Goal: Task Accomplishment & Management: Complete application form

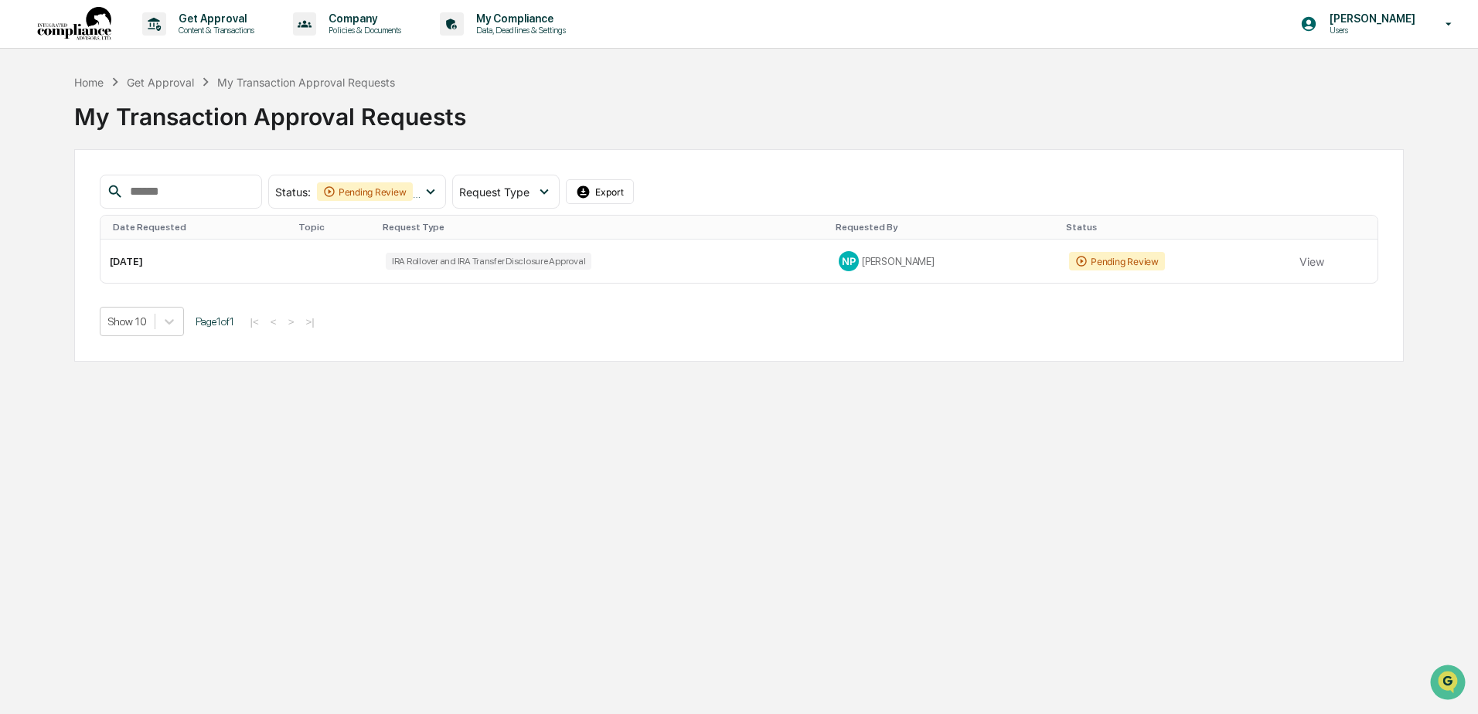
click at [165, 82] on div "Get Approval" at bounding box center [160, 82] width 67 height 13
click at [203, 19] on p "Get Approval" at bounding box center [214, 18] width 96 height 12
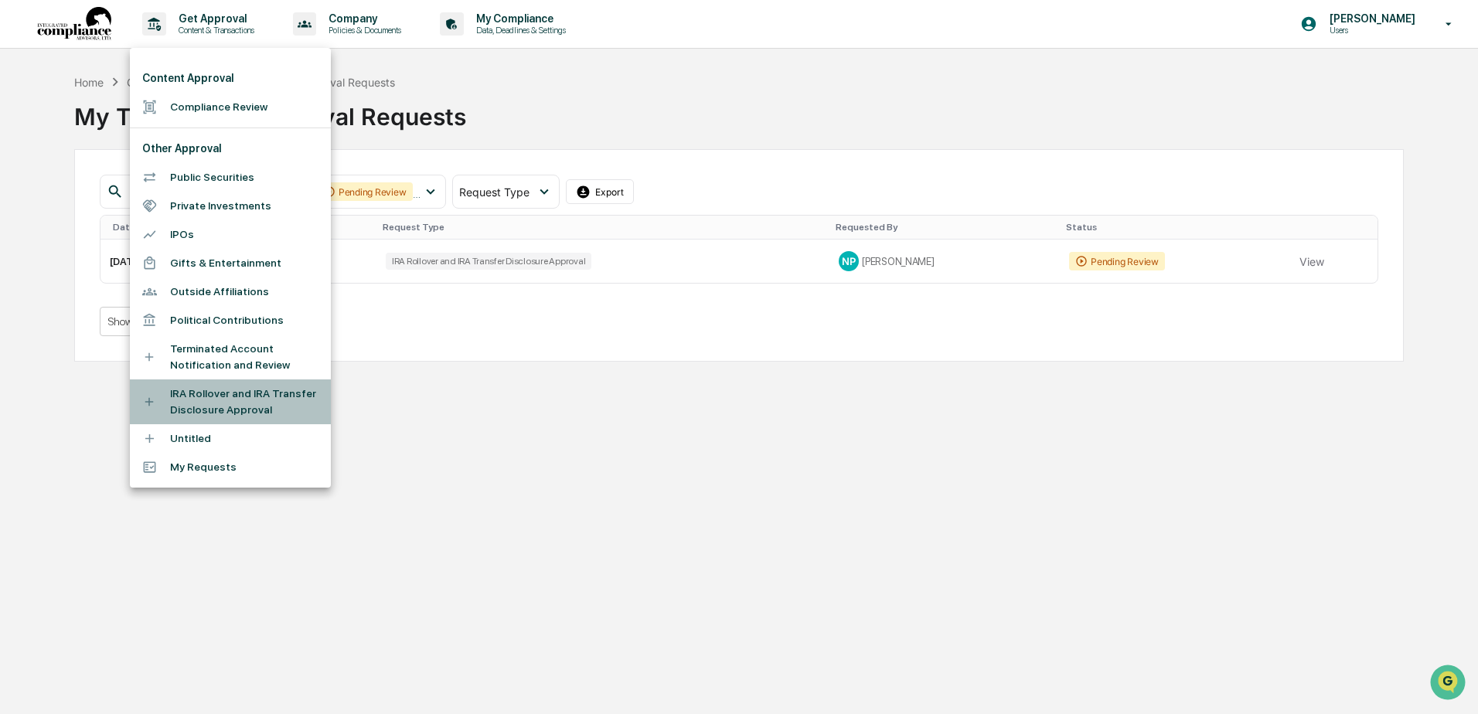
click at [197, 404] on li "IRA Rollover and IRA Transfer Disclosure Approval" at bounding box center [230, 401] width 201 height 45
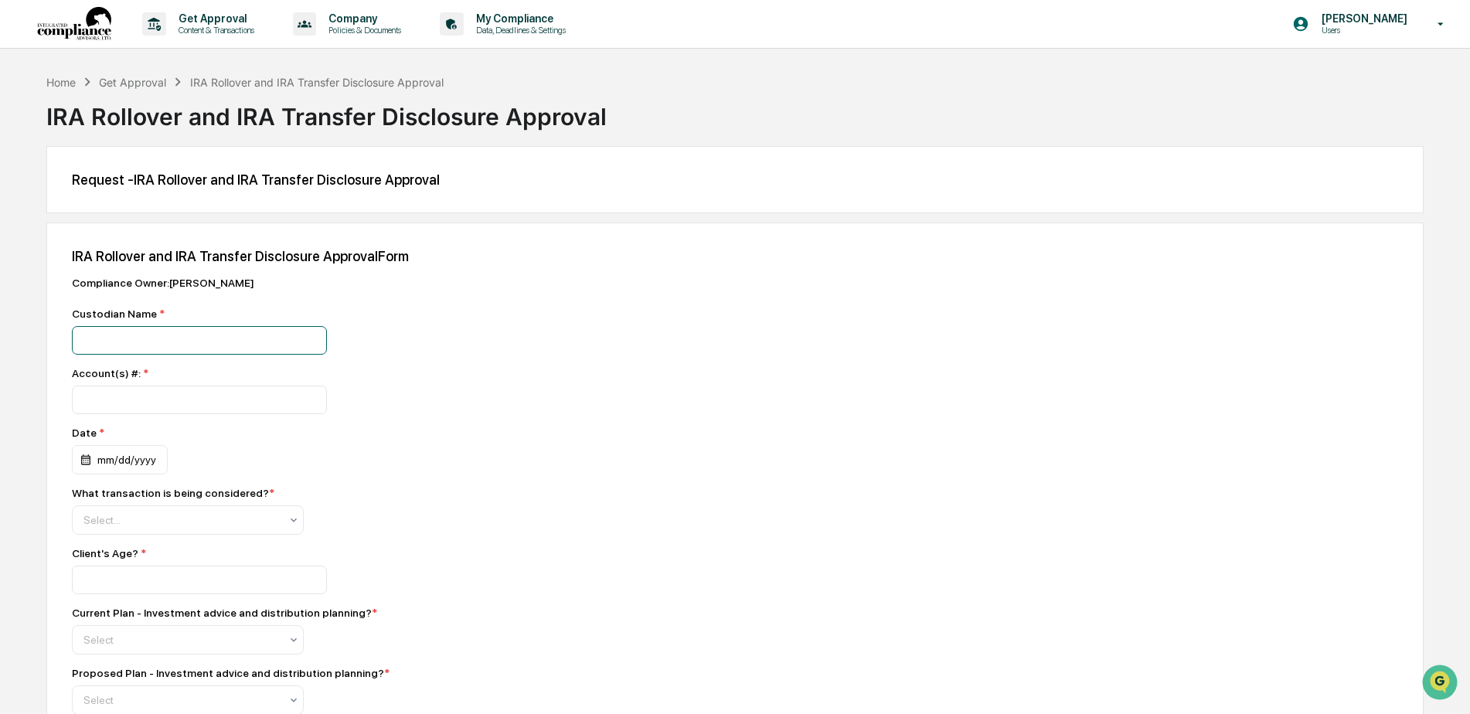
click at [102, 355] on input at bounding box center [199, 340] width 255 height 29
type input "*"
type input "******"
click at [118, 403] on input "number" at bounding box center [199, 400] width 255 height 29
click at [180, 402] on input "*********" at bounding box center [199, 400] width 255 height 29
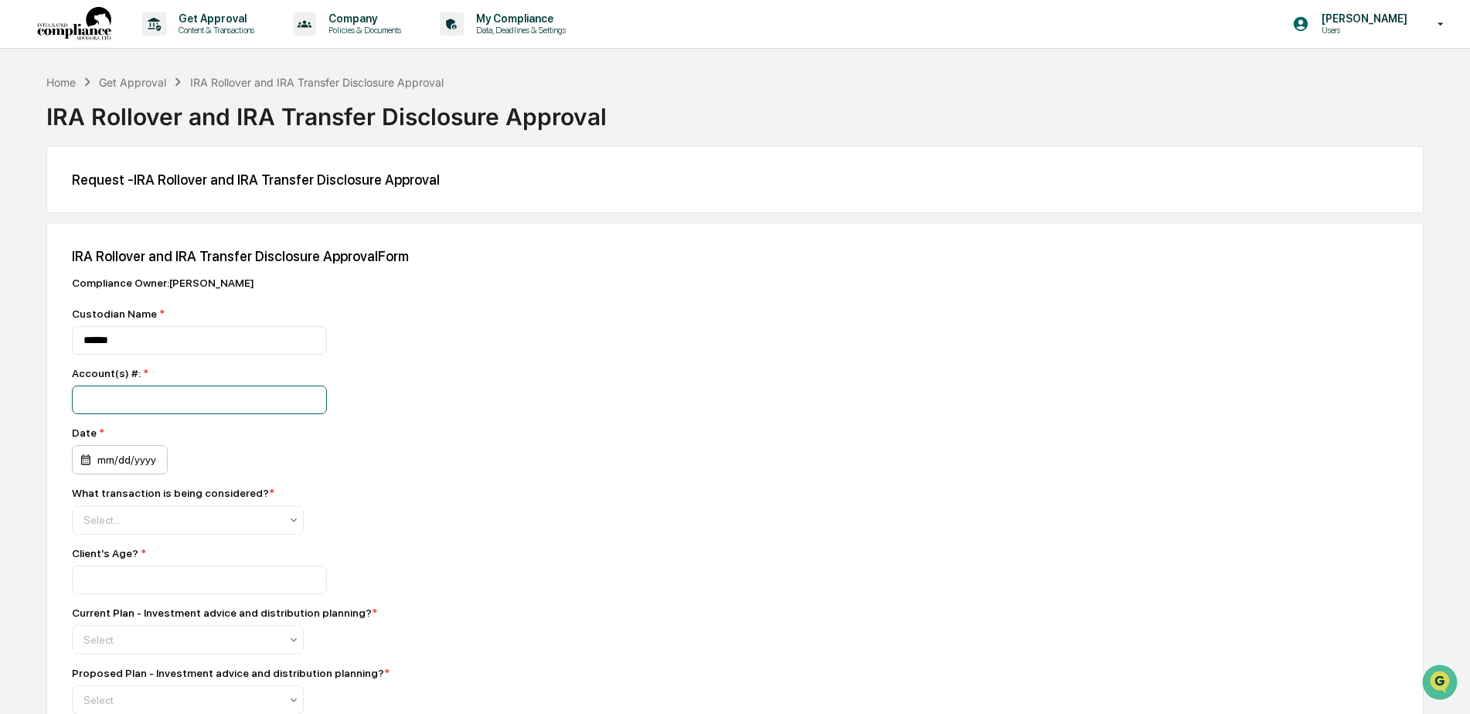
type input "*********"
click at [150, 463] on div "mm/dd/yyyy" at bounding box center [120, 459] width 96 height 29
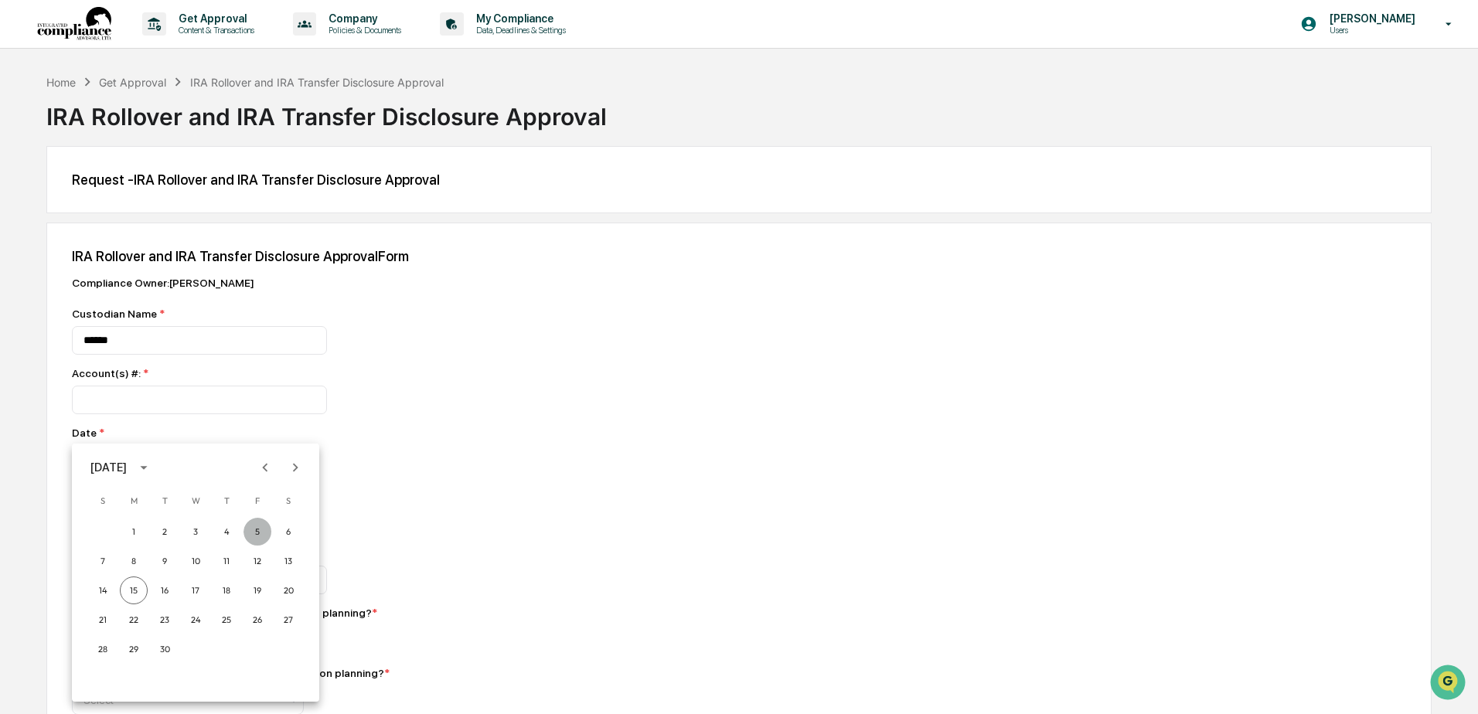
click at [255, 529] on button "5" at bounding box center [257, 532] width 28 height 28
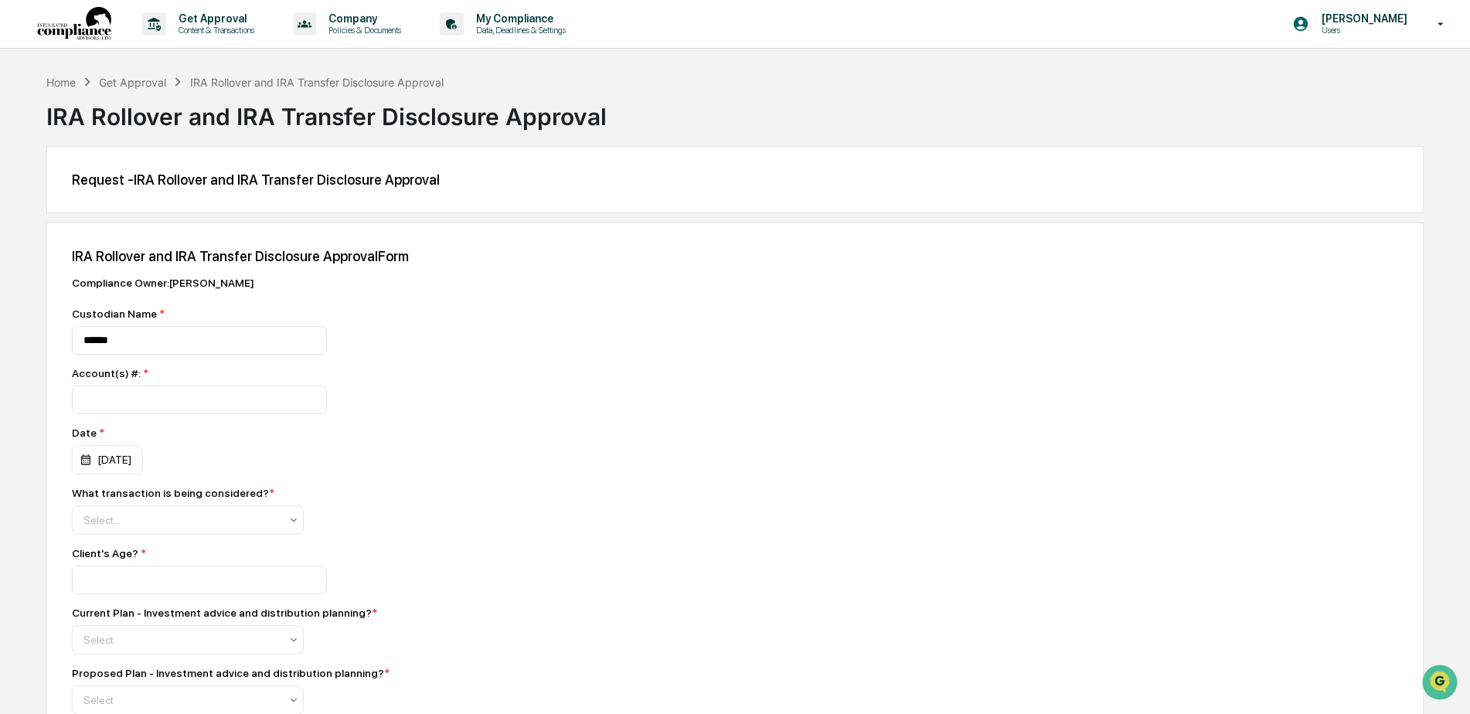
click at [169, 461] on div "[DATE]" at bounding box center [188, 459] width 232 height 29
click at [129, 459] on div "[DATE]" at bounding box center [107, 459] width 71 height 29
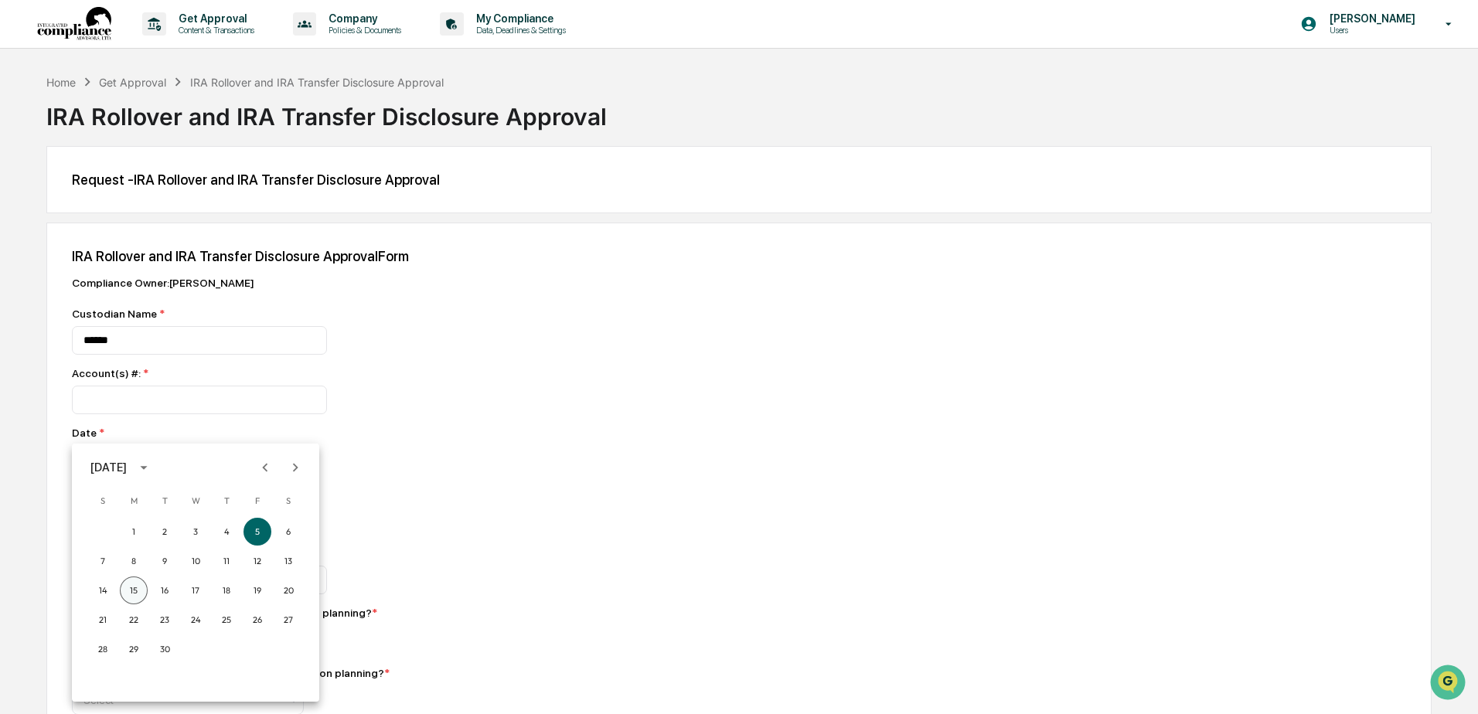
click at [132, 586] on button "15" at bounding box center [134, 591] width 28 height 28
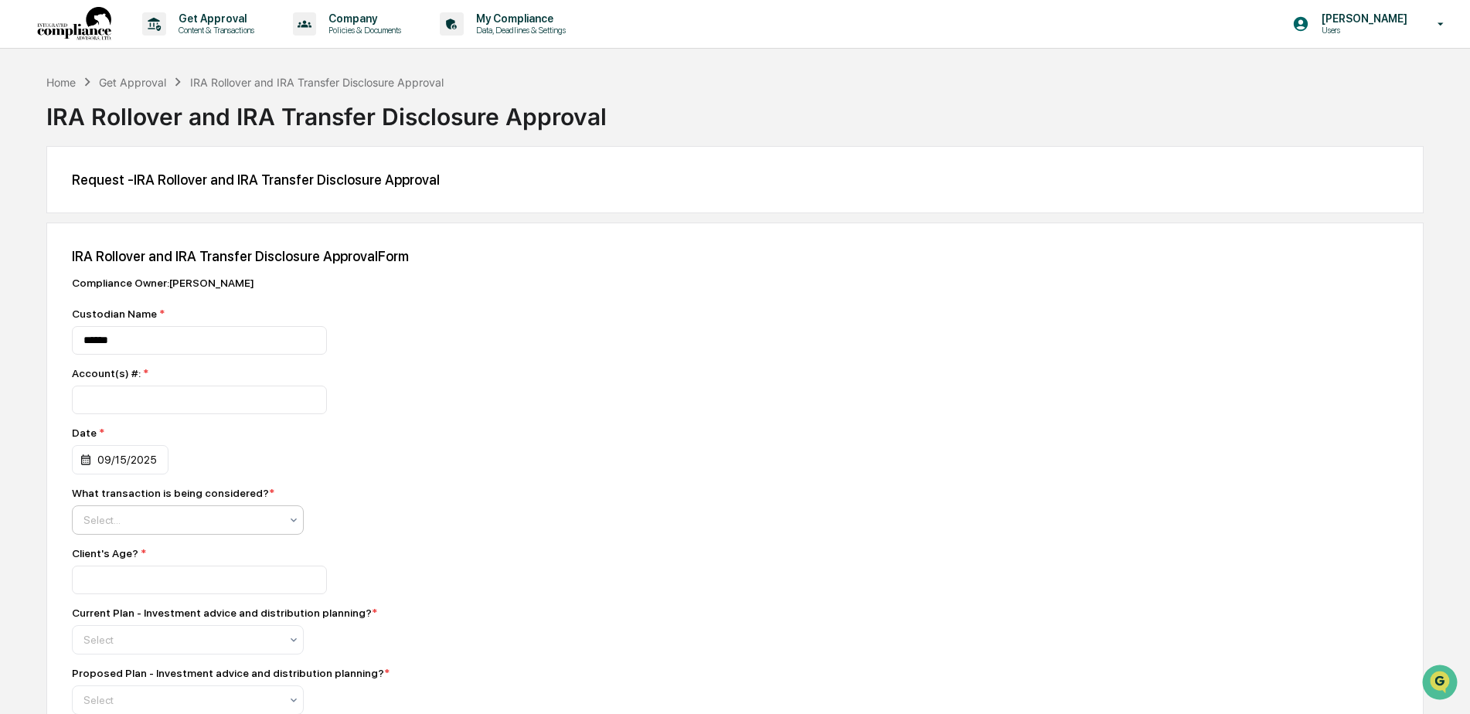
click at [160, 525] on div at bounding box center [181, 519] width 196 height 15
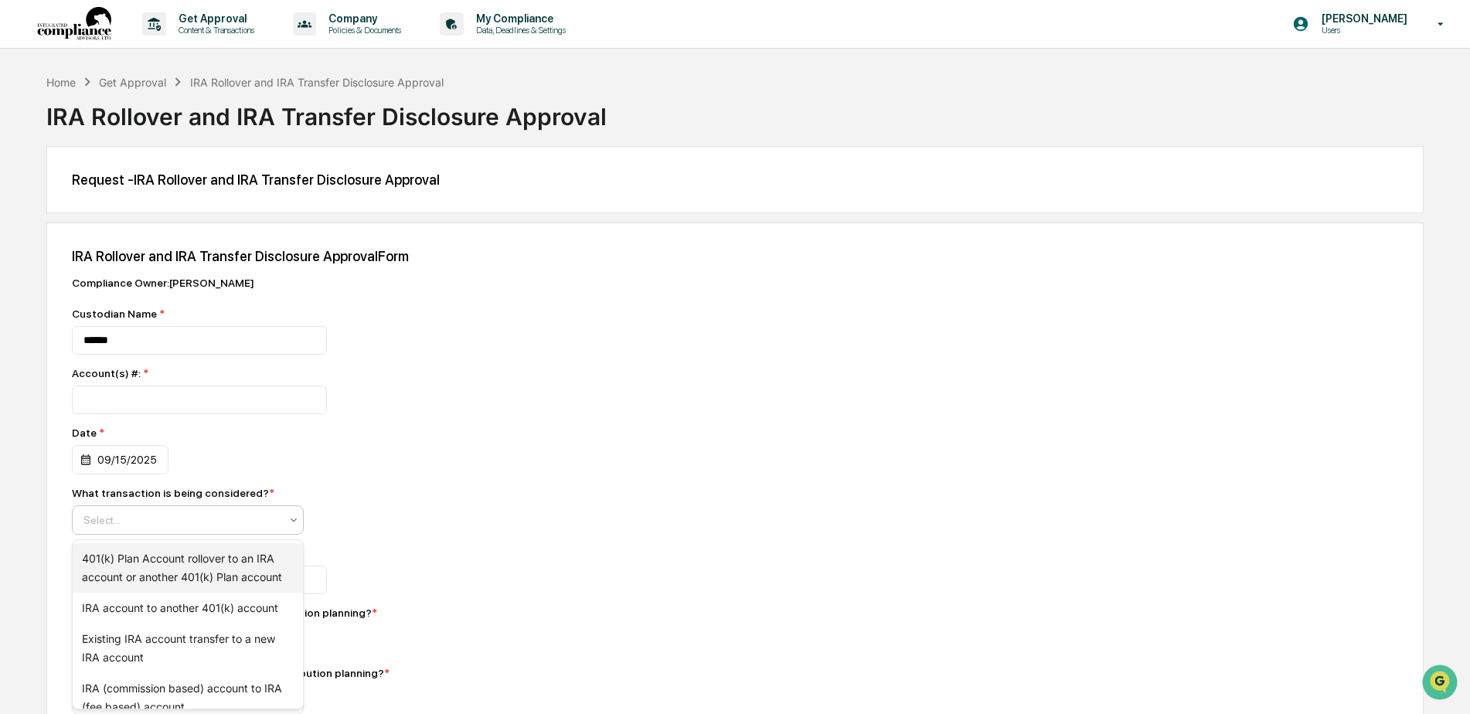
click at [127, 552] on div "401(k) Plan Account rollover to an IRA account or another 401(k) Plan account" at bounding box center [188, 567] width 230 height 49
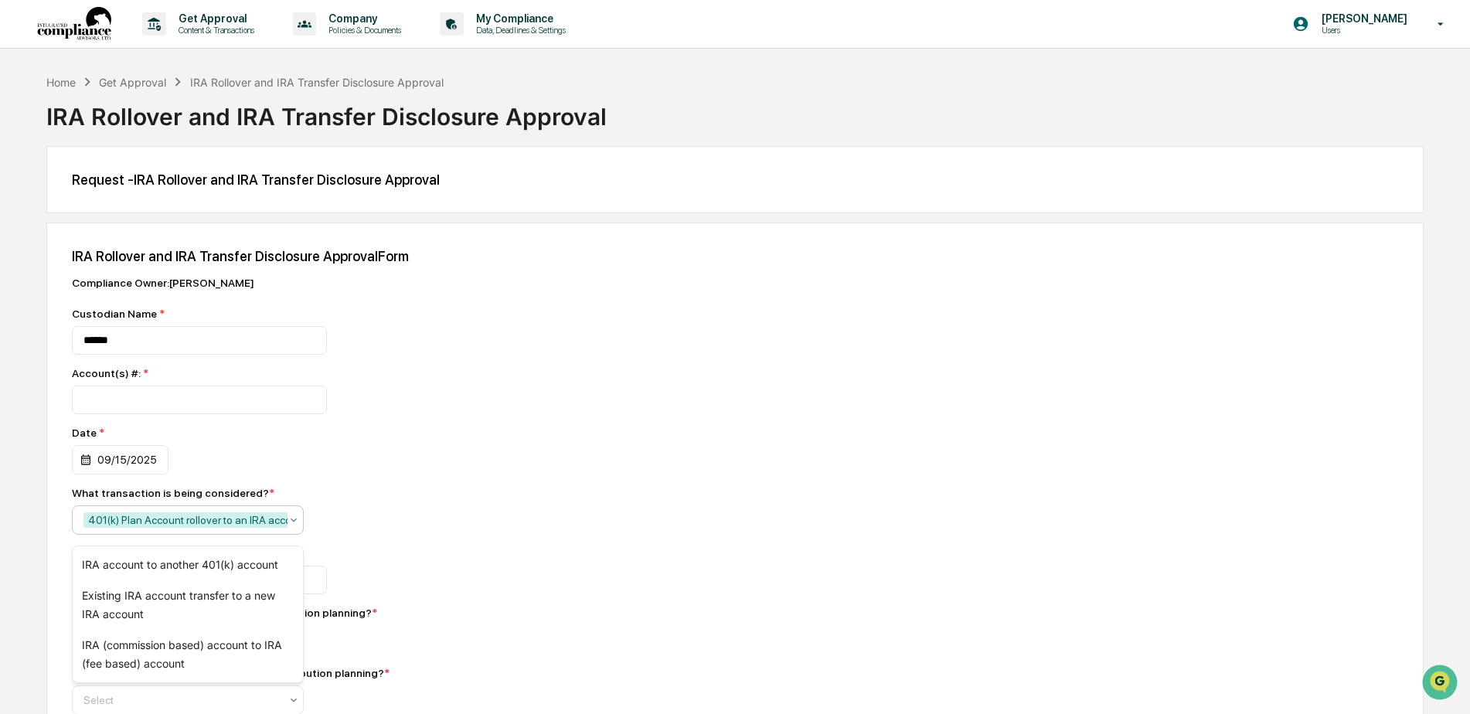
scroll to position [1, 0]
click at [517, 506] on div "What transaction is being considered? * option 401(k) Plan Account rollover to …" at bounding box center [342, 511] width 541 height 48
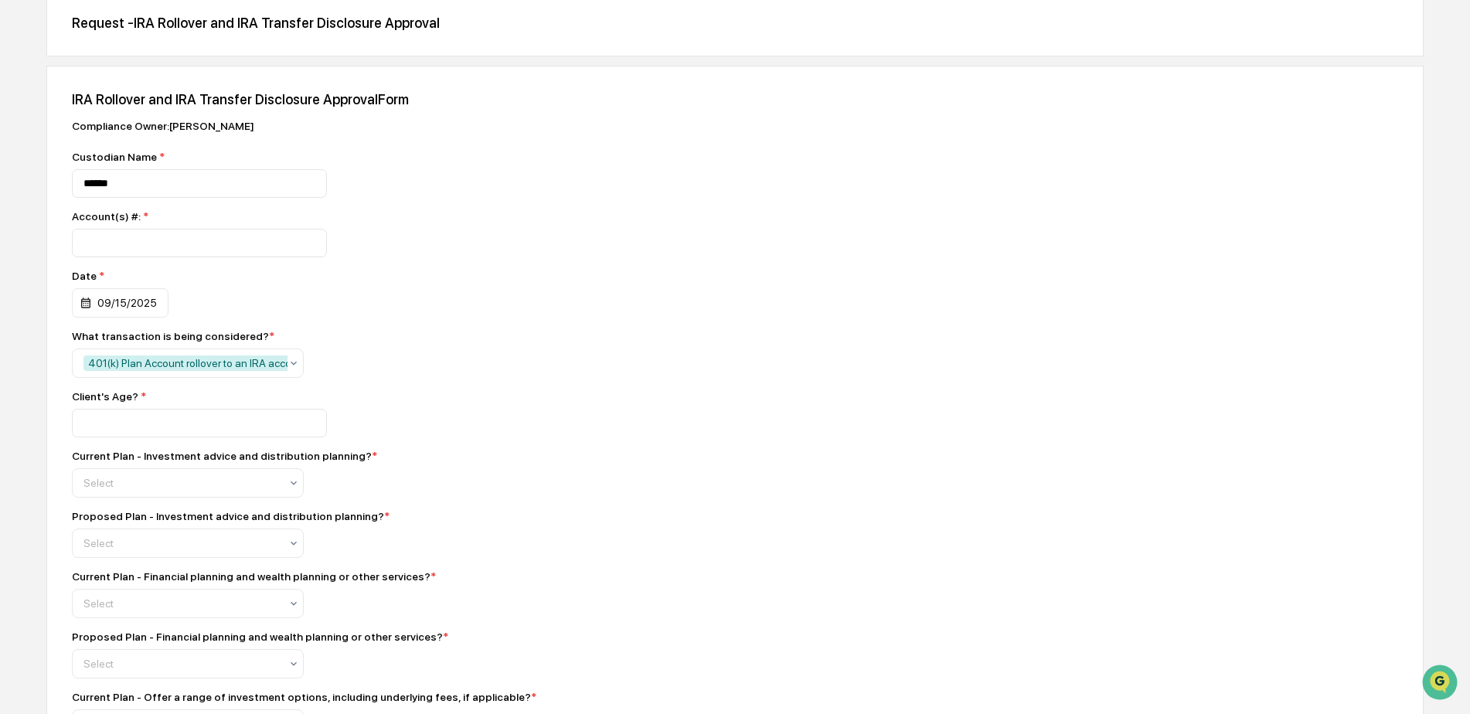
scroll to position [180, 0]
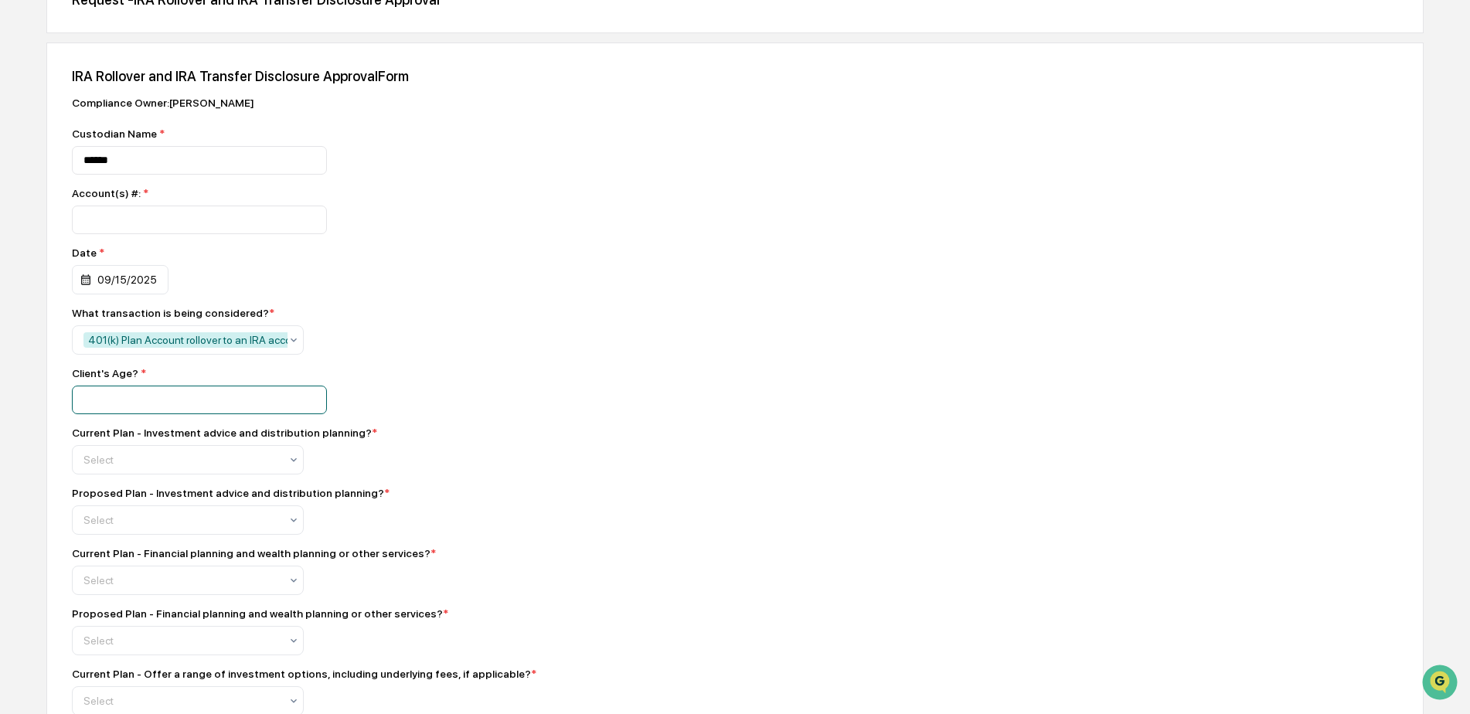
click at [131, 414] on input "number" at bounding box center [199, 400] width 255 height 29
type input "**"
click at [501, 439] on div "Current Plan - Investment advice and distribution planning? *" at bounding box center [342, 433] width 541 height 12
click at [150, 458] on div "Select" at bounding box center [182, 460] width 212 height 22
click at [124, 536] on div "No" at bounding box center [188, 536] width 230 height 31
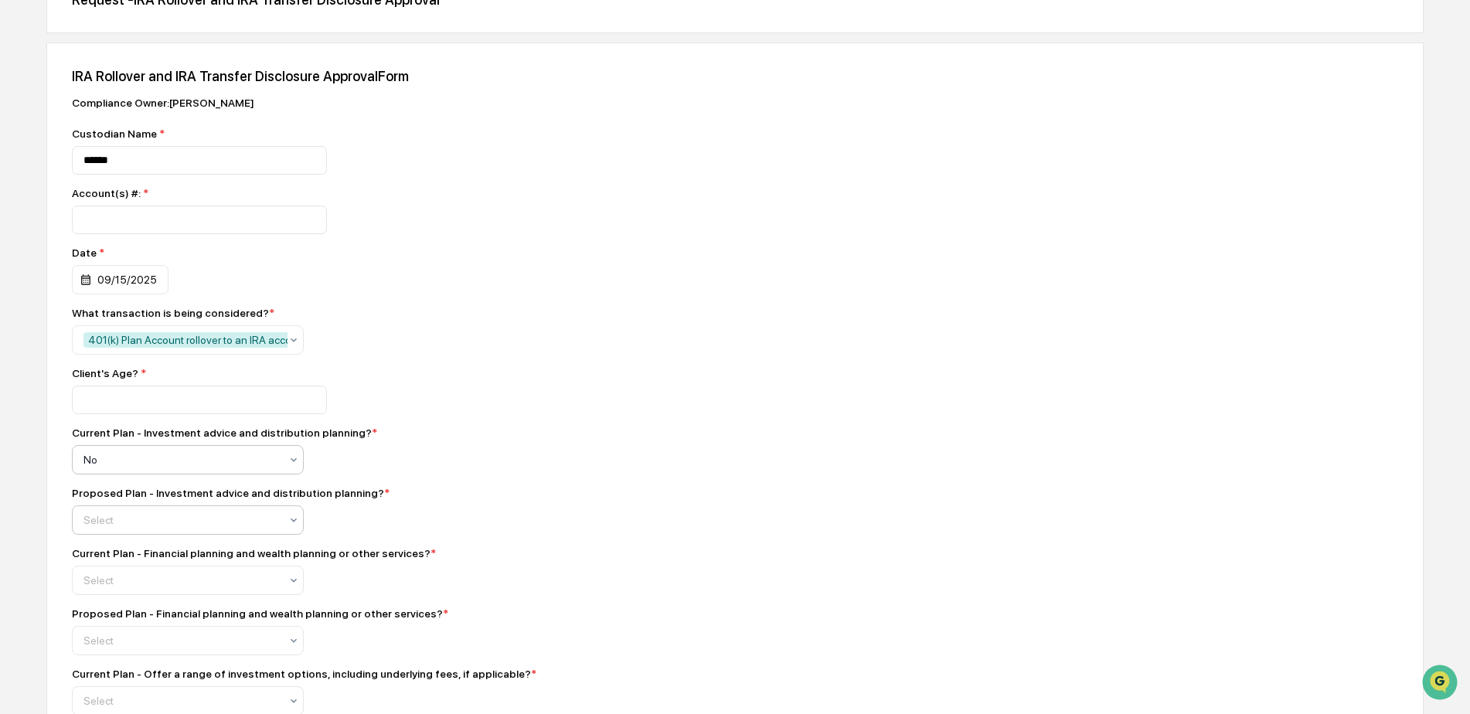
click at [140, 528] on div at bounding box center [181, 519] width 196 height 15
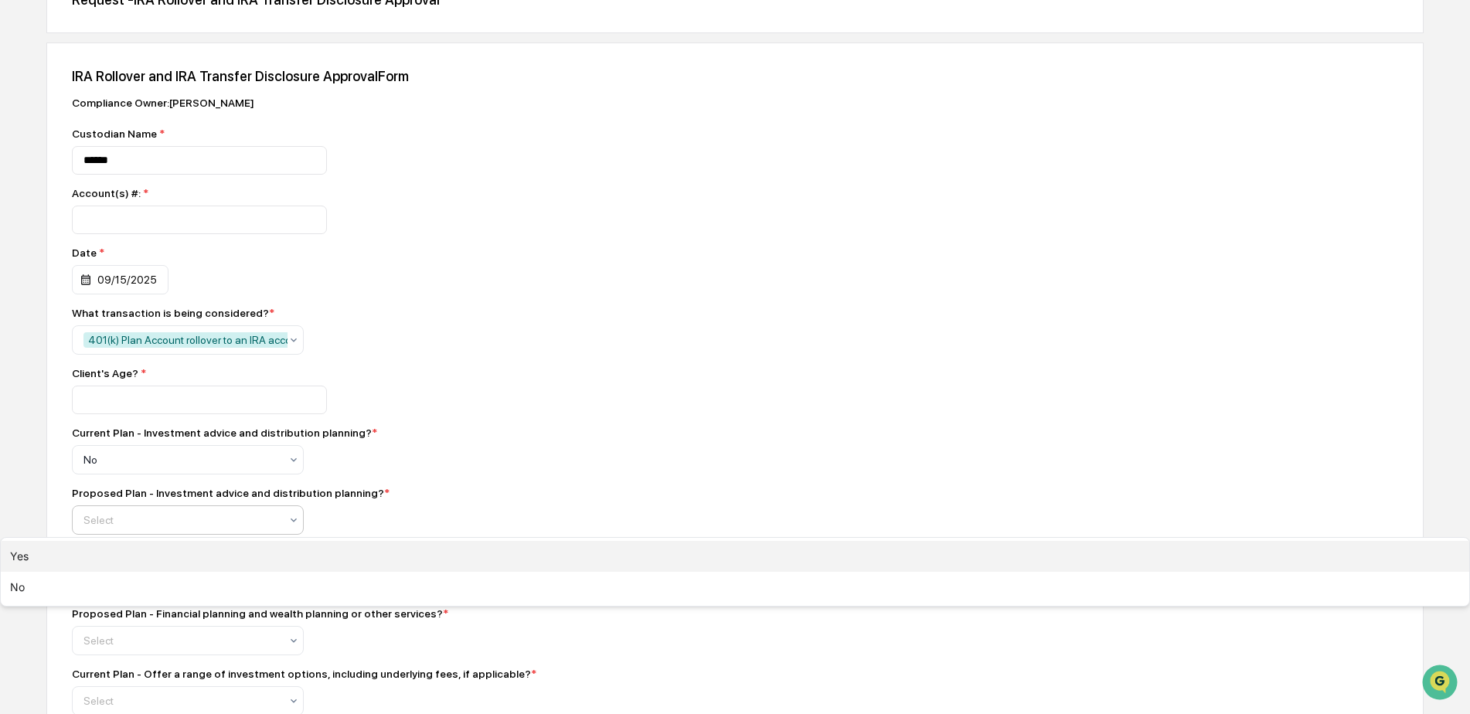
click at [134, 560] on div "Yes" at bounding box center [735, 556] width 1469 height 31
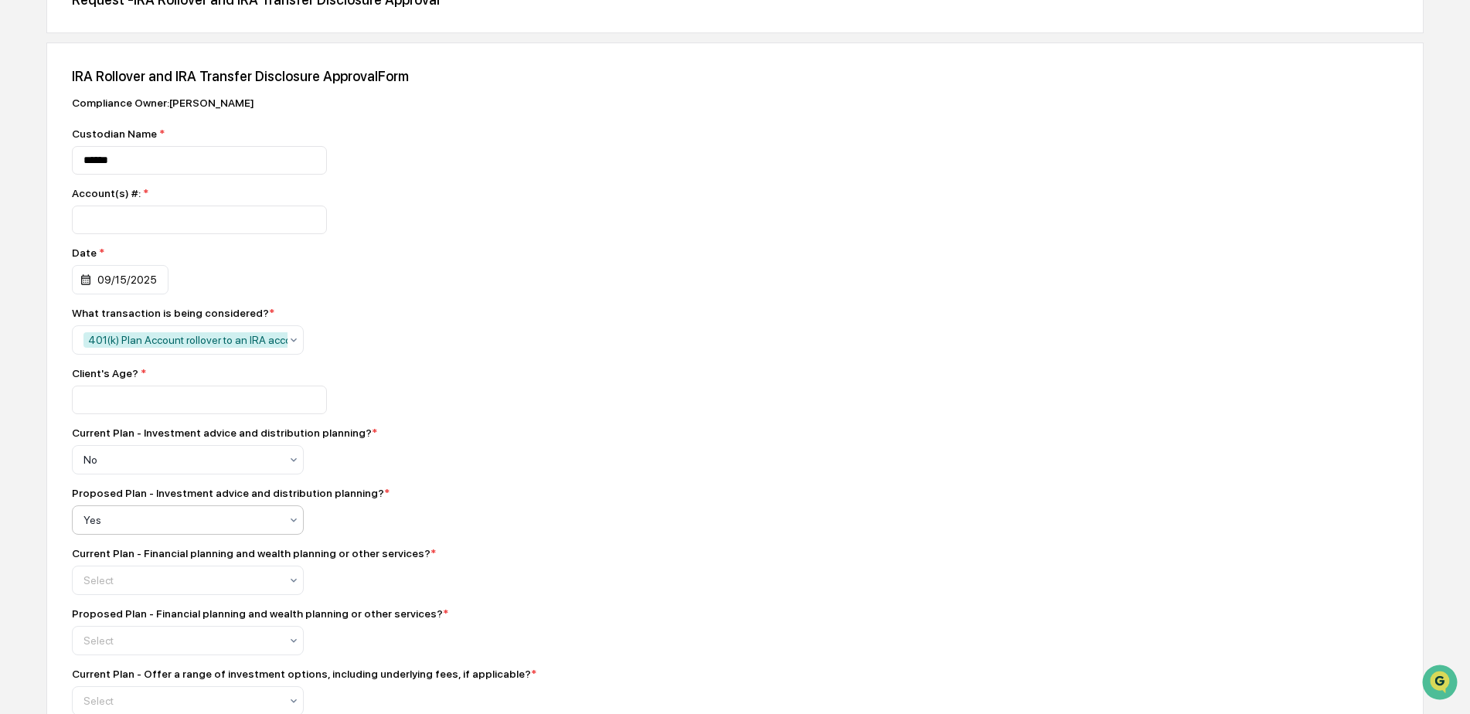
click at [141, 572] on div "Current Plan - Financial planning and wealth planning or other services? * Sele…" at bounding box center [342, 571] width 541 height 48
click at [143, 588] on div at bounding box center [181, 580] width 196 height 15
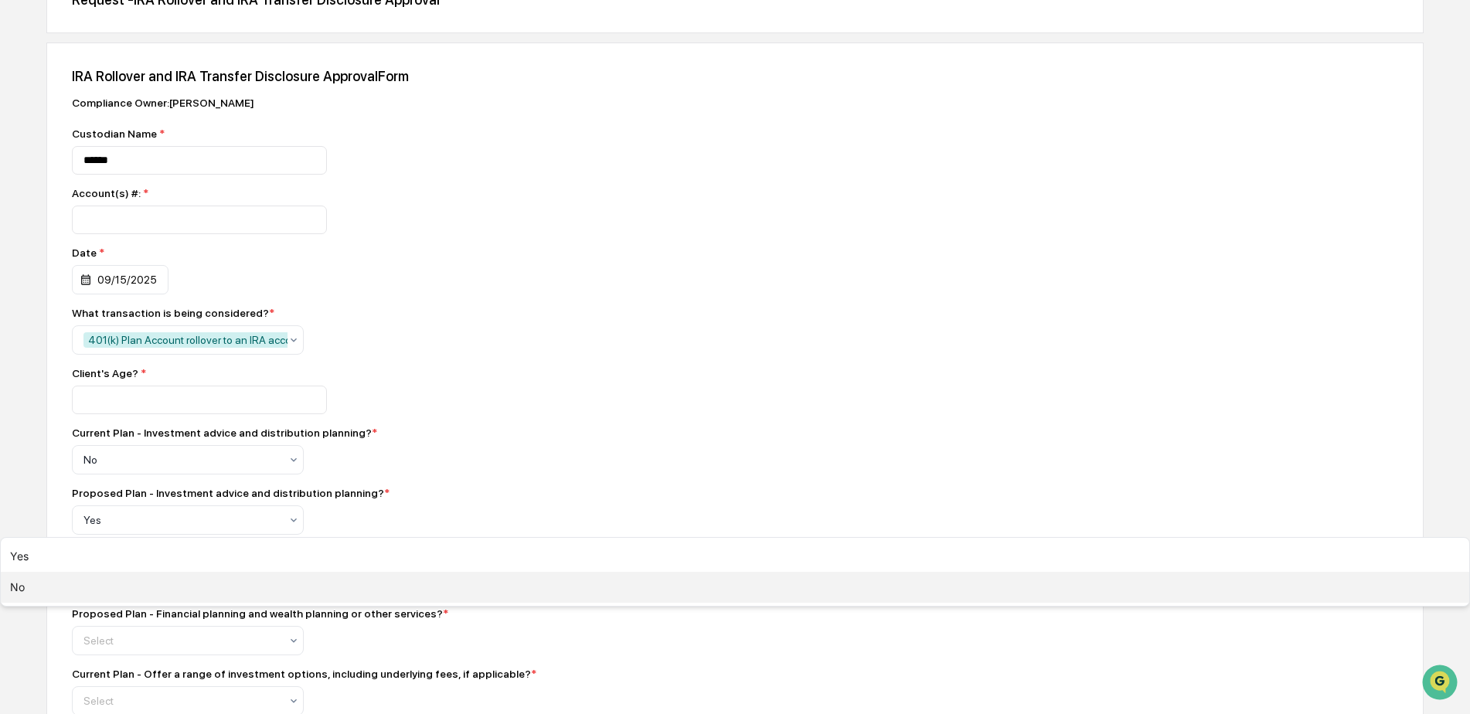
click at [128, 603] on div "No" at bounding box center [735, 587] width 1469 height 31
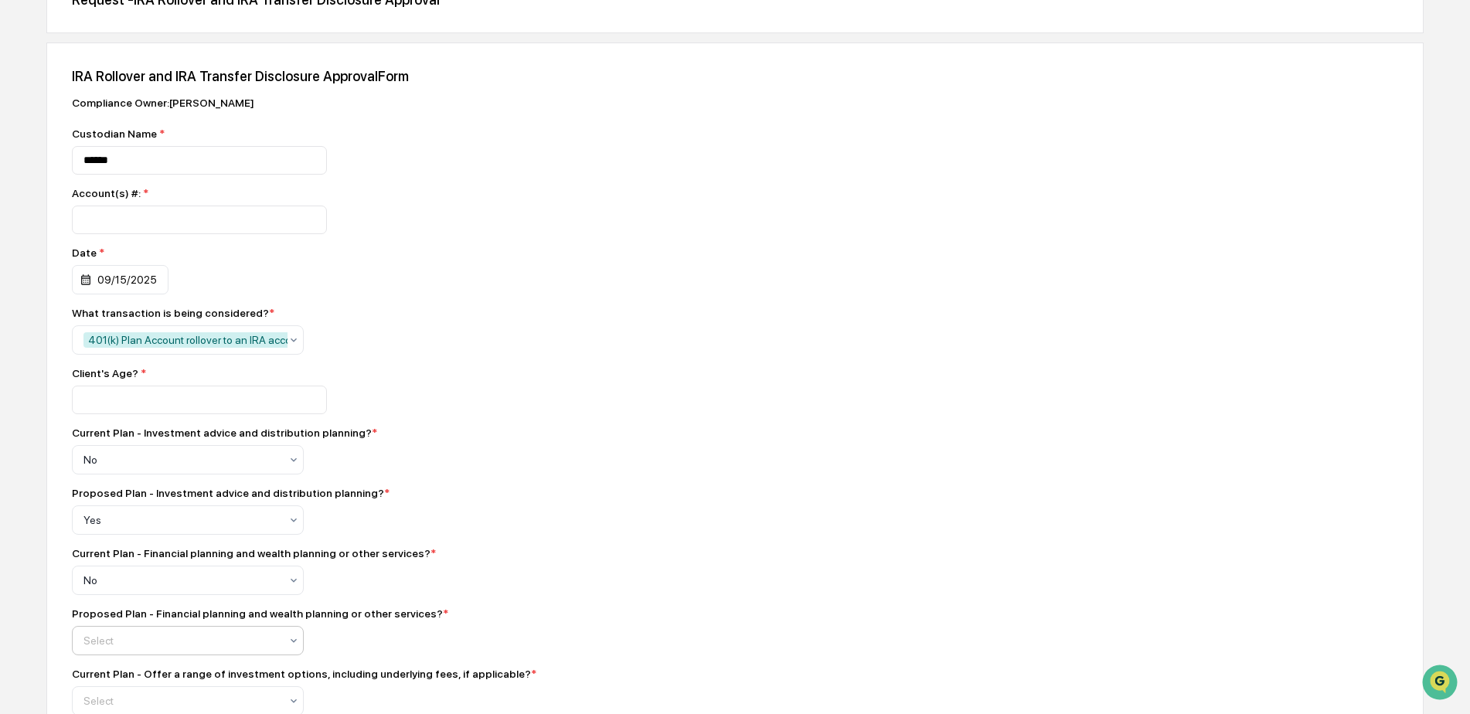
click at [137, 637] on div "Select" at bounding box center [188, 640] width 232 height 29
click at [121, 648] on div at bounding box center [181, 640] width 196 height 15
click at [502, 560] on div "Current Plan - Financial planning and wealth planning or other services? *" at bounding box center [342, 553] width 541 height 12
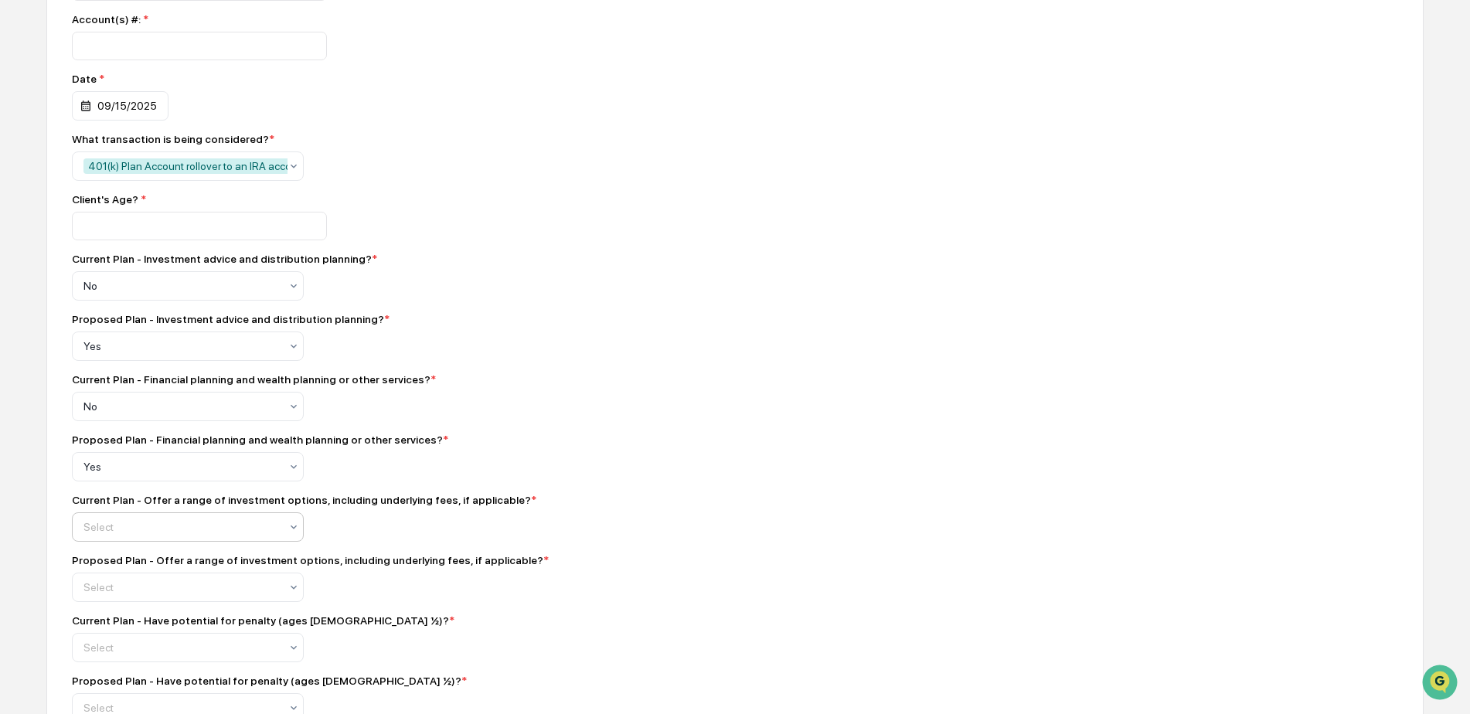
scroll to position [361, 0]
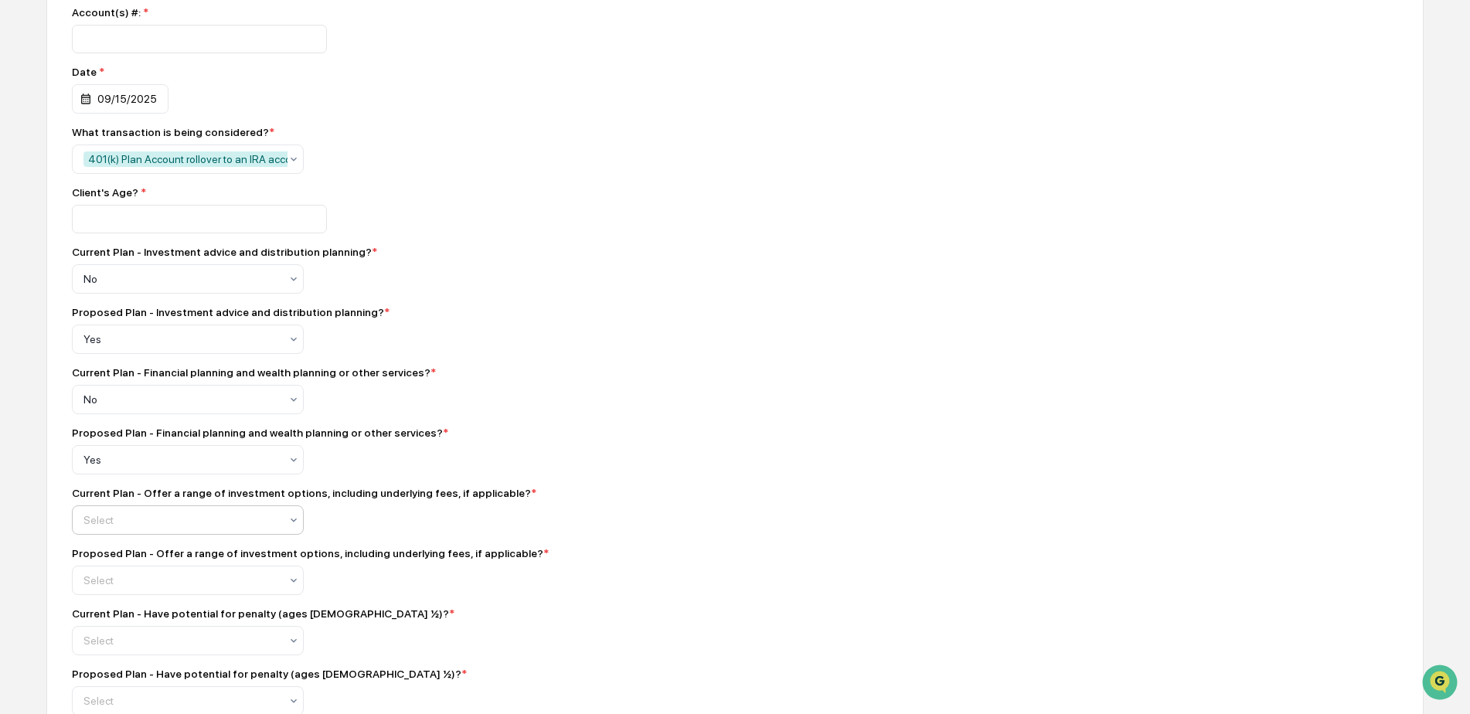
click at [108, 514] on div "Select" at bounding box center [188, 519] width 232 height 29
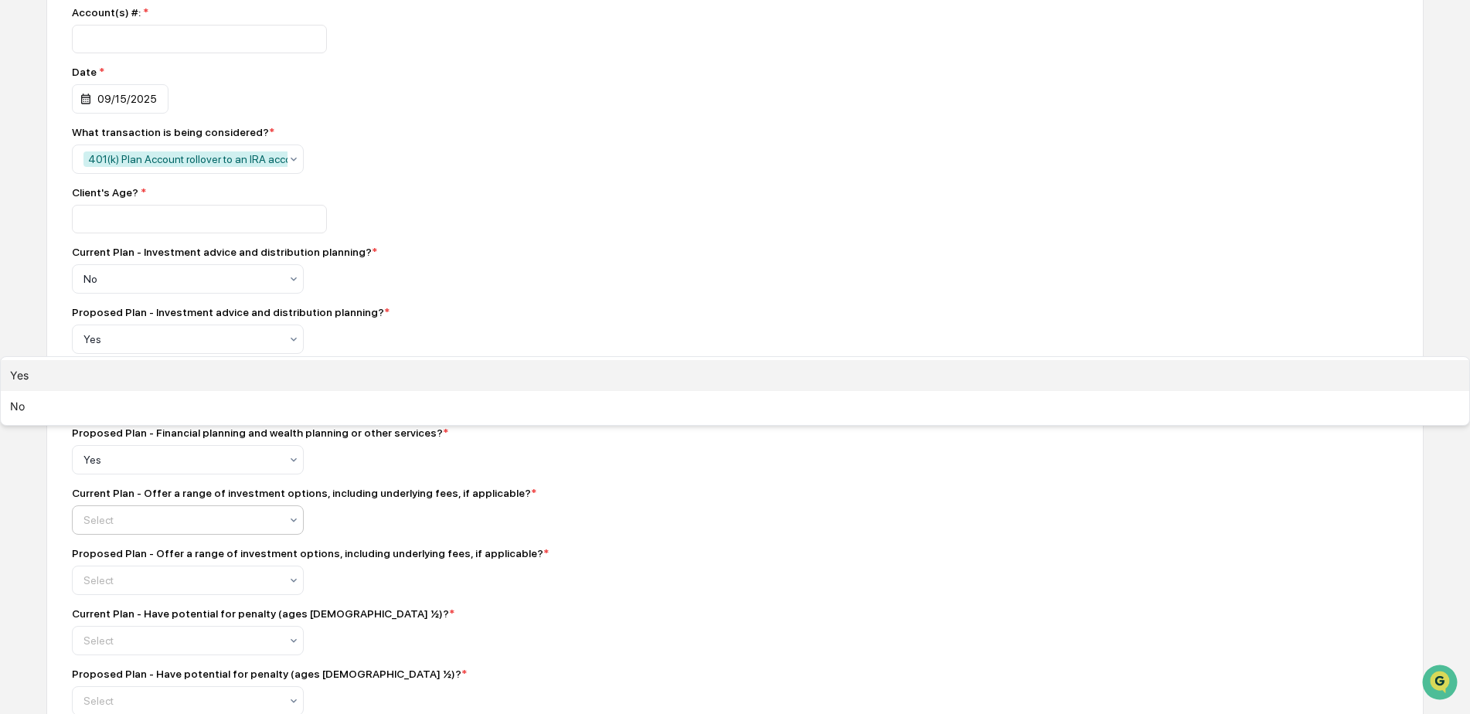
click at [110, 391] on div "Yes" at bounding box center [735, 375] width 1469 height 31
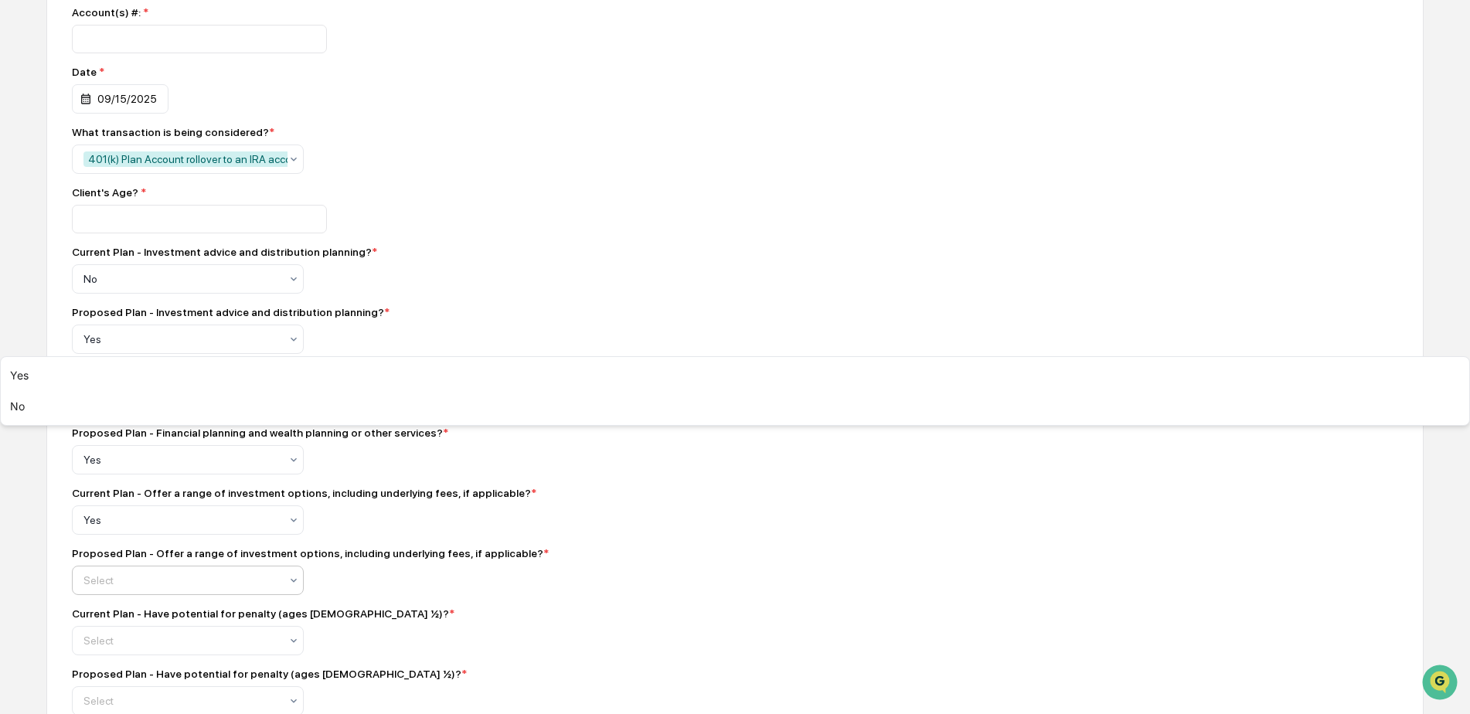
click at [111, 577] on div "Select" at bounding box center [188, 580] width 232 height 29
click at [98, 391] on div "Yes" at bounding box center [735, 375] width 1469 height 31
click at [464, 518] on div "Current Plan - Offer a range of investment options, including underlying fees, …" at bounding box center [342, 511] width 541 height 48
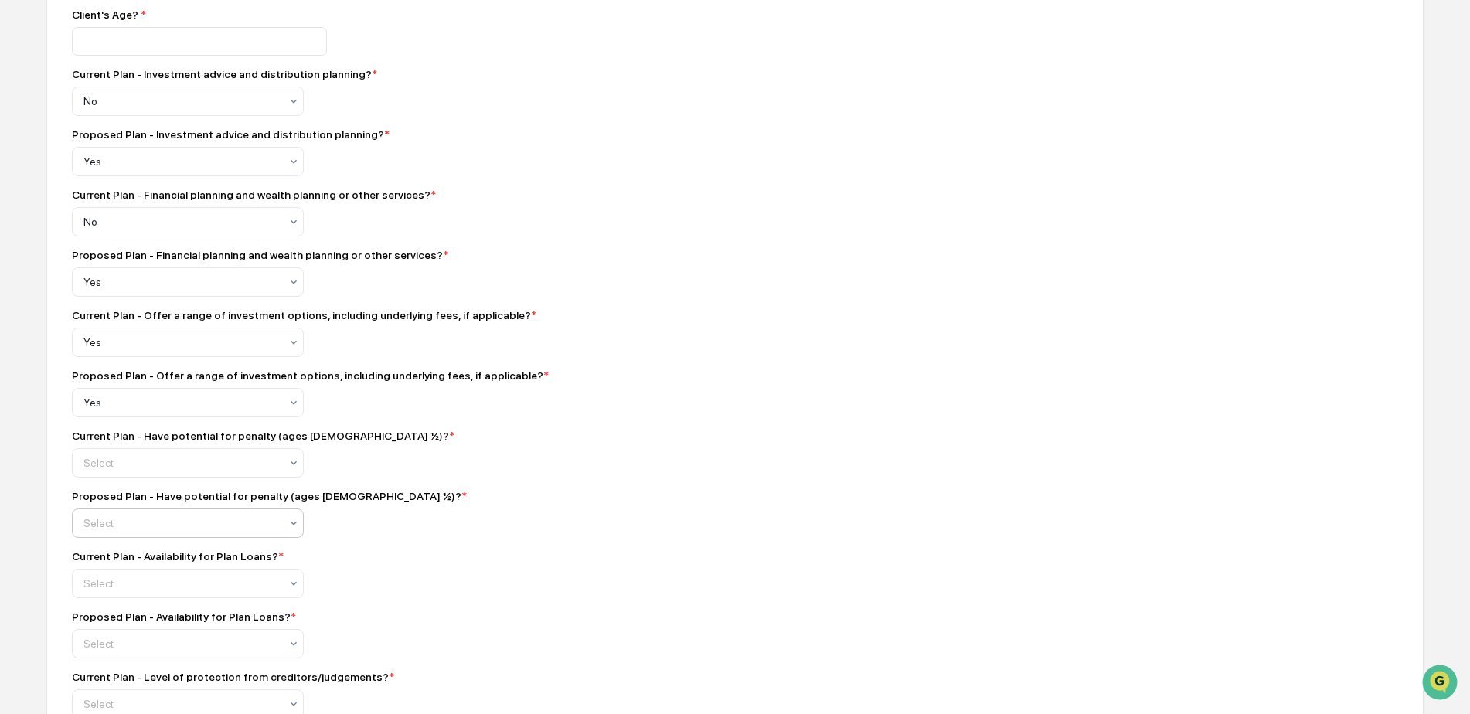
scroll to position [541, 0]
click at [132, 468] on div at bounding box center [181, 460] width 196 height 15
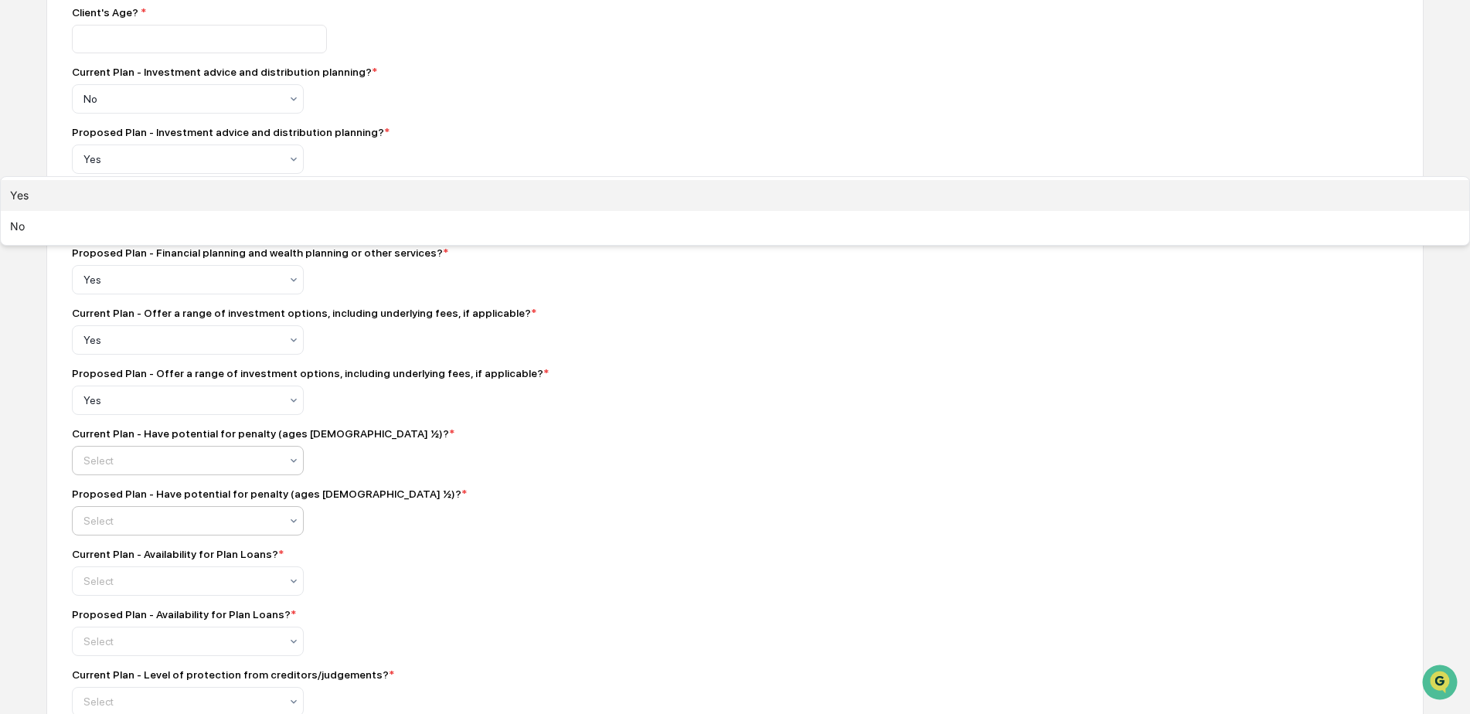
drag, startPoint x: 129, startPoint y: 497, endPoint x: 129, endPoint y: 519, distance: 21.6
click at [131, 211] on div "Yes" at bounding box center [735, 195] width 1469 height 31
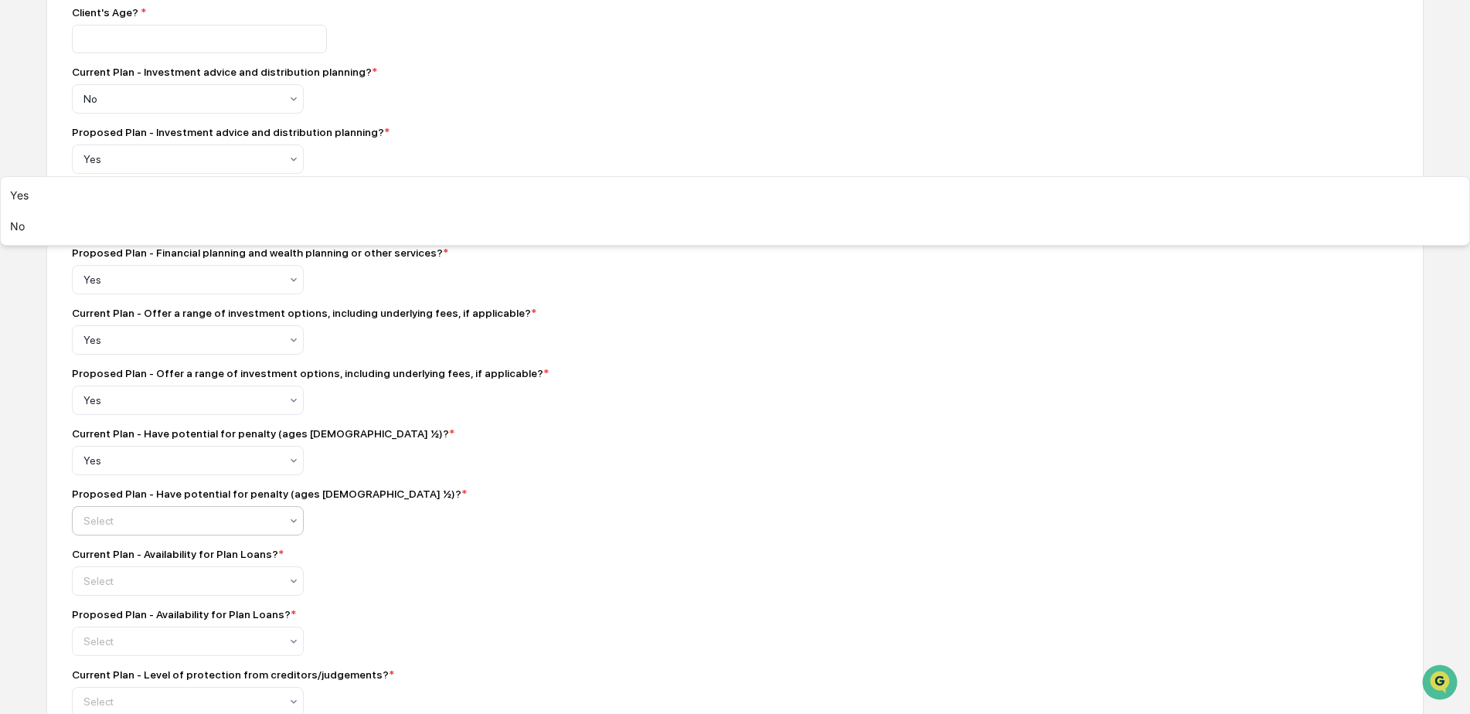
click at [126, 529] on div at bounding box center [181, 520] width 196 height 15
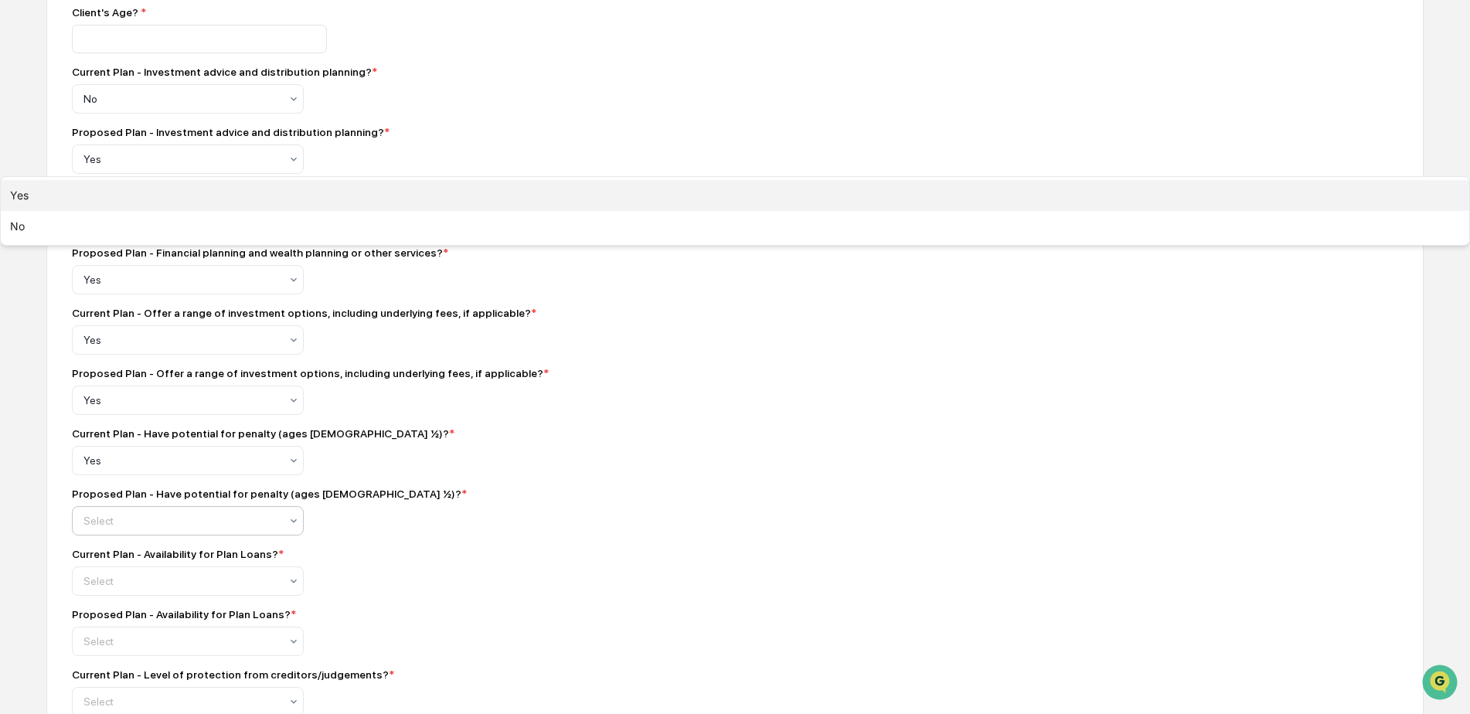
click at [109, 211] on div "Yes" at bounding box center [735, 195] width 1469 height 31
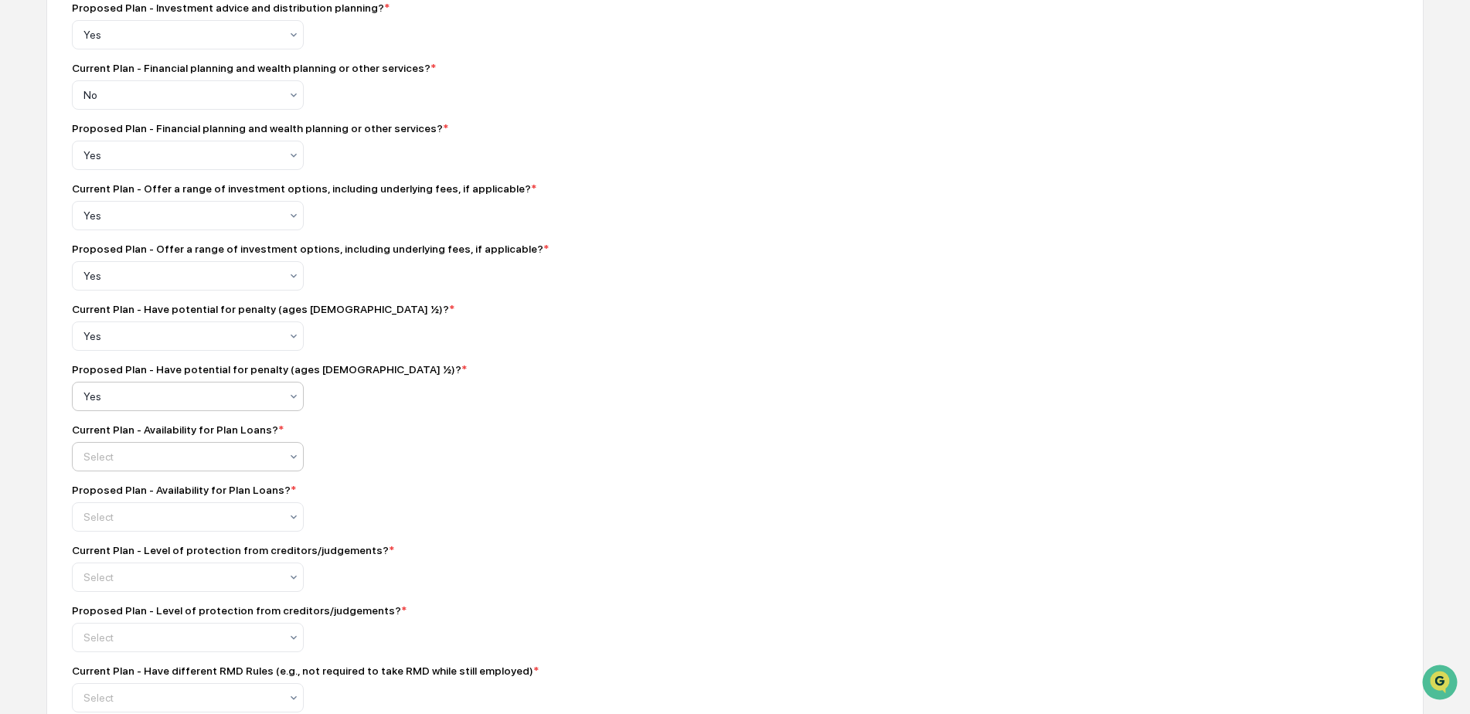
scroll to position [721, 0]
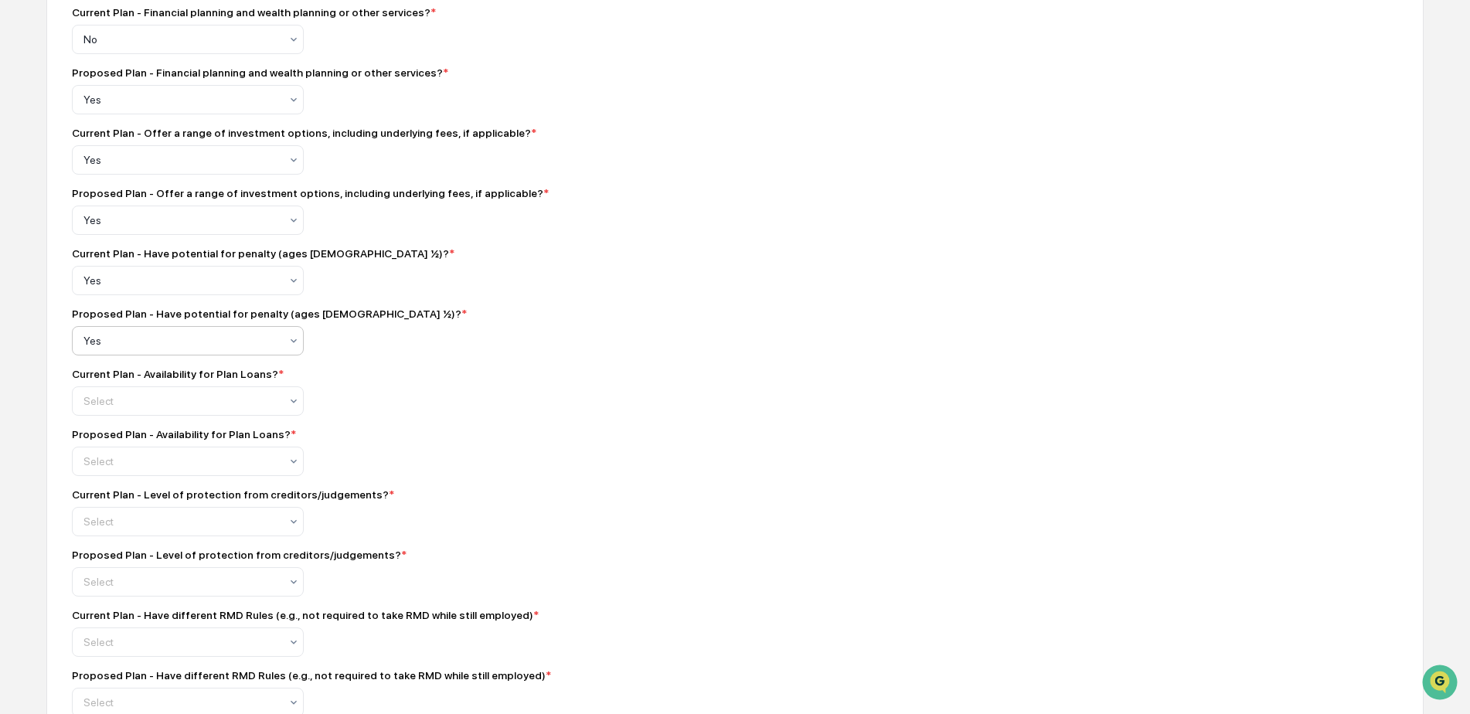
click at [176, 390] on div "Current Plan - Availability for Plan Loans? * Select" at bounding box center [342, 392] width 541 height 48
click at [175, 390] on div "Current Plan - Availability for Plan Loans? * Select" at bounding box center [342, 392] width 541 height 48
drag, startPoint x: 175, startPoint y: 390, endPoint x: 165, endPoint y: 403, distance: 15.9
click at [165, 402] on div at bounding box center [181, 400] width 196 height 15
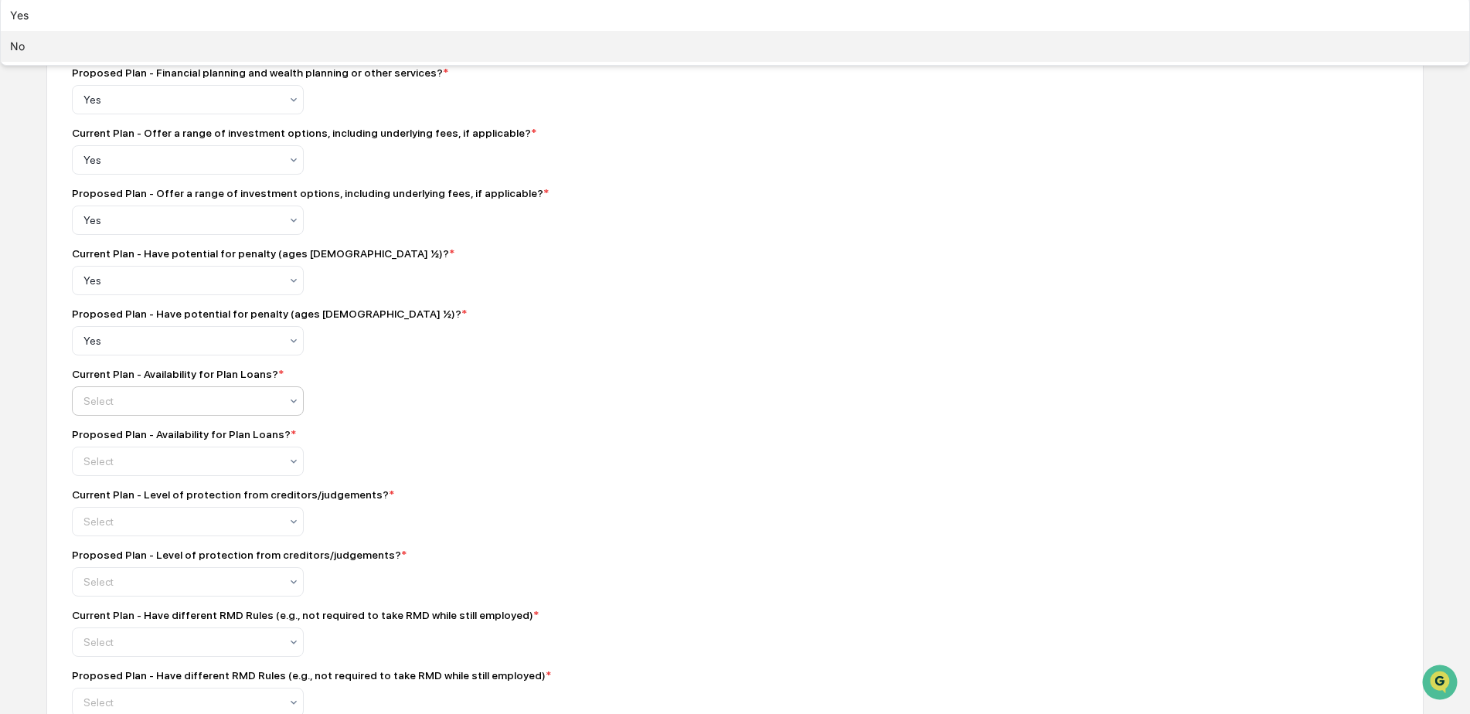
click at [152, 62] on div "No" at bounding box center [735, 46] width 1469 height 31
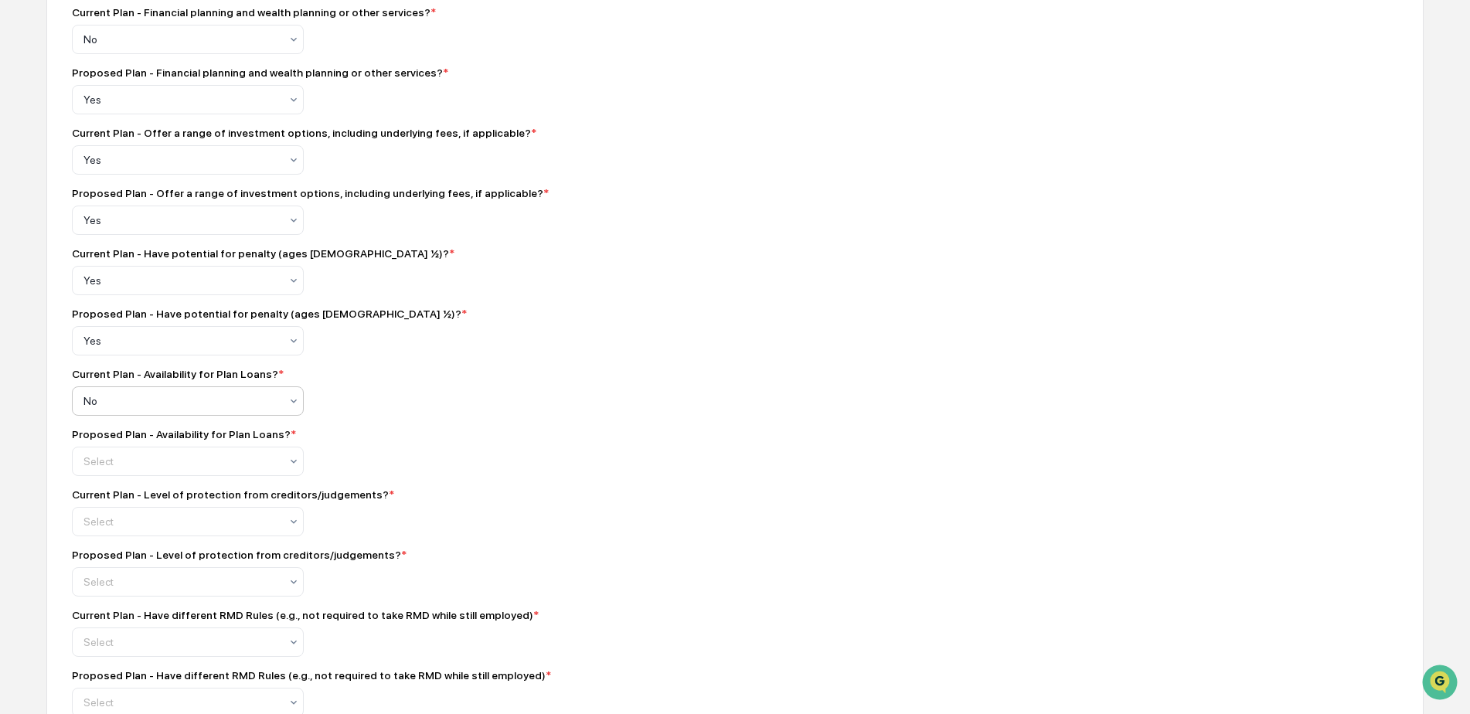
drag, startPoint x: 153, startPoint y: 485, endPoint x: 141, endPoint y: 480, distance: 13.5
click at [145, 469] on div at bounding box center [181, 461] width 196 height 15
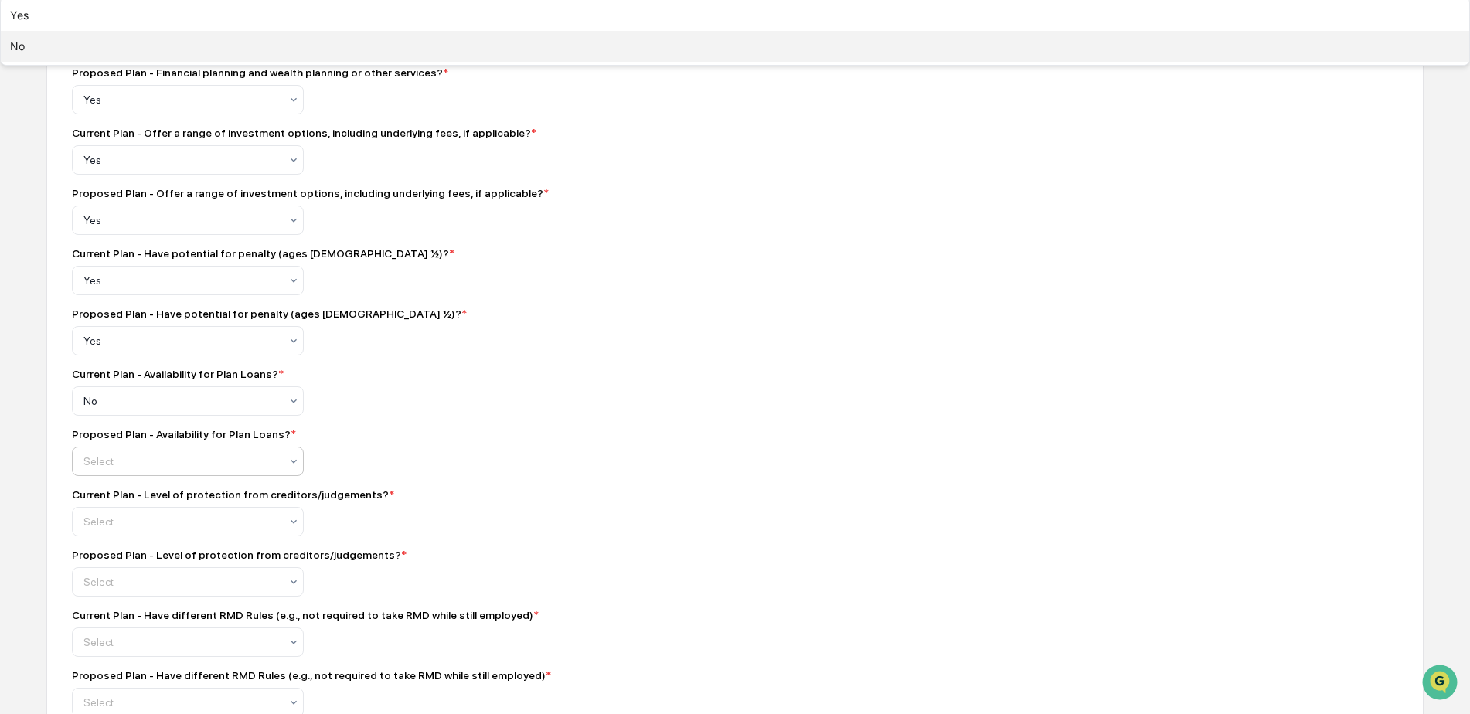
click at [121, 62] on div "No" at bounding box center [735, 46] width 1469 height 31
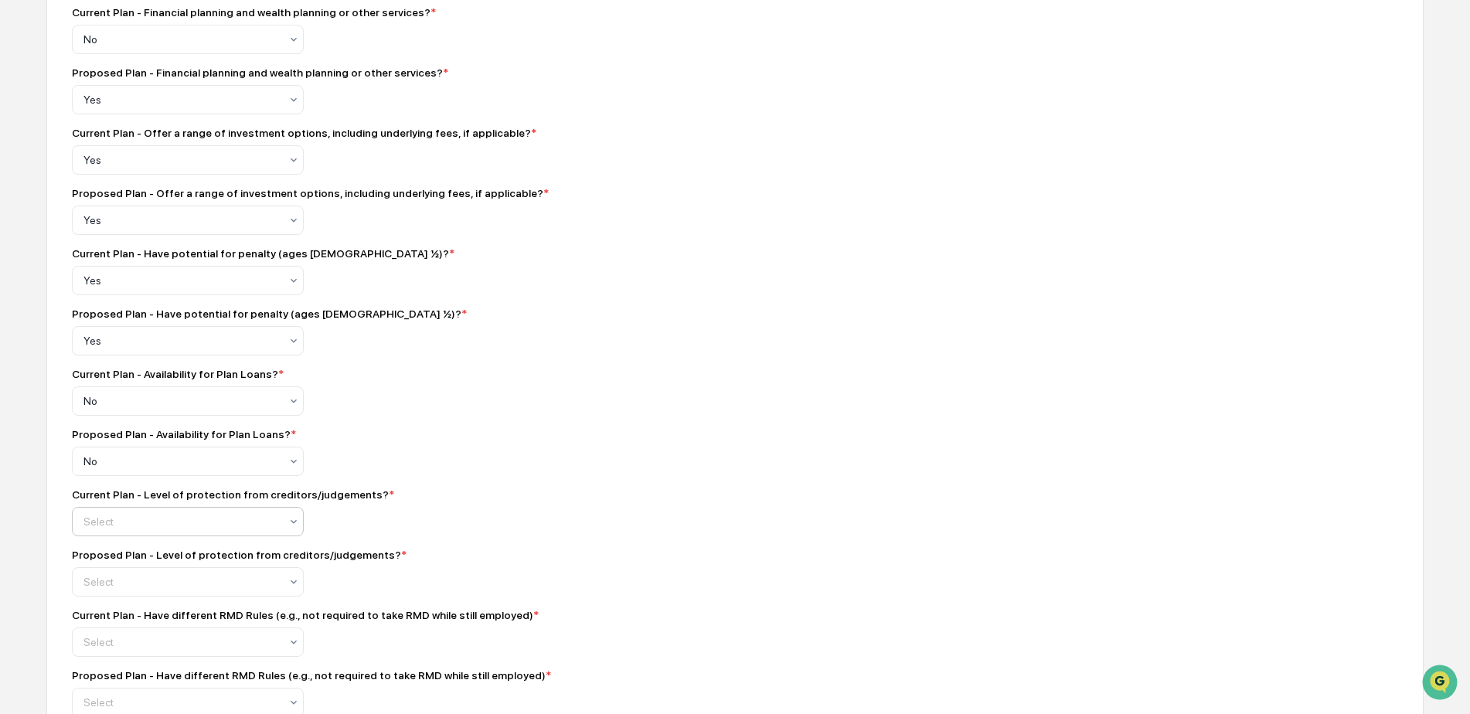
click at [137, 529] on div at bounding box center [181, 521] width 196 height 15
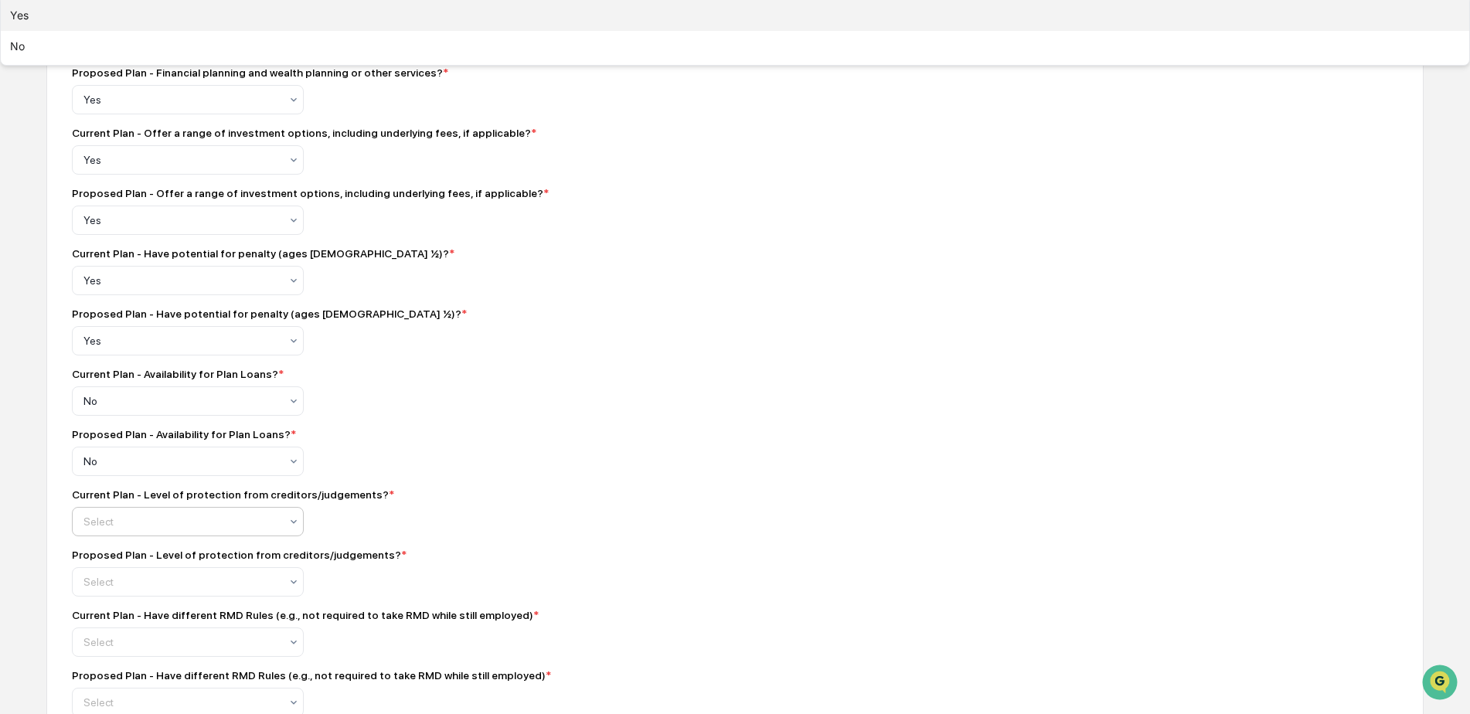
click at [110, 31] on div "Yes" at bounding box center [735, 15] width 1469 height 31
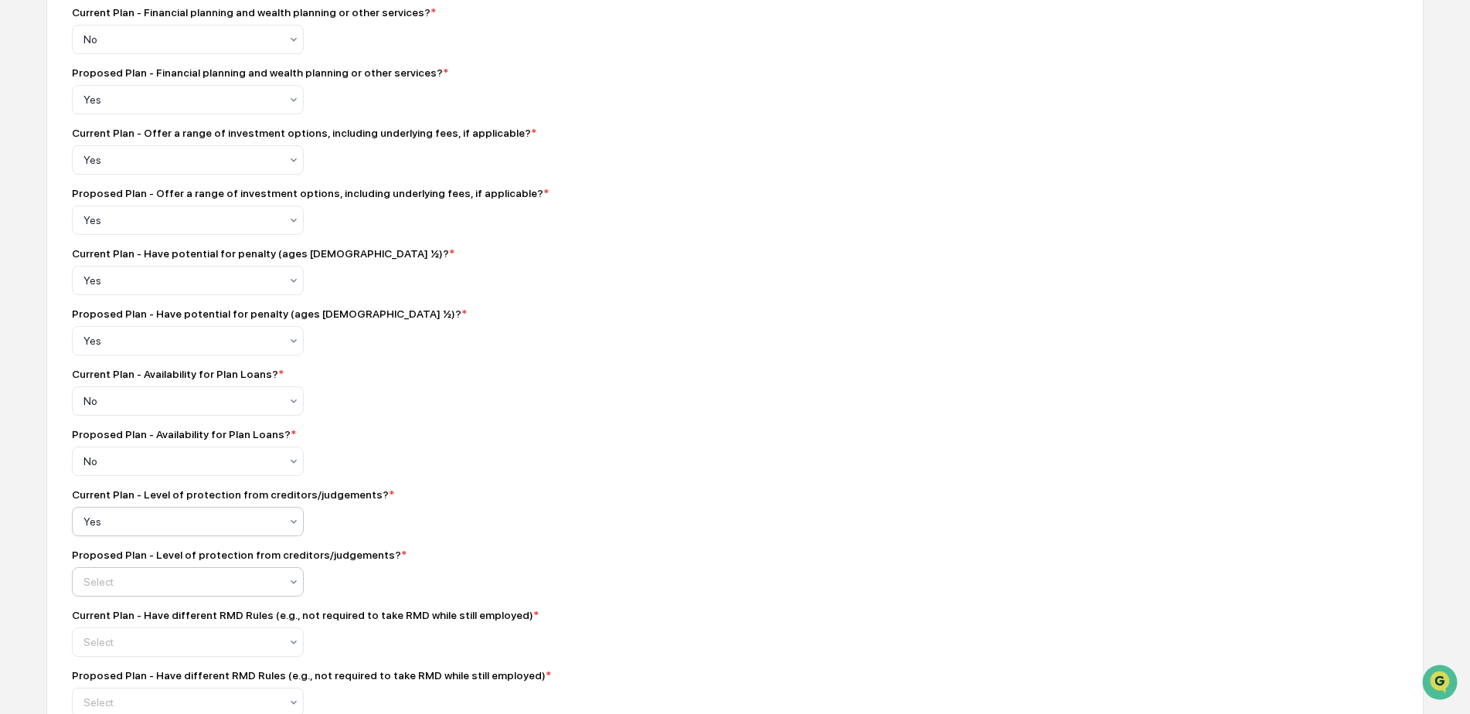
click at [104, 573] on div "Proposed Plan - Level of protection from creditors/judgements? * Select" at bounding box center [342, 573] width 541 height 48
click at [106, 589] on div at bounding box center [181, 581] width 196 height 15
click at [94, 31] on div "Yes" at bounding box center [735, 15] width 1469 height 31
click at [492, 575] on div "Proposed Plan - Level of protection from creditors/judgements? * option Yes, se…" at bounding box center [342, 573] width 541 height 48
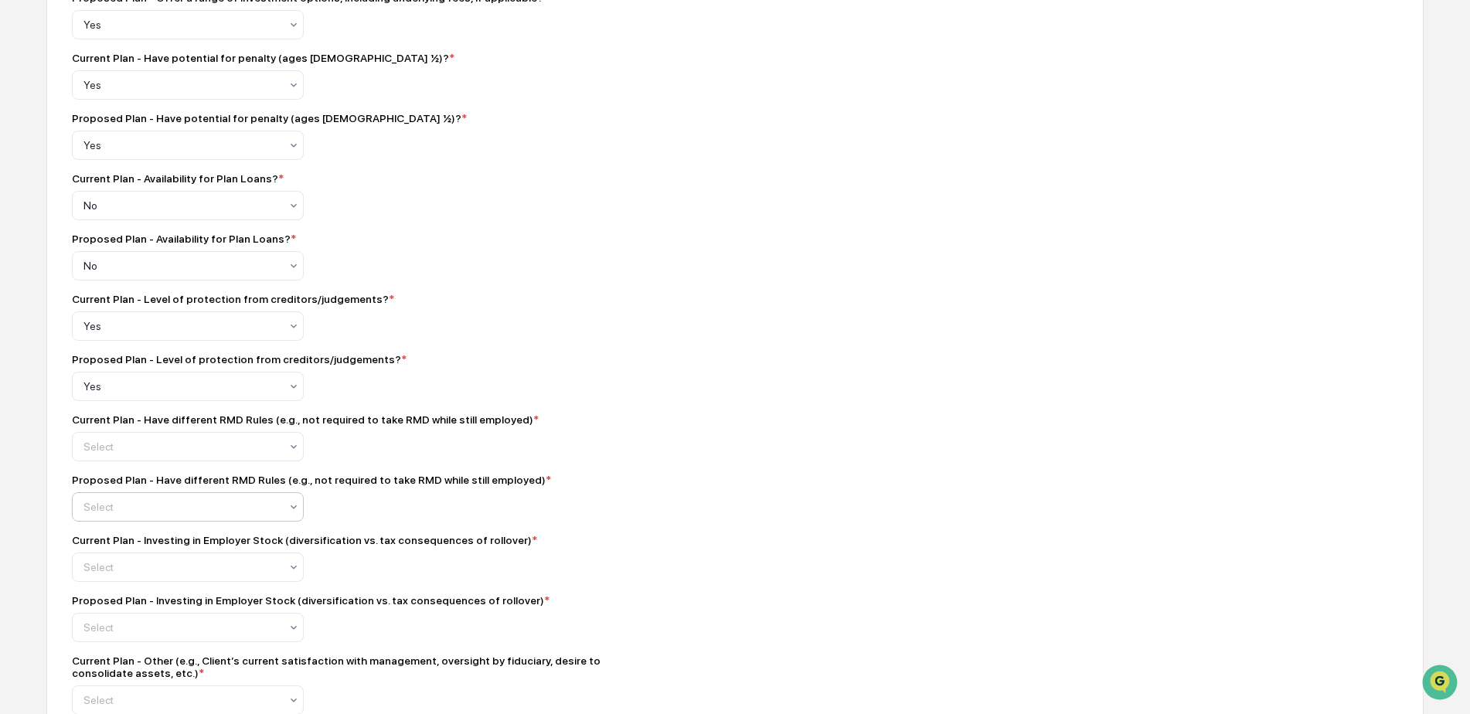
scroll to position [927, 0]
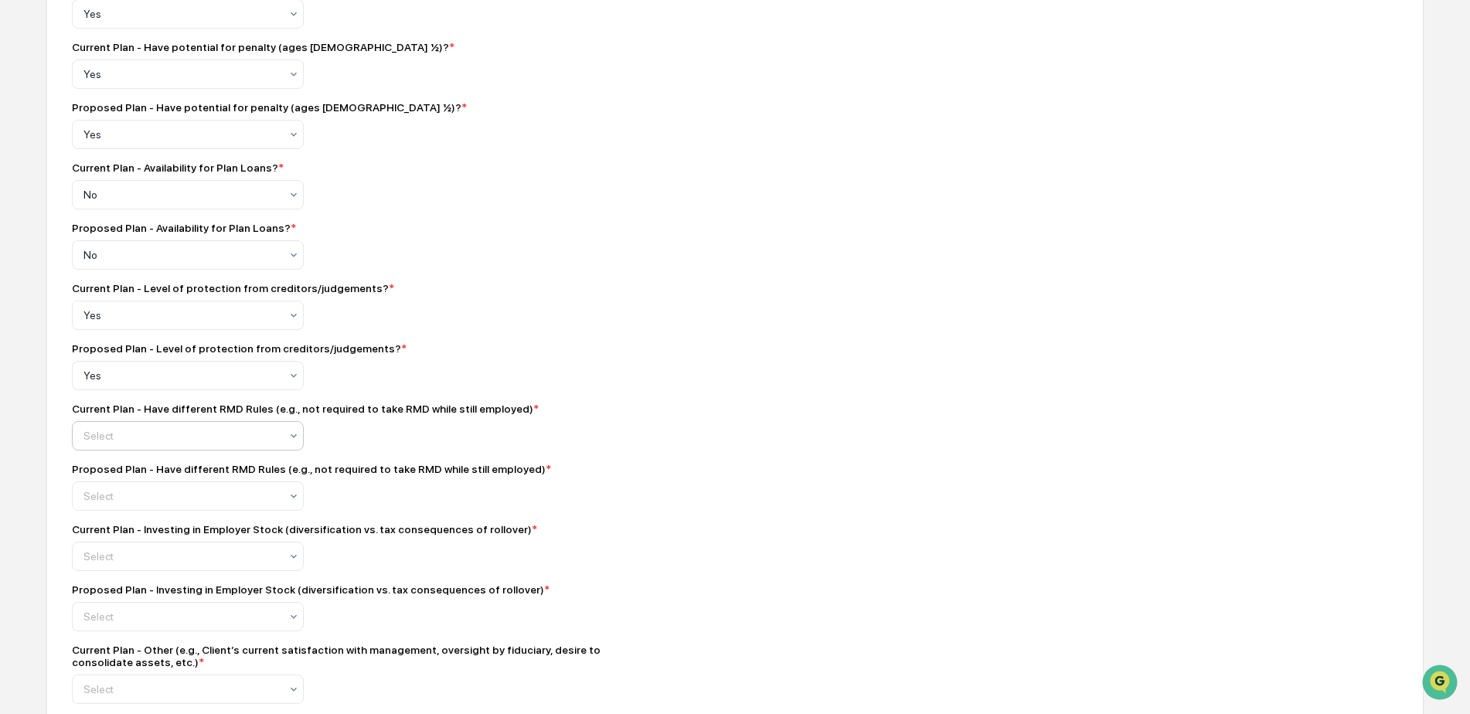
click at [121, 444] on div at bounding box center [181, 435] width 196 height 15
click at [110, 504] on div at bounding box center [181, 495] width 196 height 15
click at [584, 508] on div "Proposed Plan - Have different RMD Rules (e.g., not required to take RMD while …" at bounding box center [342, 487] width 541 height 48
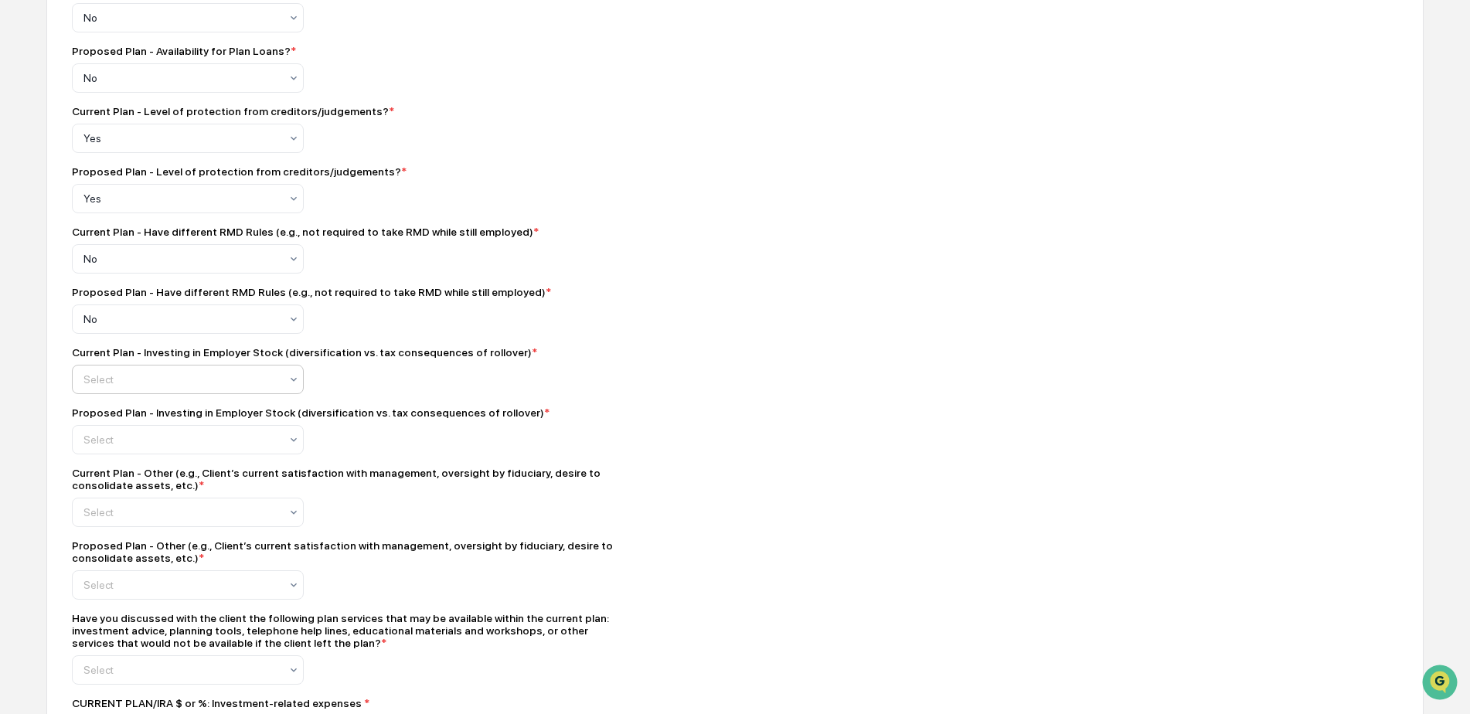
scroll to position [1134, 0]
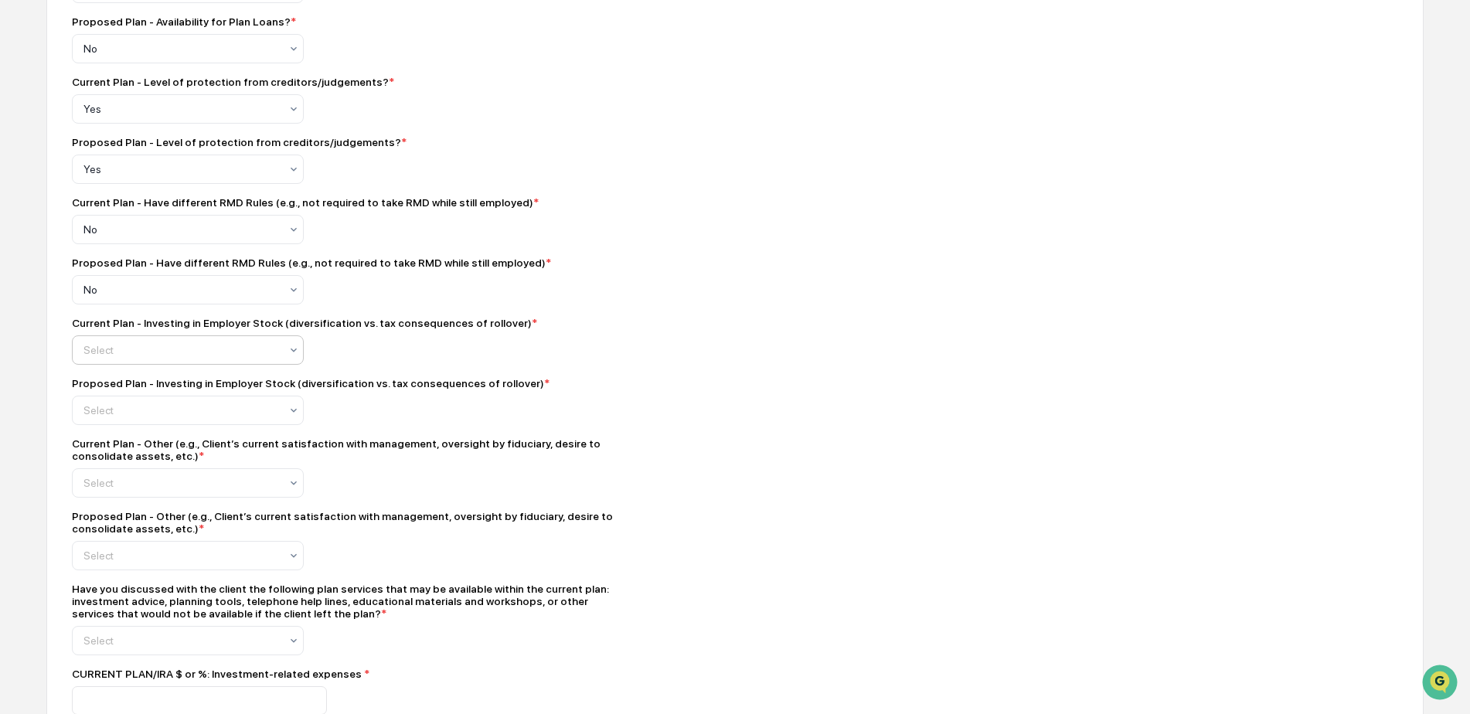
click at [179, 355] on div at bounding box center [181, 349] width 196 height 15
click at [120, 425] on div "Select" at bounding box center [188, 410] width 232 height 29
click at [180, 490] on div at bounding box center [181, 482] width 196 height 15
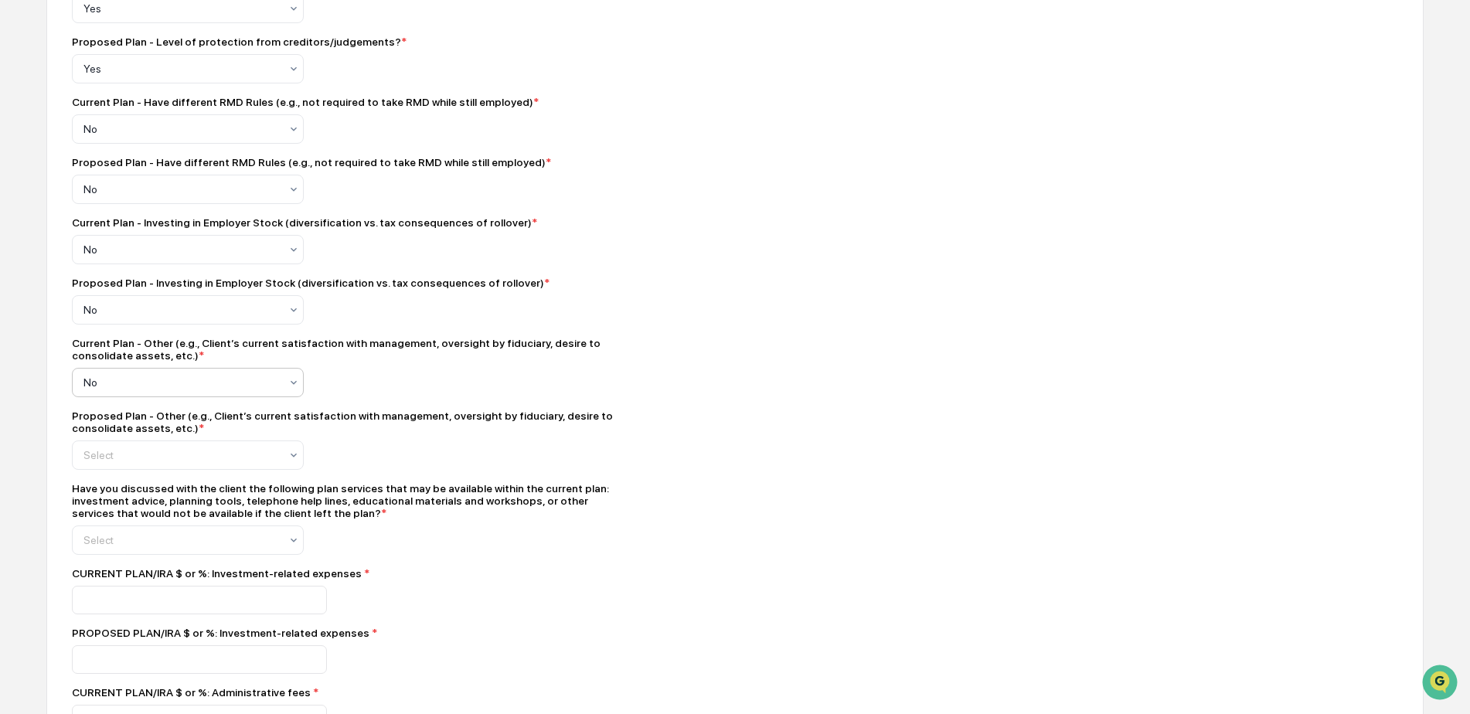
scroll to position [1237, 0]
click at [72, 458] on div "Select" at bounding box center [188, 452] width 232 height 29
click at [81, 505] on div "Yes" at bounding box center [188, 498] width 230 height 31
click at [120, 538] on div "Select" at bounding box center [182, 538] width 212 height 22
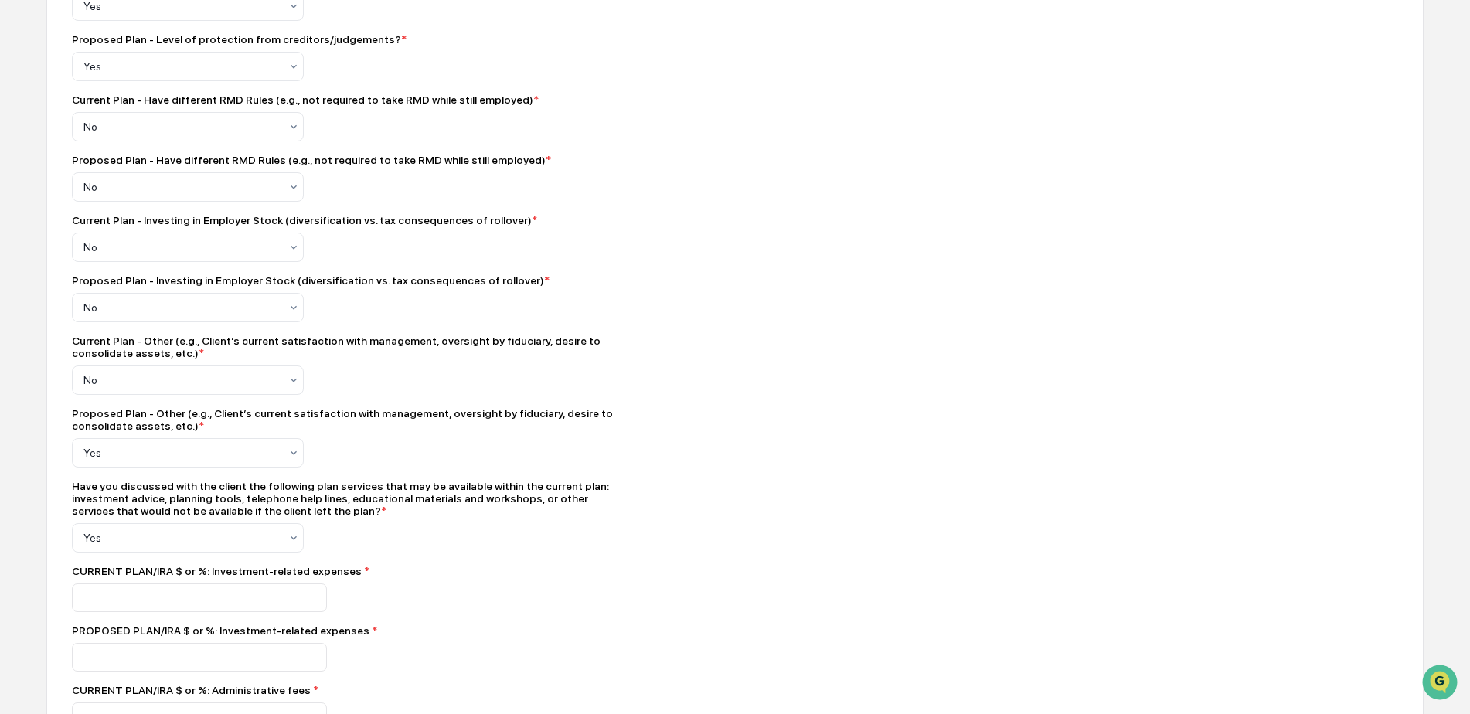
click at [465, 553] on div "Have you discussed with the client the following plan services that may be avai…" at bounding box center [342, 516] width 541 height 73
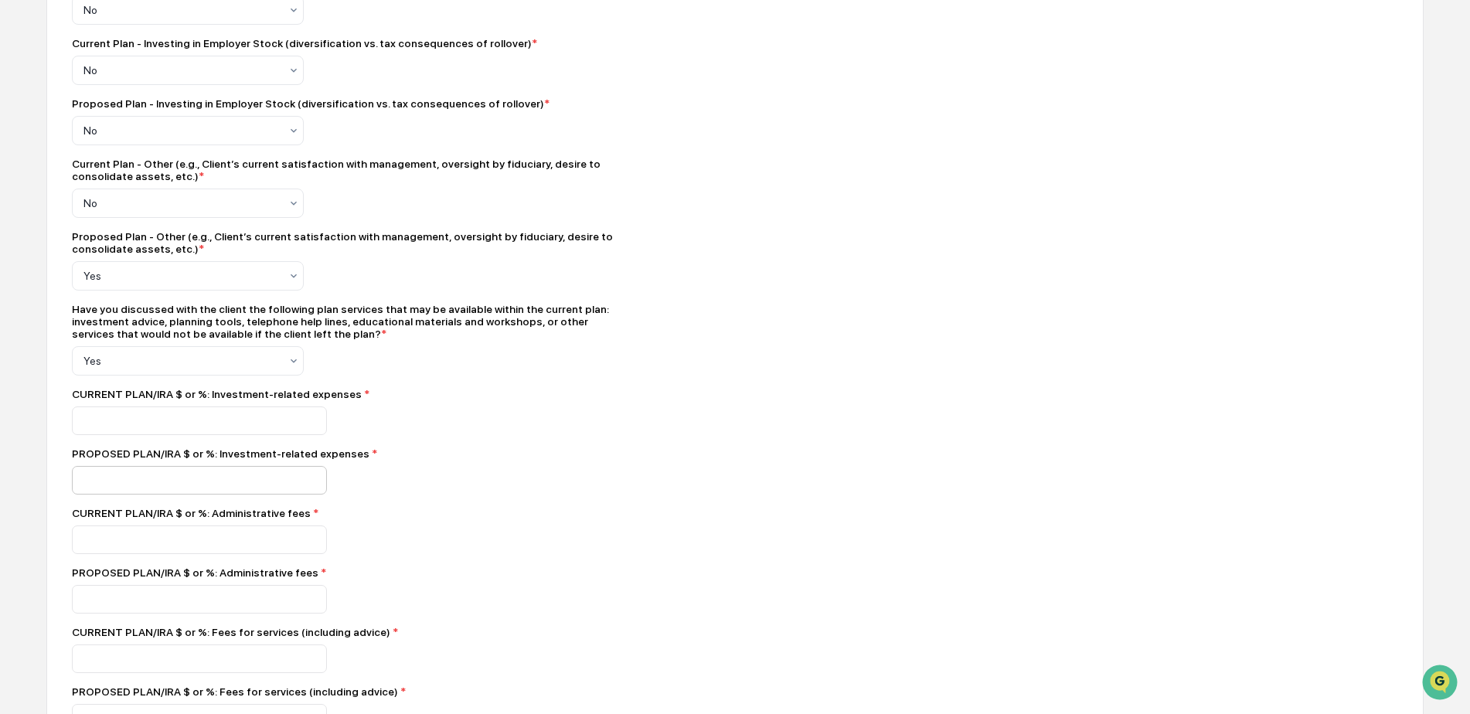
scroll to position [1417, 0]
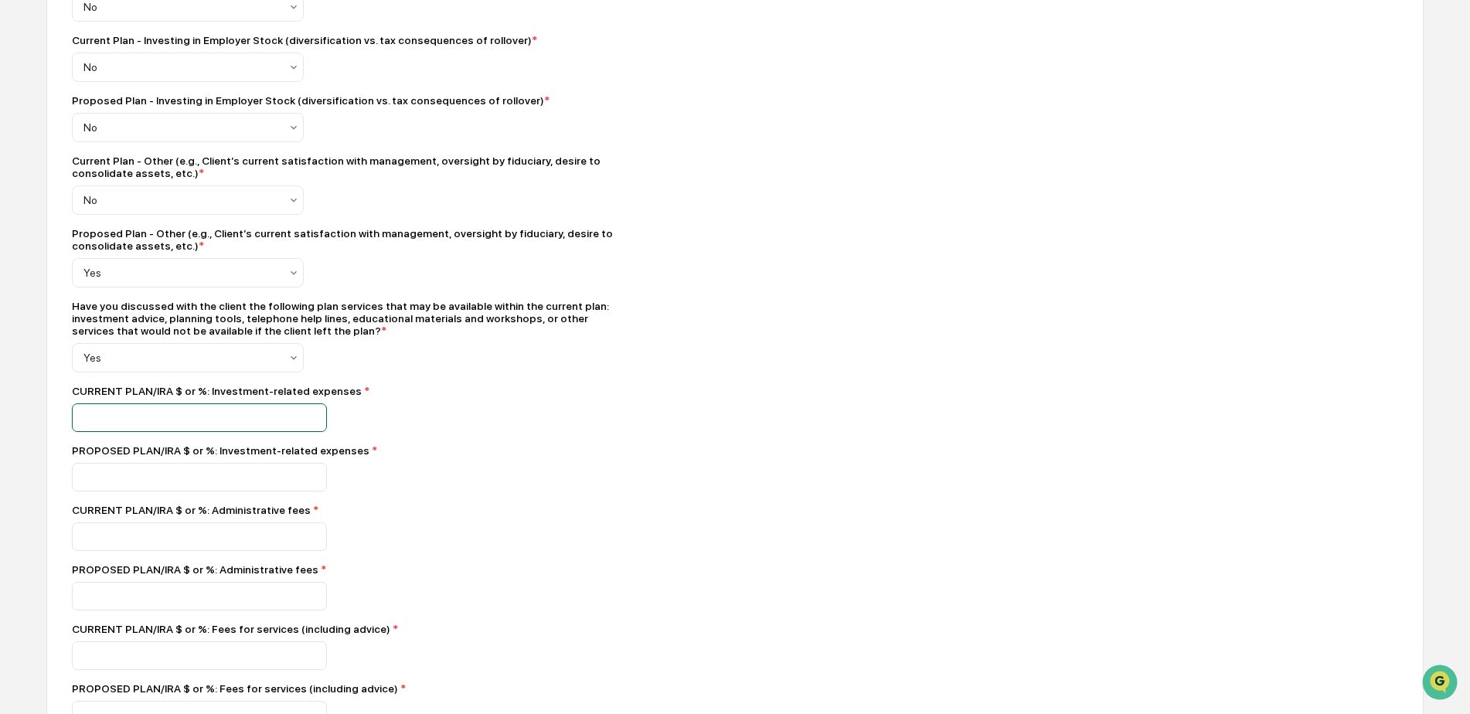
click at [152, 420] on input "number" at bounding box center [199, 417] width 255 height 29
type input "*"
click at [105, 485] on input "number" at bounding box center [199, 477] width 255 height 29
type input "*"
click at [84, 571] on div "Compliance Owner : [PERSON_NAME] Custodian Name * ****** Account(s) #: * ******…" at bounding box center [342, 43] width 541 height 2366
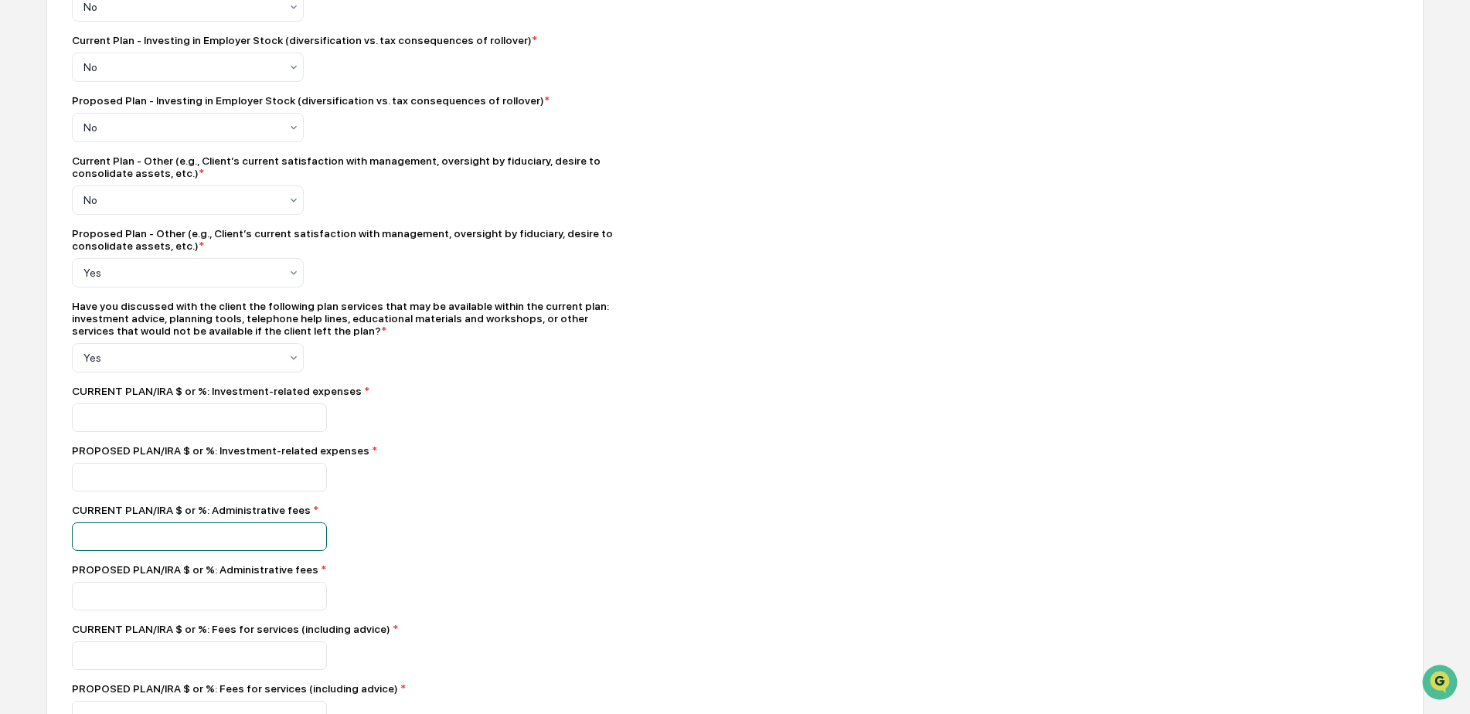
click at [90, 547] on input "number" at bounding box center [199, 536] width 255 height 29
type input "*"
drag, startPoint x: 87, startPoint y: 596, endPoint x: 98, endPoint y: 607, distance: 15.9
click at [87, 596] on input "number" at bounding box center [199, 596] width 255 height 29
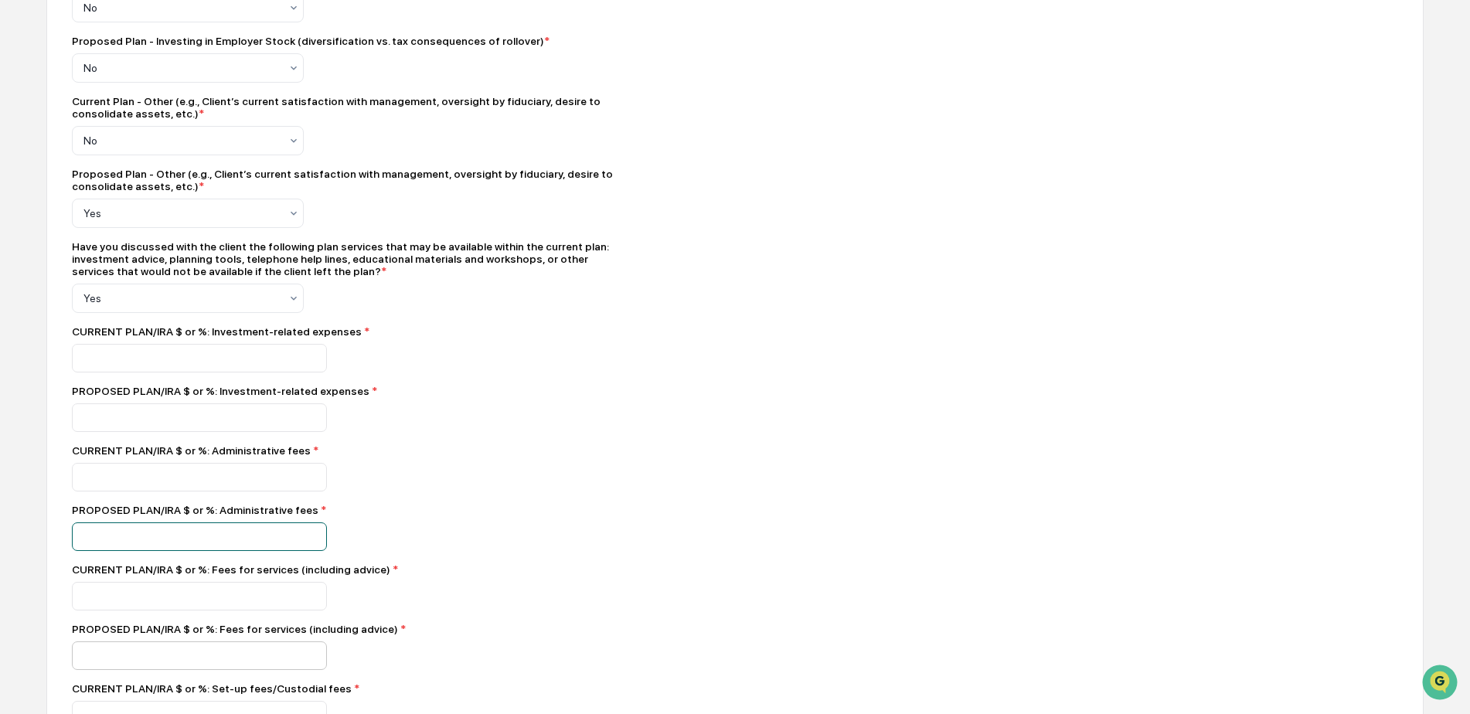
scroll to position [1546, 0]
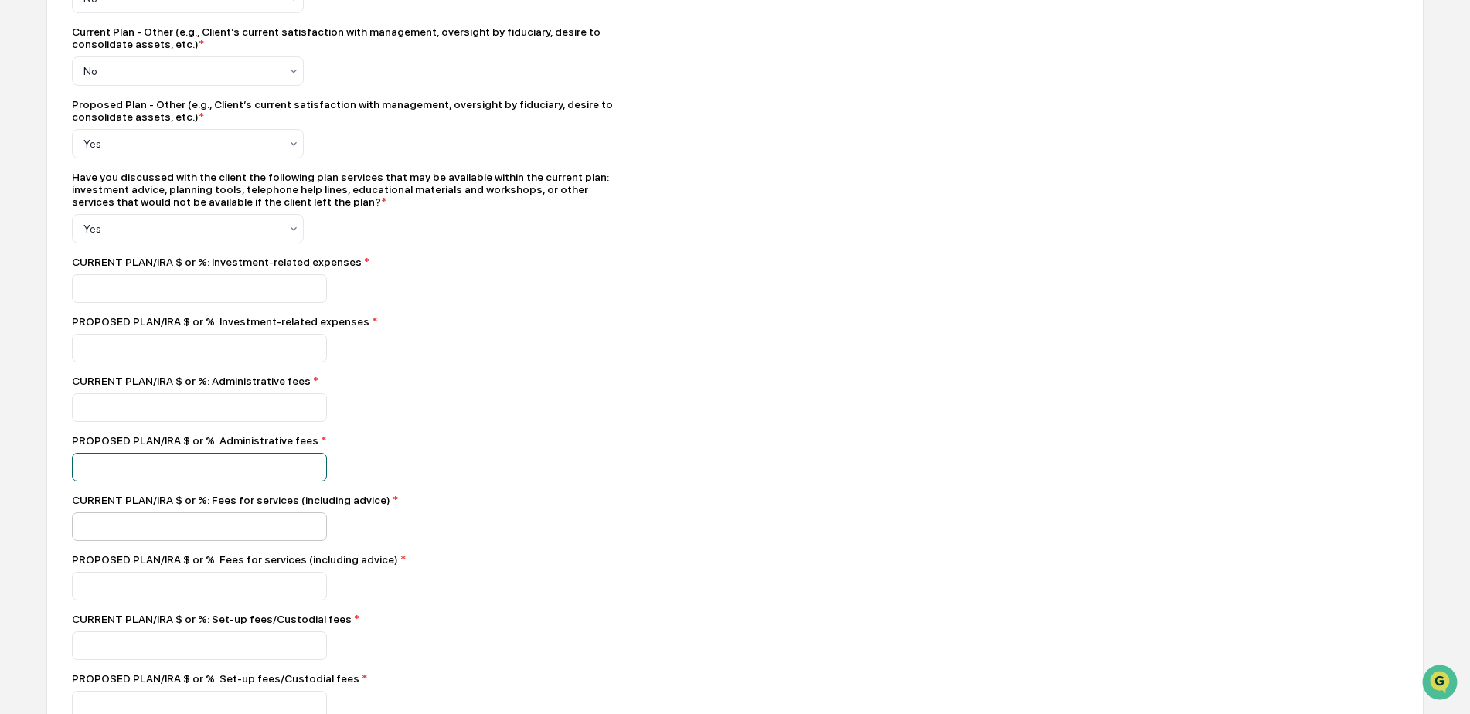
type input "*"
click at [128, 536] on input "number" at bounding box center [199, 526] width 255 height 29
click at [601, 541] on div at bounding box center [342, 526] width 541 height 29
type input "*"
click at [134, 601] on input "number" at bounding box center [199, 586] width 255 height 29
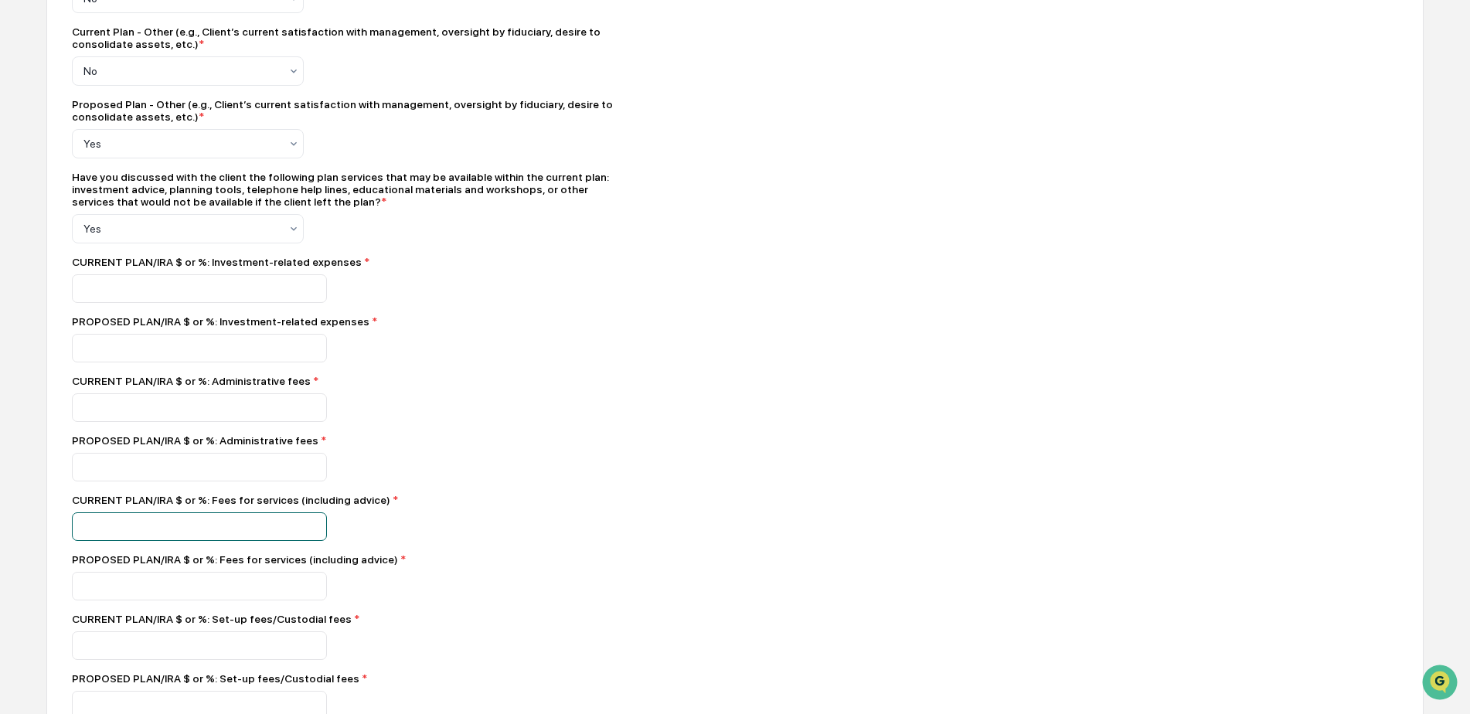
click at [94, 526] on input "*" at bounding box center [199, 526] width 255 height 29
click at [96, 600] on input "number" at bounding box center [199, 586] width 255 height 29
type input "*"
click at [152, 660] on input "number" at bounding box center [199, 645] width 255 height 29
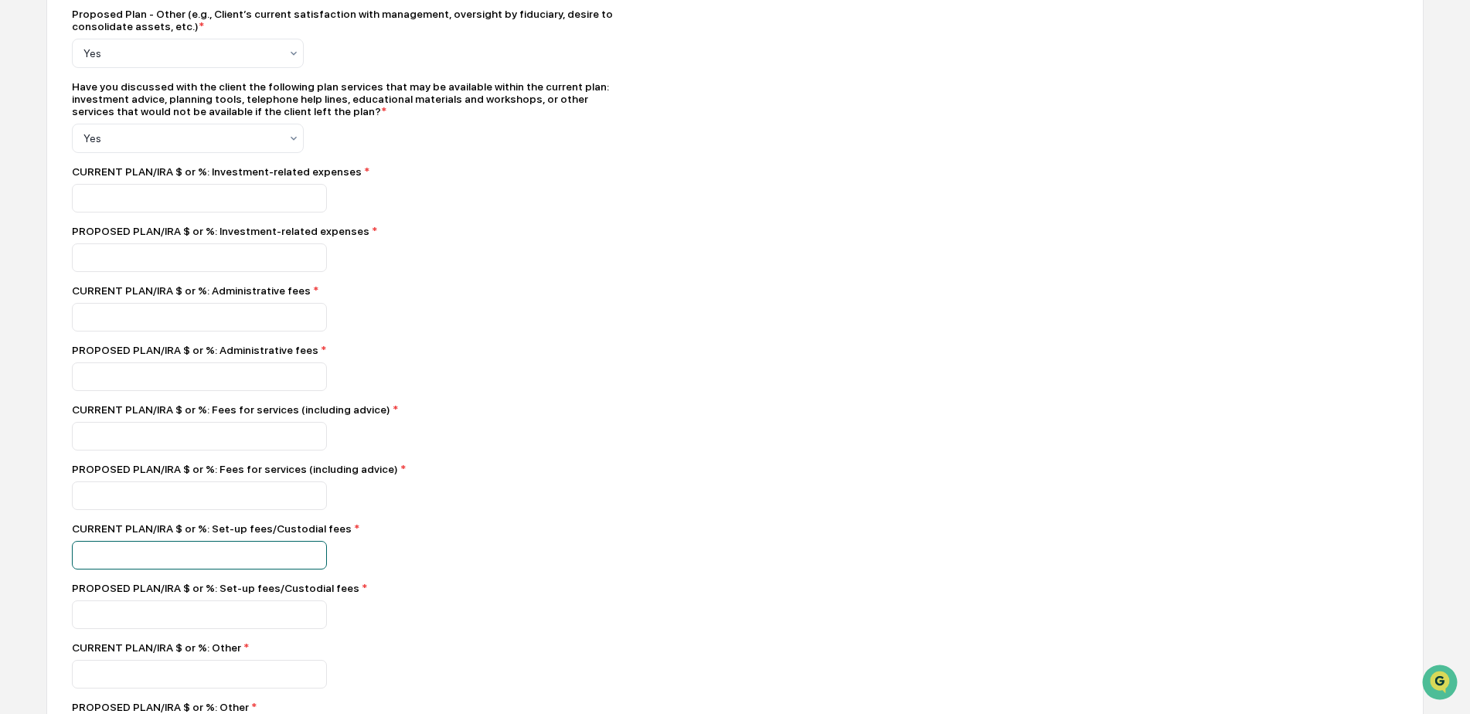
scroll to position [1649, 0]
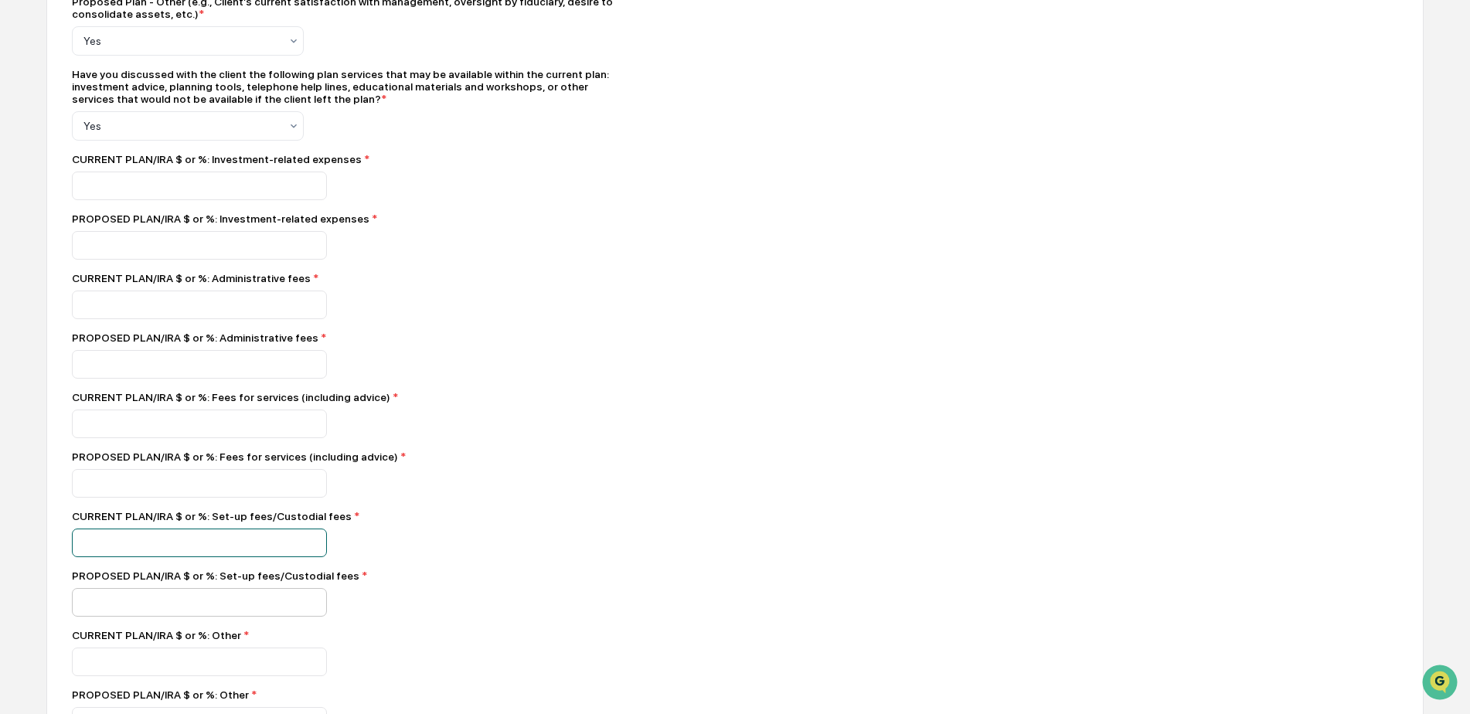
type input "*"
click at [128, 616] on input "number" at bounding box center [199, 602] width 255 height 29
type input "*"
click at [112, 676] on input "number" at bounding box center [199, 662] width 255 height 29
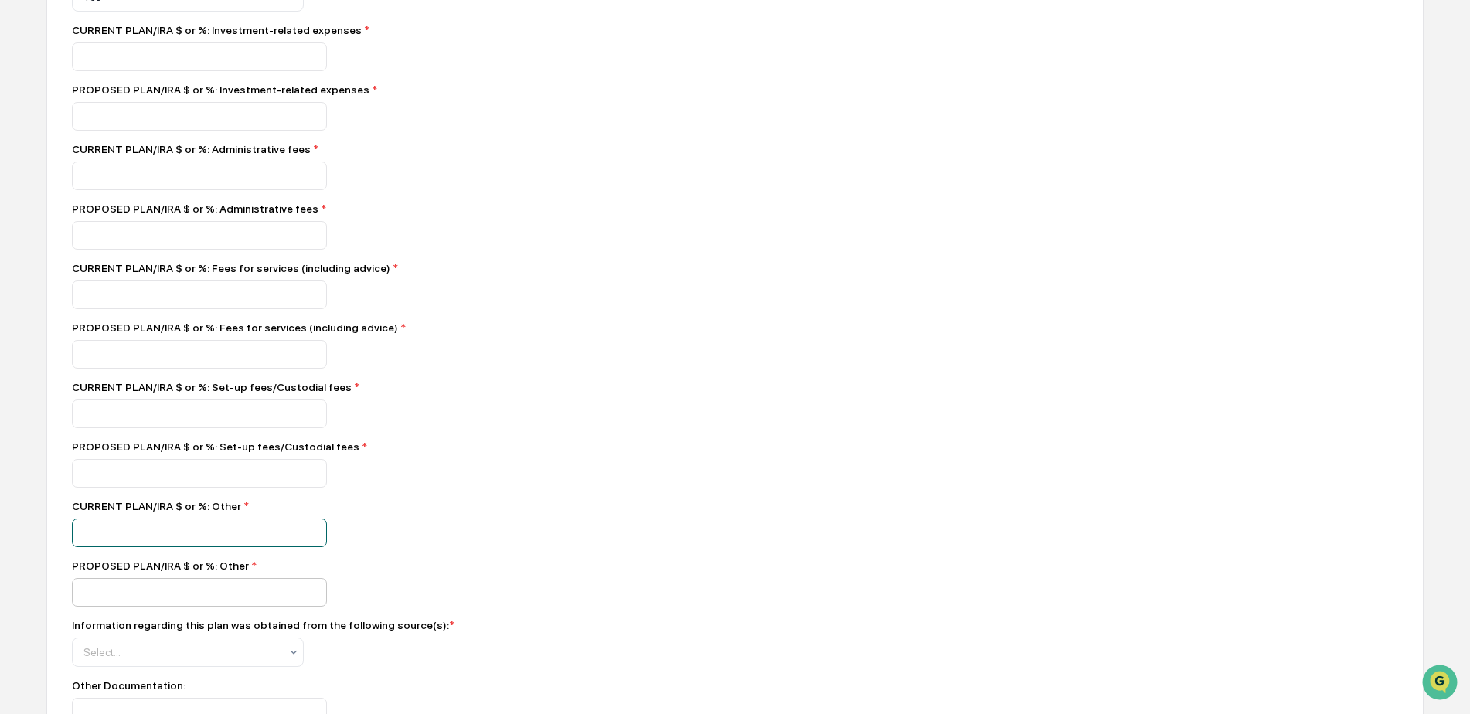
type input "**"
click at [124, 607] on input "number" at bounding box center [199, 592] width 255 height 29
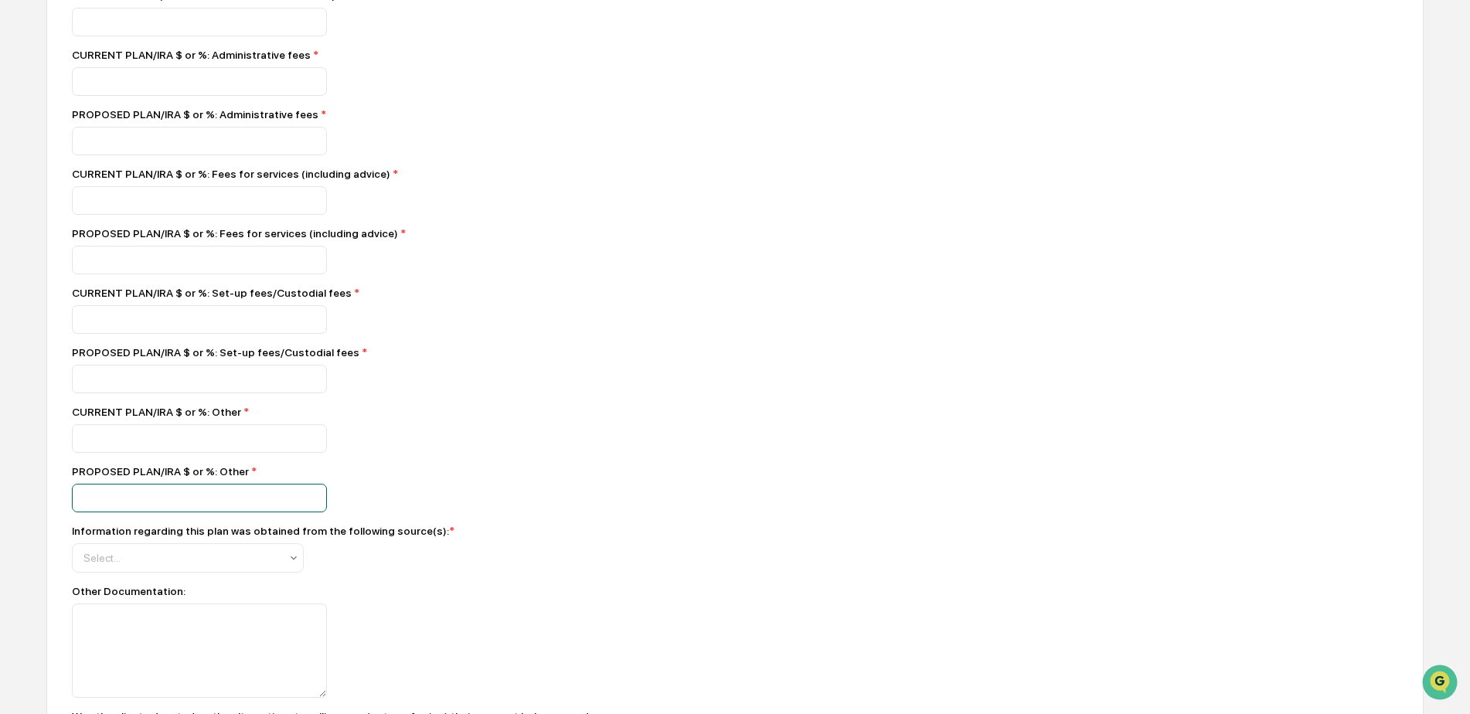
scroll to position [1880, 0]
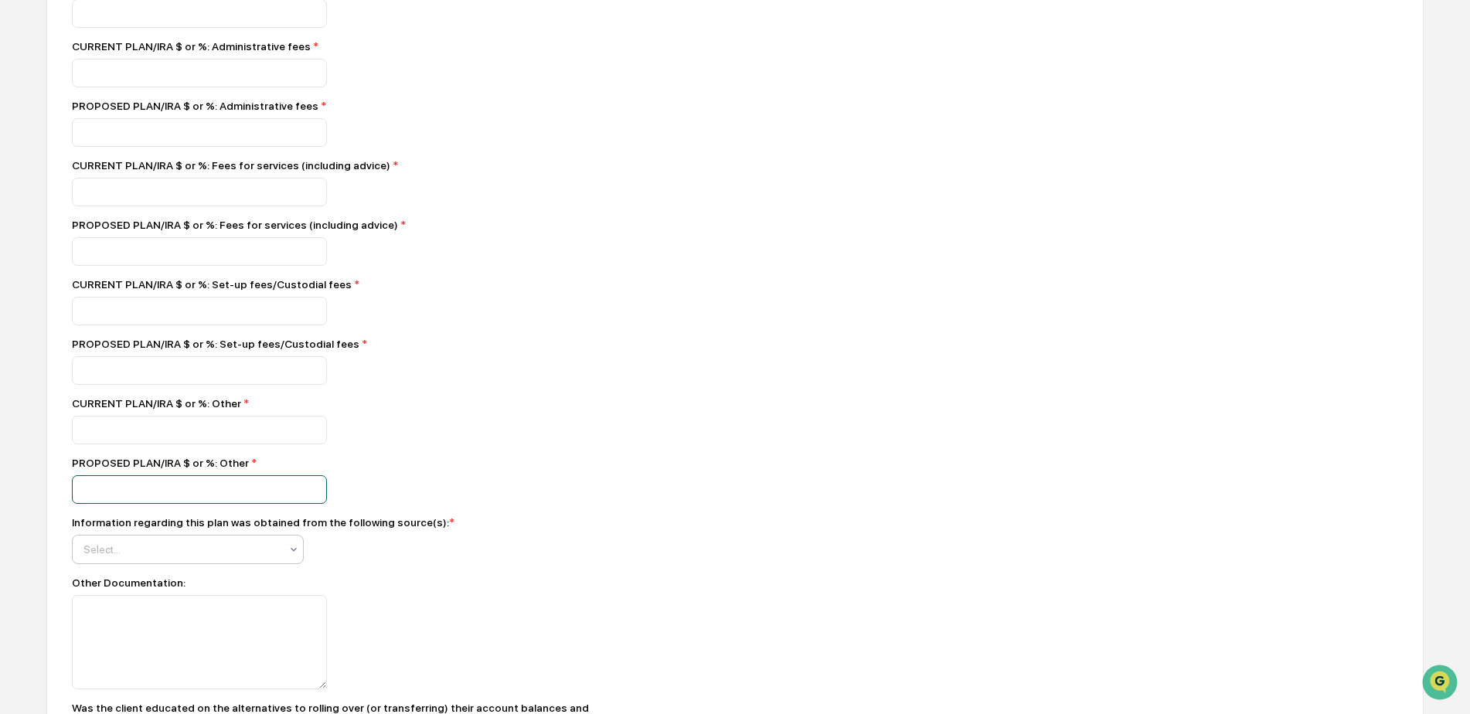
type input "*"
click at [134, 562] on div "Select..." at bounding box center [182, 549] width 212 height 25
click at [558, 550] on div "Information regarding this plan was obtained from the following source(s): * op…" at bounding box center [342, 540] width 541 height 48
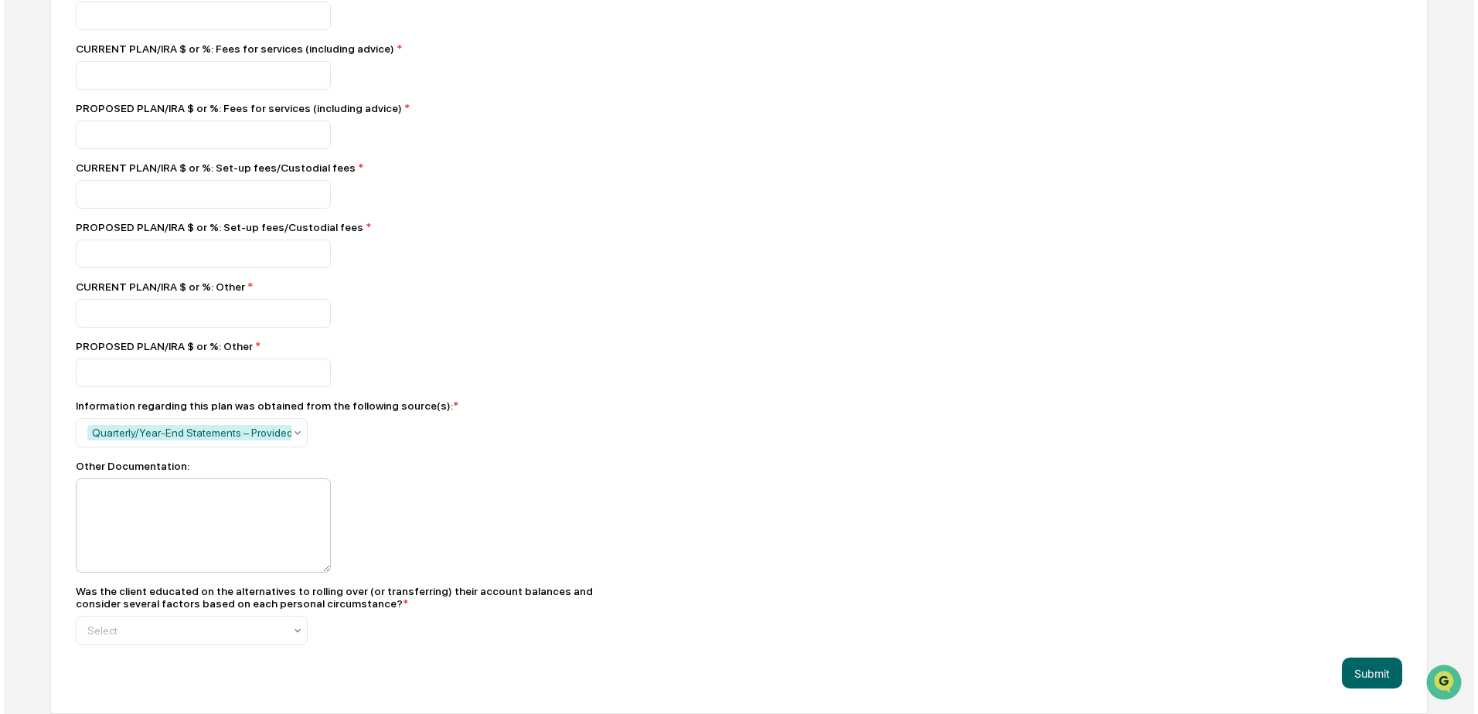
scroll to position [2020, 0]
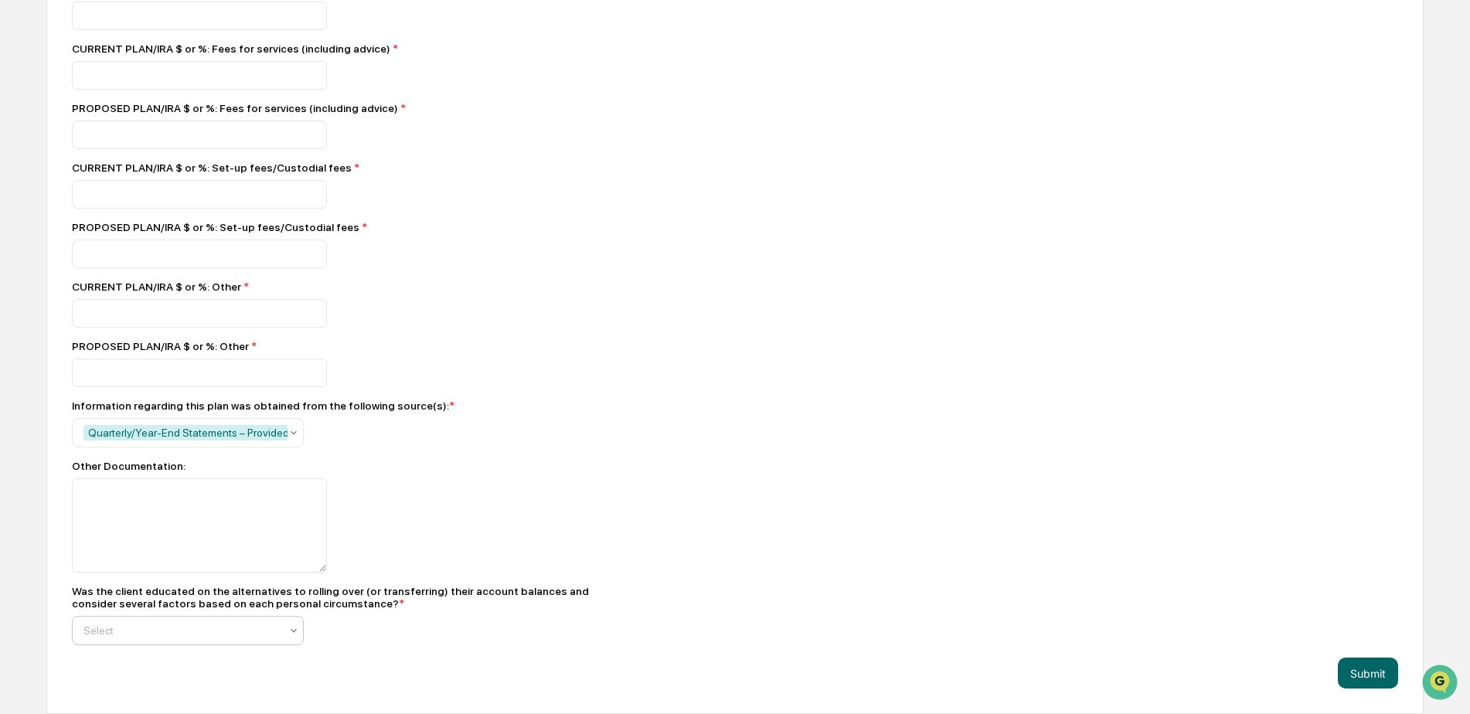
click at [134, 631] on div at bounding box center [181, 630] width 196 height 15
click at [103, 556] on div "Yes" at bounding box center [188, 559] width 230 height 31
click at [1362, 676] on button "Submit" at bounding box center [1368, 673] width 60 height 31
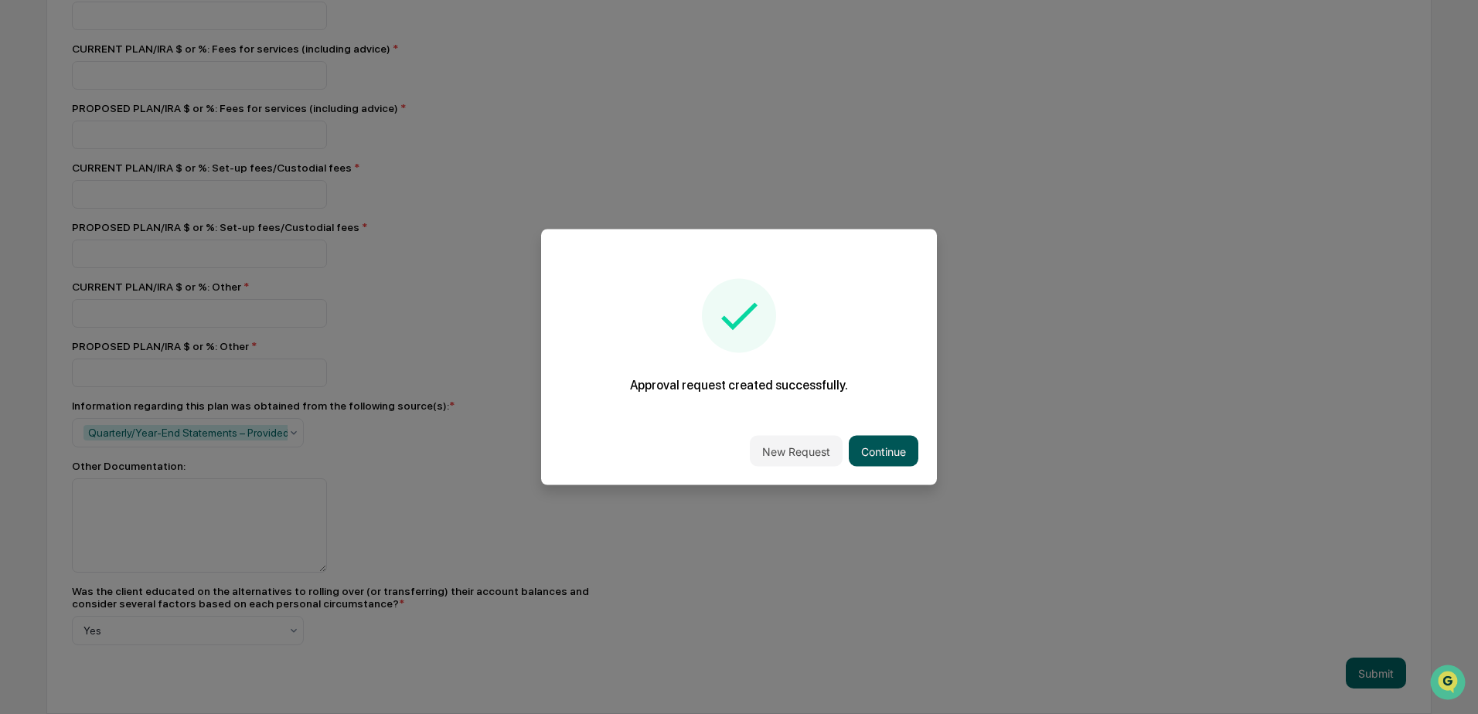
click at [893, 458] on button "Continue" at bounding box center [884, 451] width 70 height 31
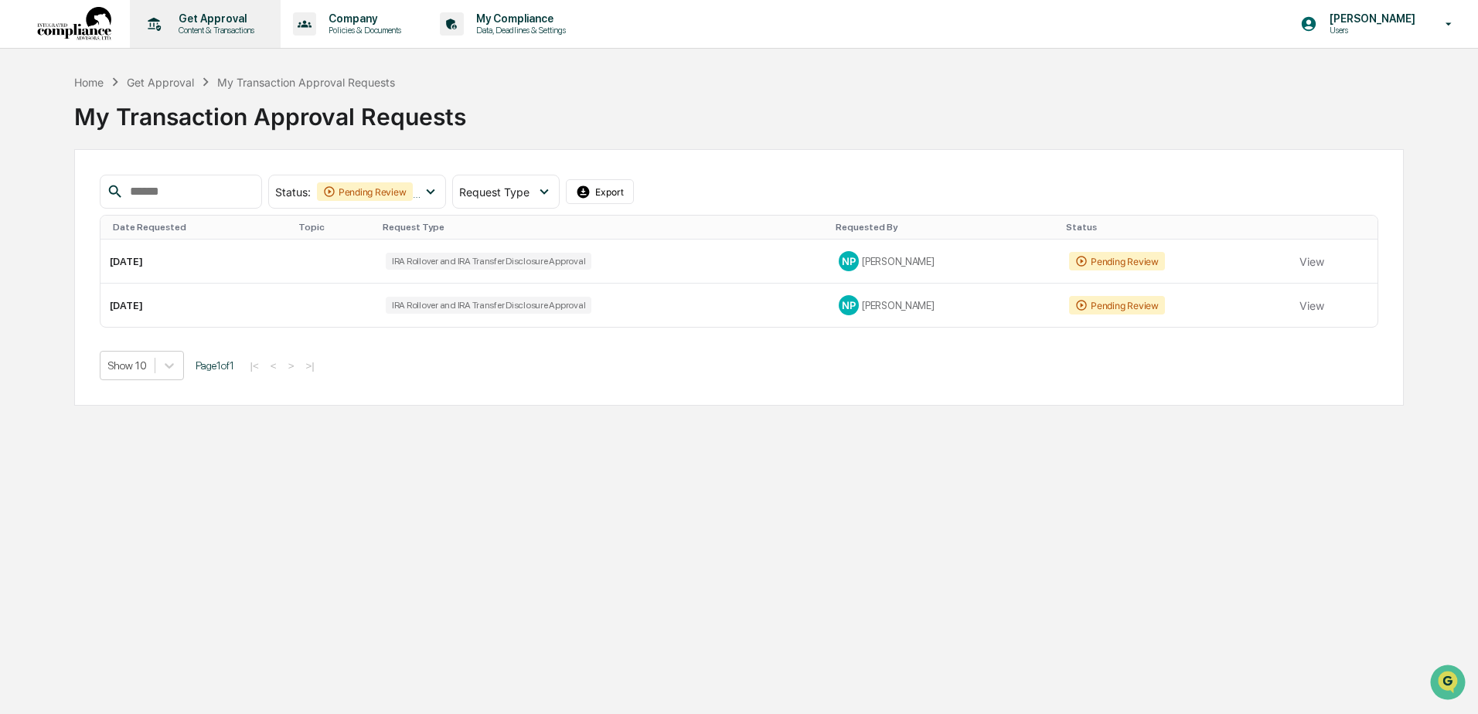
click at [213, 30] on p "Content & Transactions" at bounding box center [214, 30] width 96 height 11
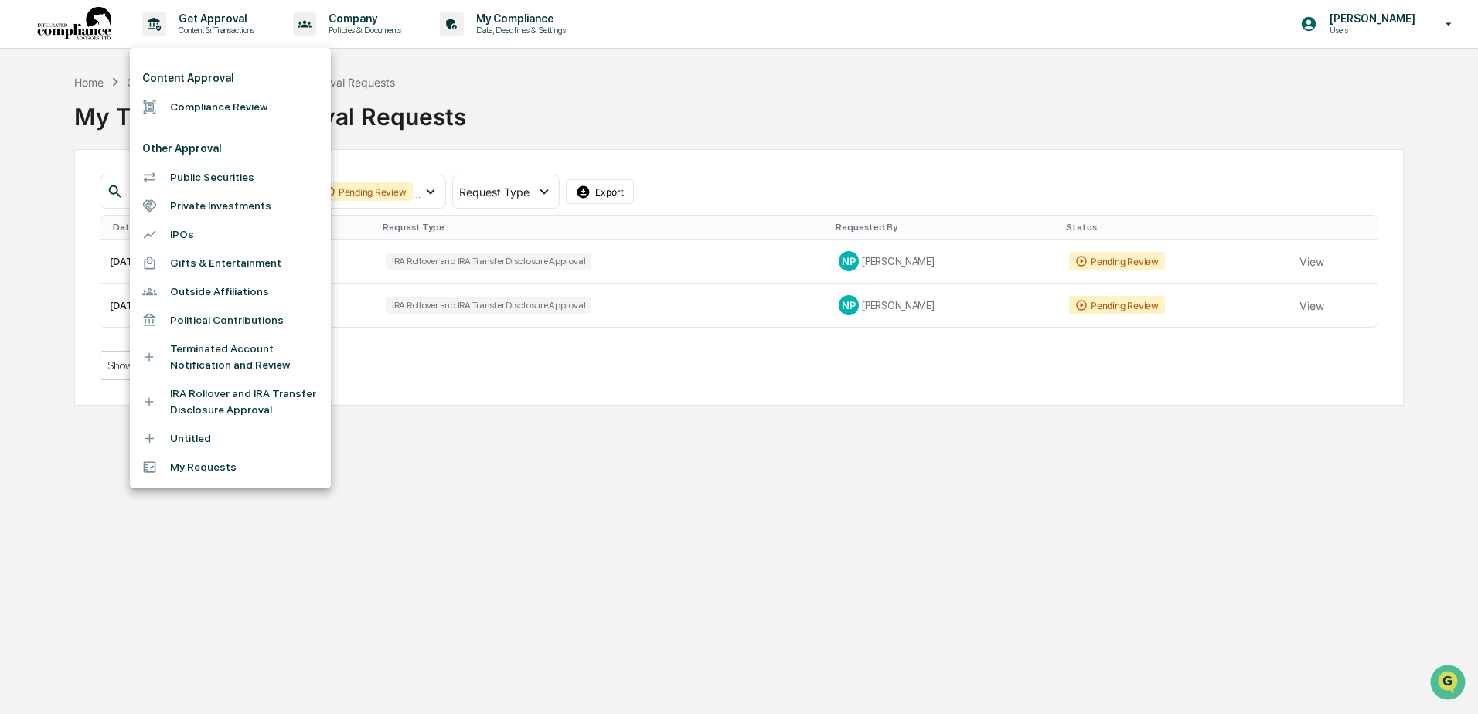
click at [199, 394] on li "IRA Rollover and IRA Transfer Disclosure Approval" at bounding box center [230, 401] width 201 height 45
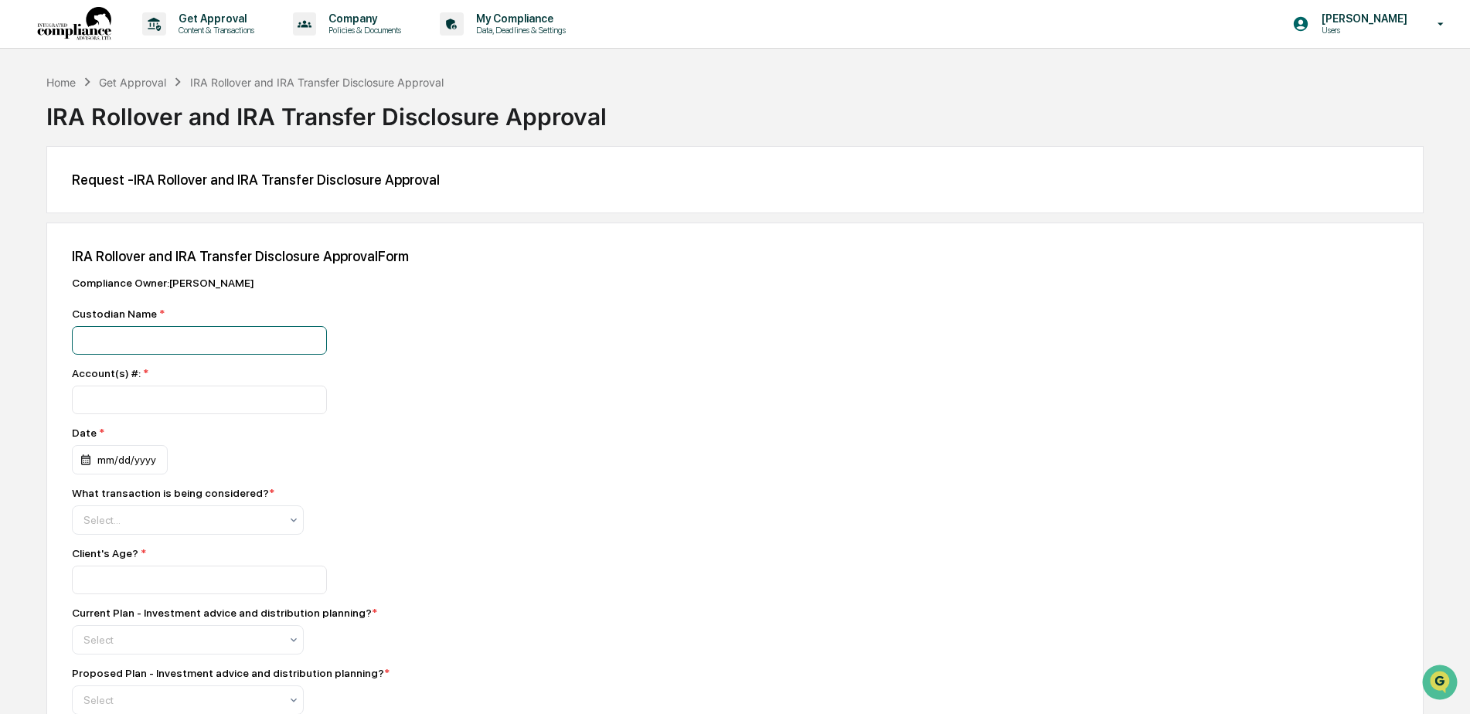
click at [106, 350] on input at bounding box center [199, 340] width 255 height 29
type input "******"
type input "**"
type input "*"
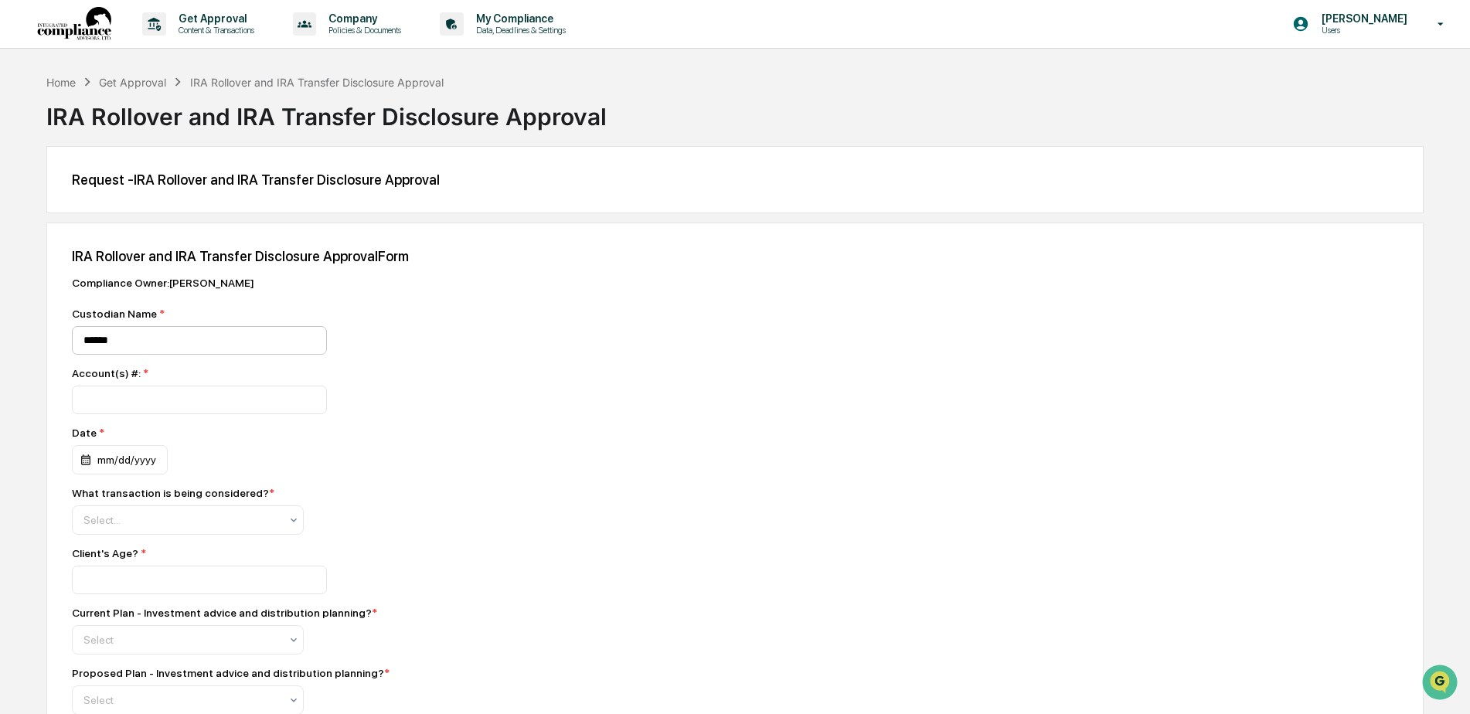
type input "*"
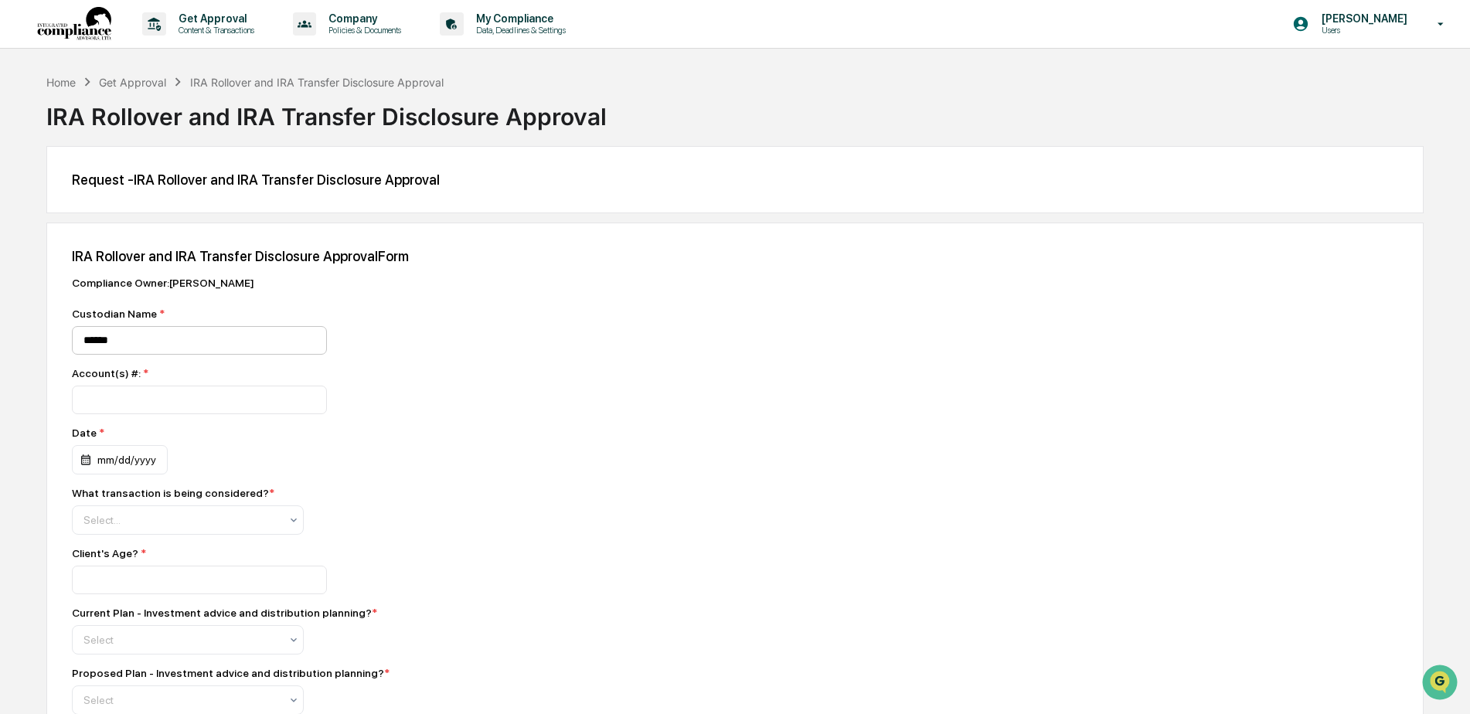
type input "*"
type input "**"
type input "*"
click at [109, 404] on input "number" at bounding box center [199, 400] width 255 height 29
type input "*********"
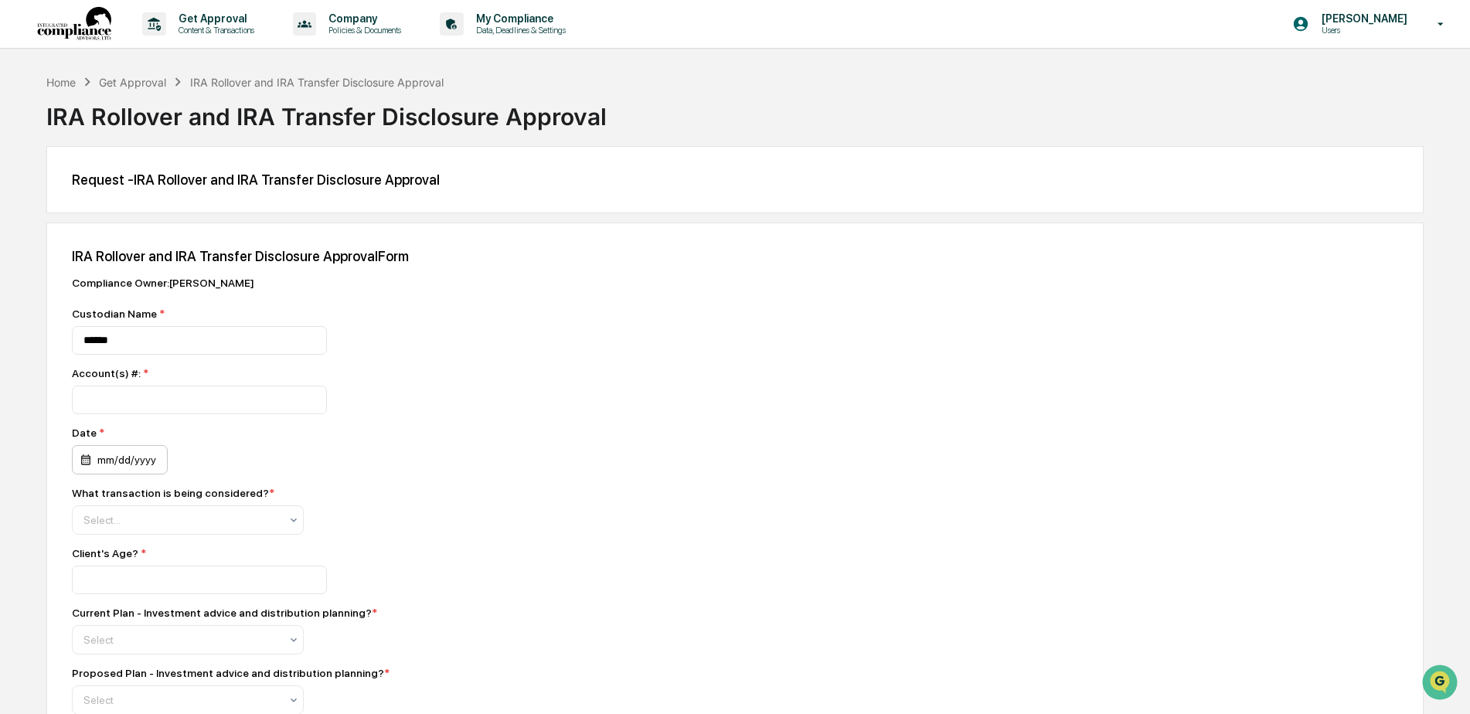
click at [133, 459] on div "mm/dd/yyyy" at bounding box center [120, 459] width 96 height 29
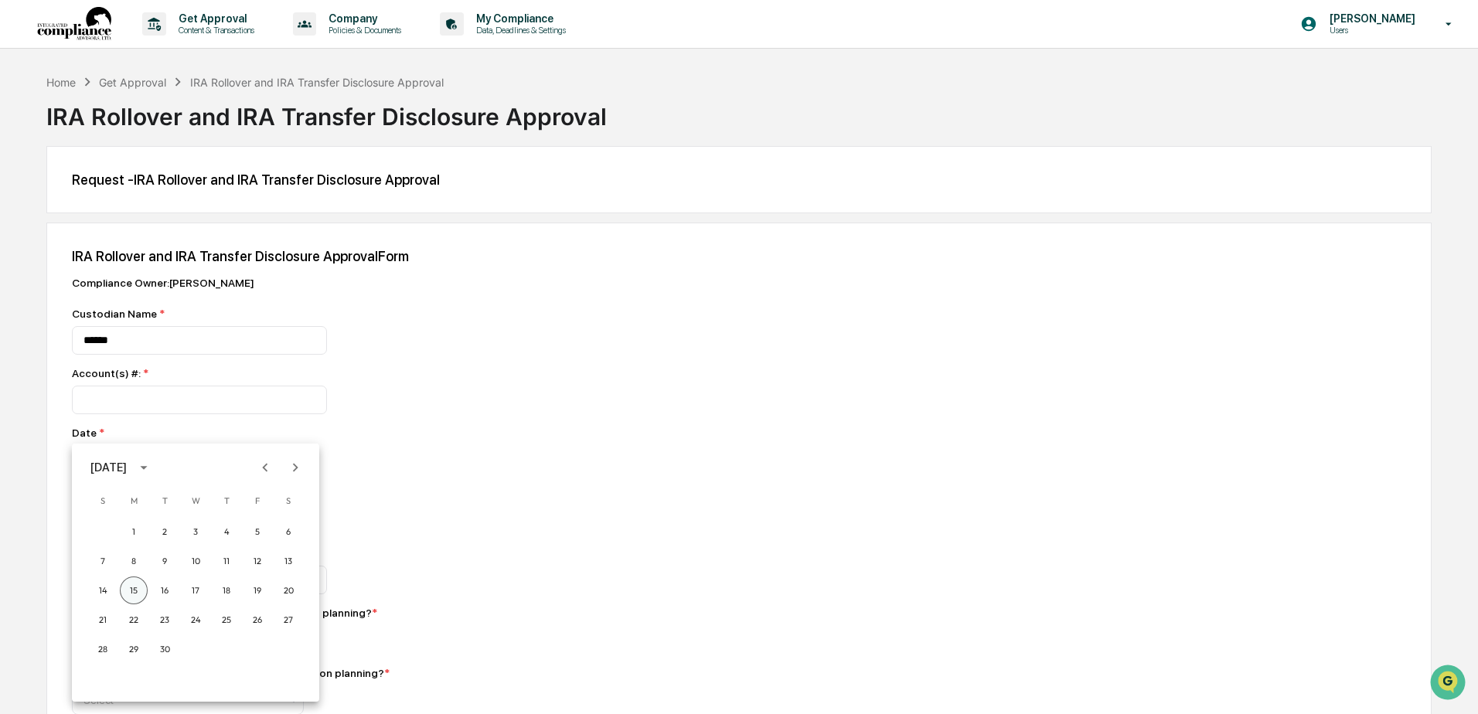
click at [134, 599] on button "15" at bounding box center [134, 591] width 28 height 28
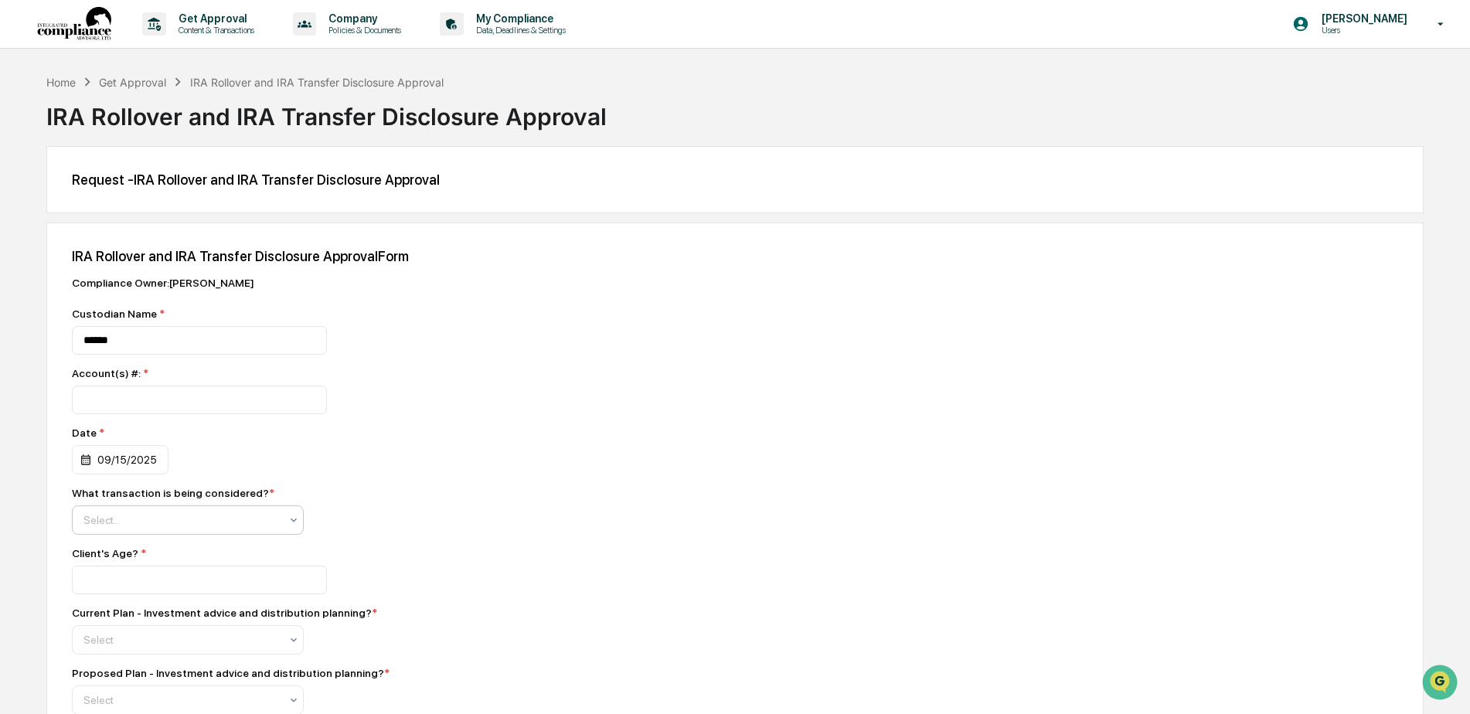
click at [184, 528] on div at bounding box center [181, 519] width 196 height 15
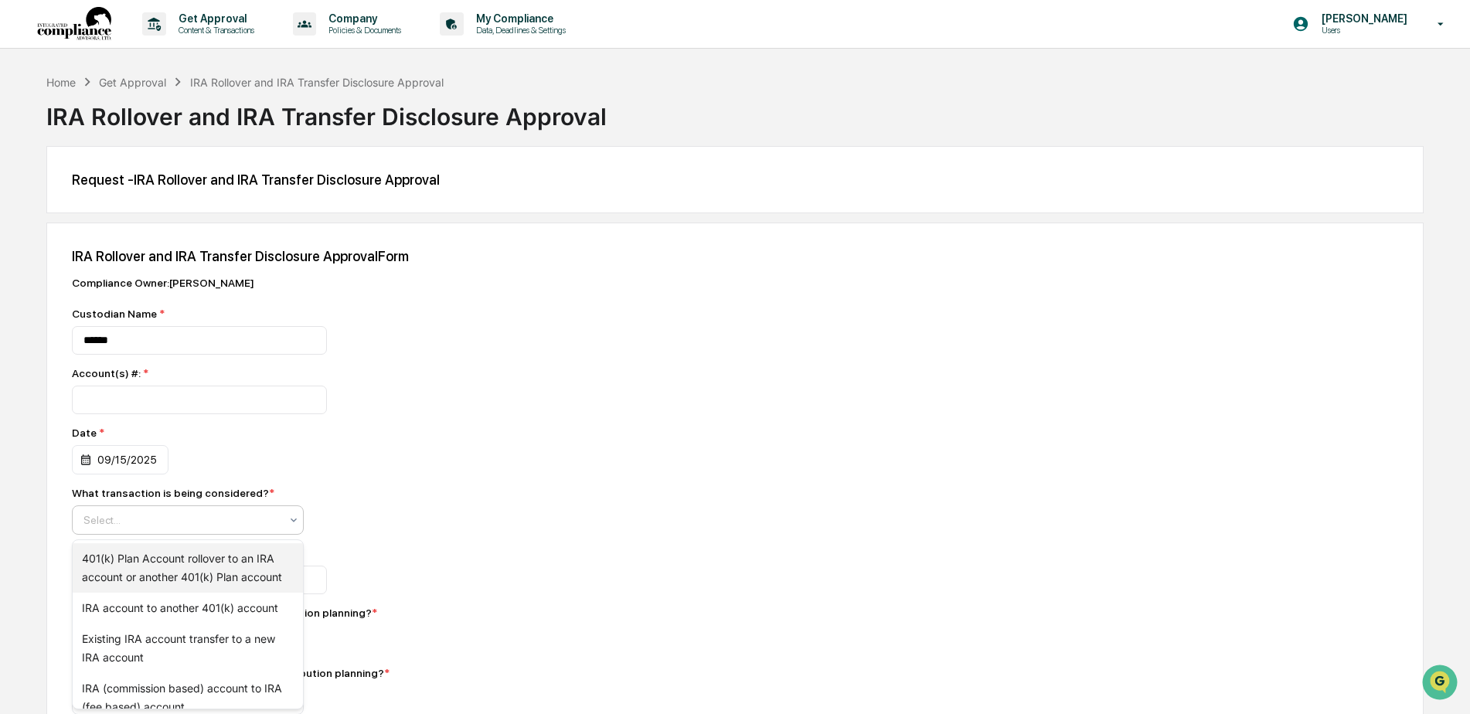
click at [116, 570] on div "401(k) Plan Account rollover to an IRA account or another 401(k) Plan account" at bounding box center [188, 567] width 230 height 49
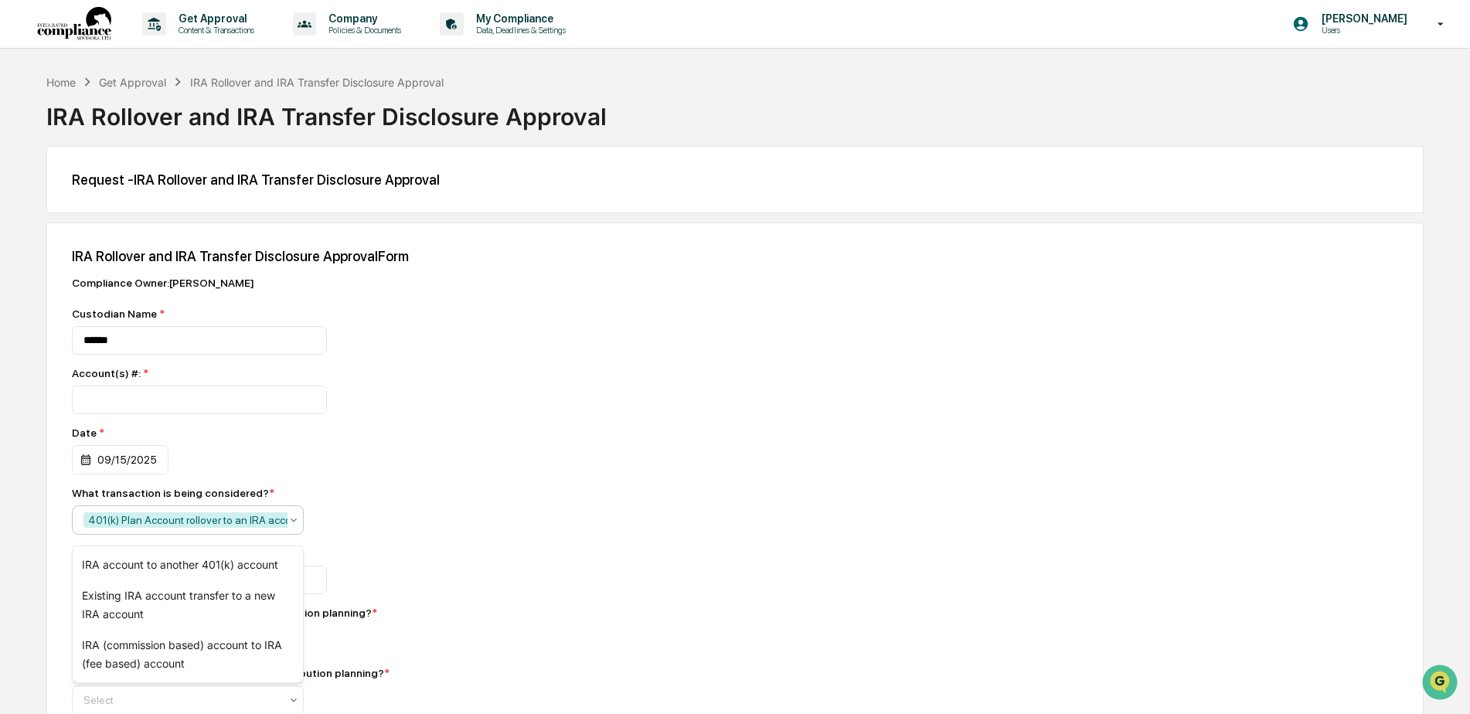
scroll to position [1, 0]
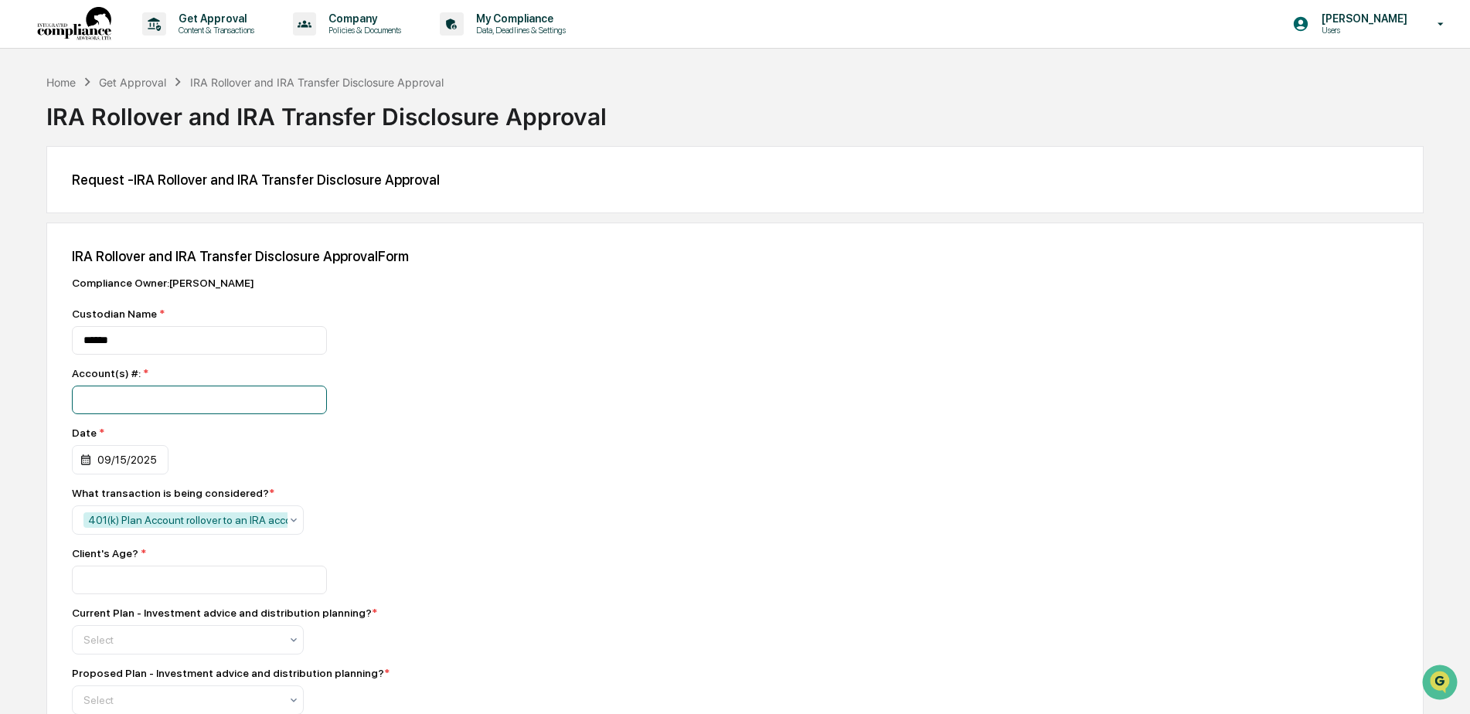
drag, startPoint x: 563, startPoint y: 441, endPoint x: 473, endPoint y: 499, distance: 107.0
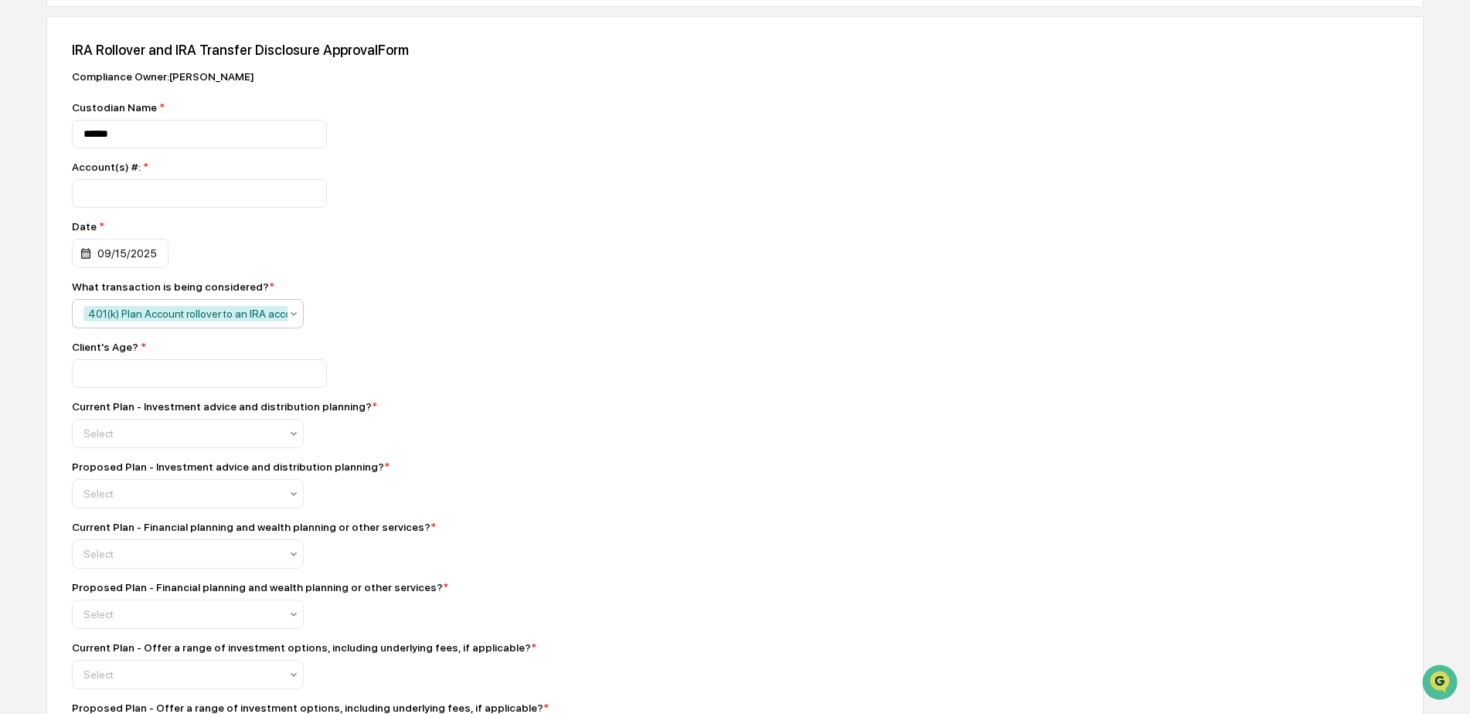
scroll to position [1, 185]
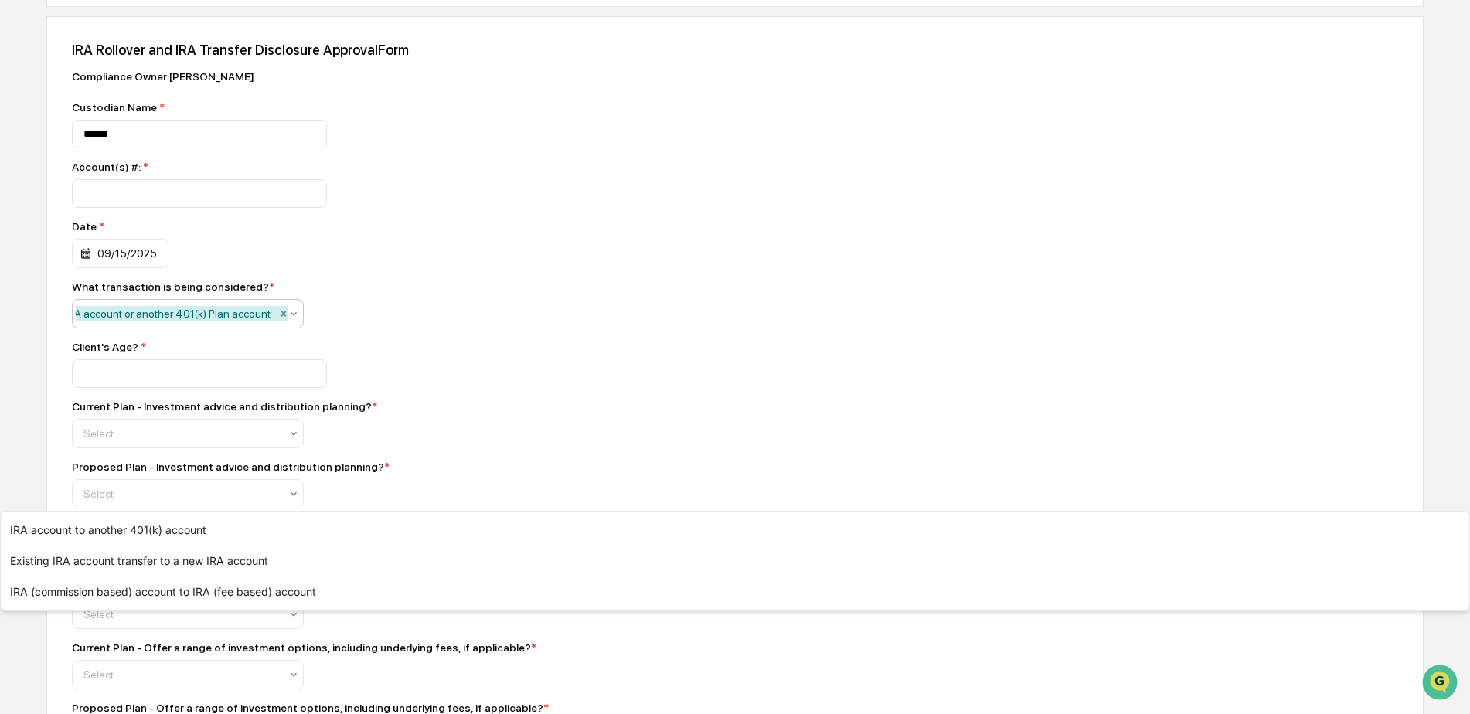
click at [201, 310] on div "401(k) Plan Account rollover to an IRA account or another 401(k) Plan account" at bounding box center [87, 313] width 376 height 15
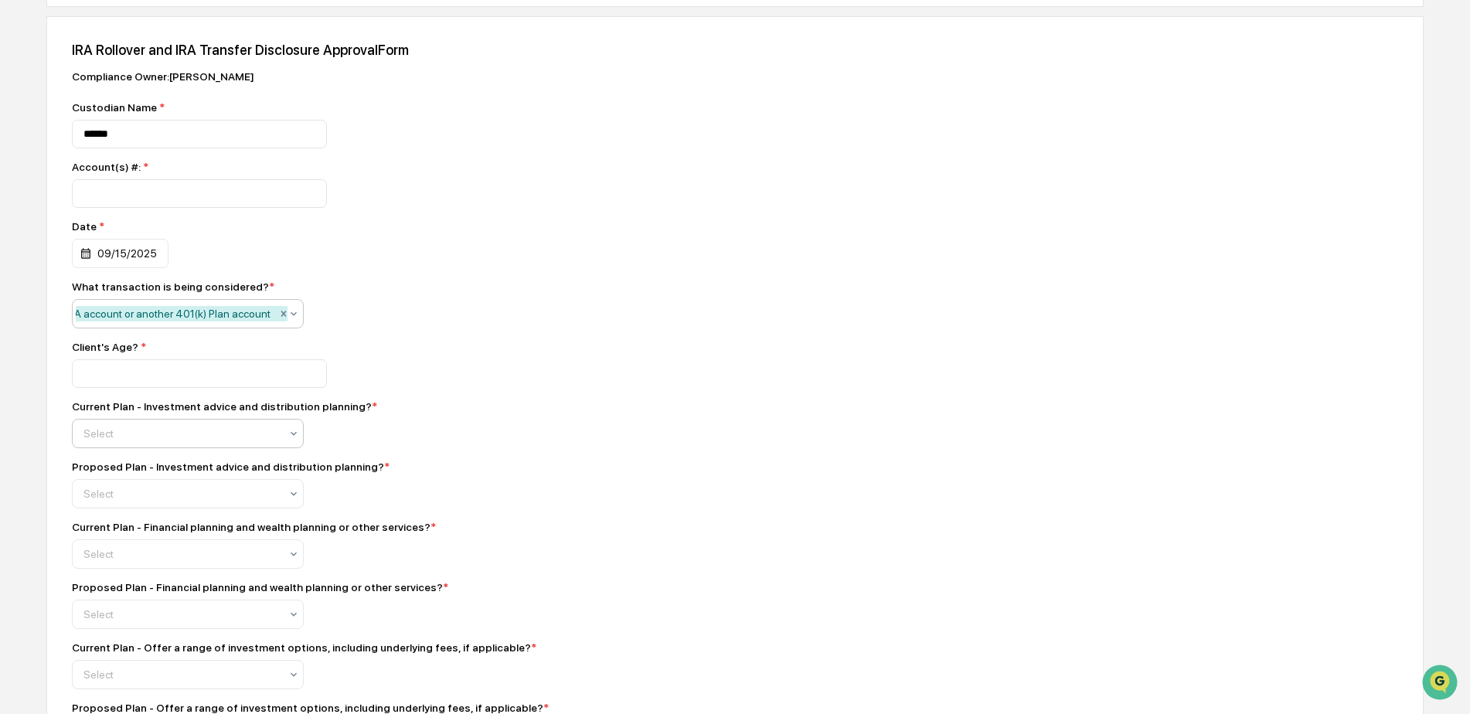
click at [155, 448] on div "Select" at bounding box center [188, 433] width 232 height 29
click at [121, 502] on div "No" at bounding box center [188, 510] width 230 height 31
click at [121, 502] on div at bounding box center [181, 493] width 196 height 15
click at [109, 542] on div "Yes" at bounding box center [188, 539] width 230 height 31
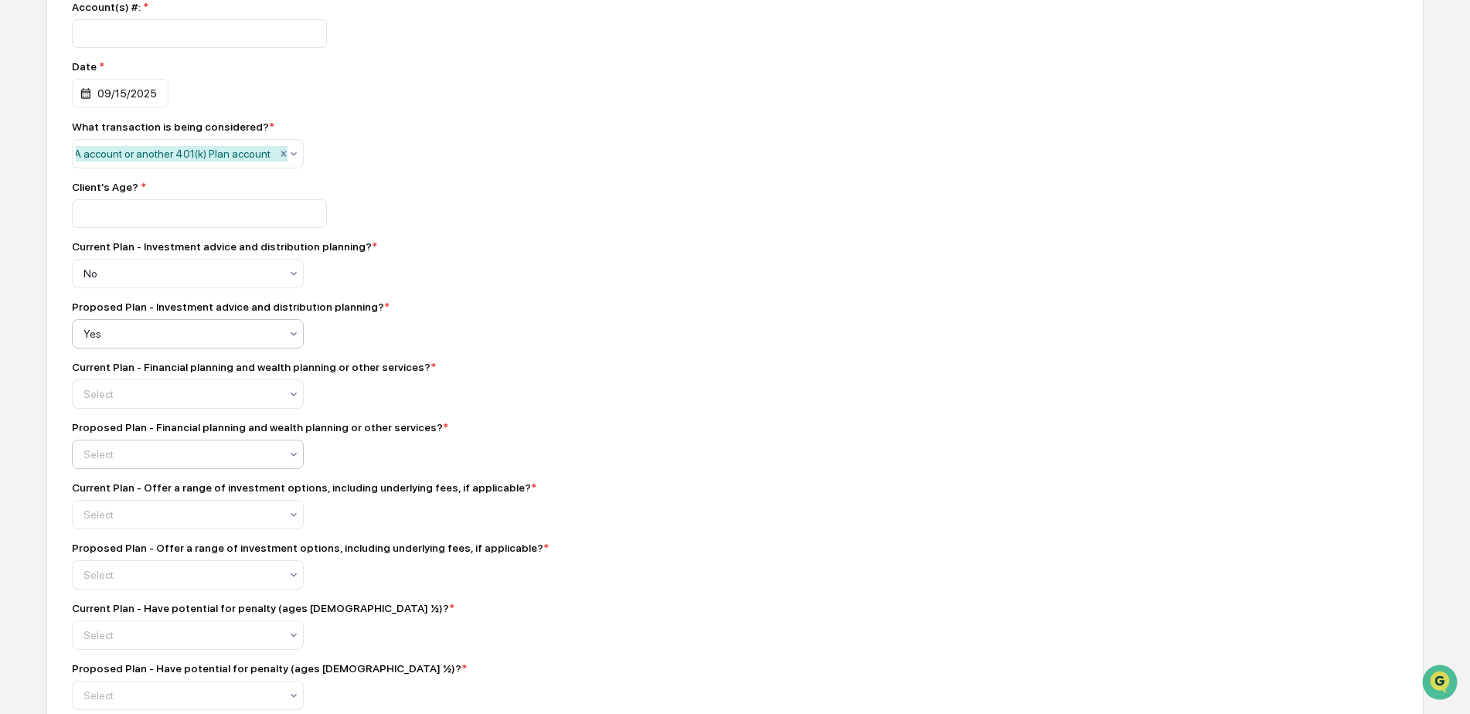
scroll to position [386, 0]
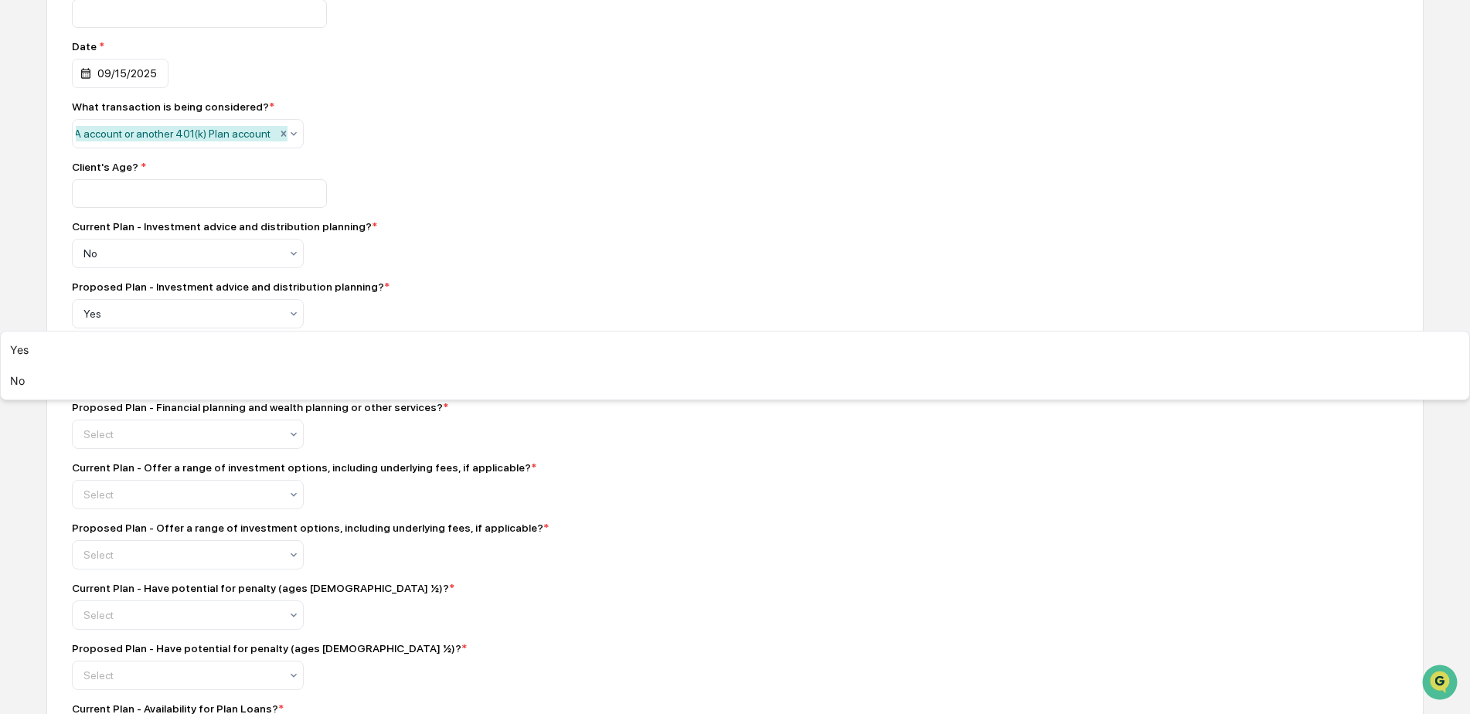
click at [130, 385] on div "Select" at bounding box center [182, 374] width 212 height 22
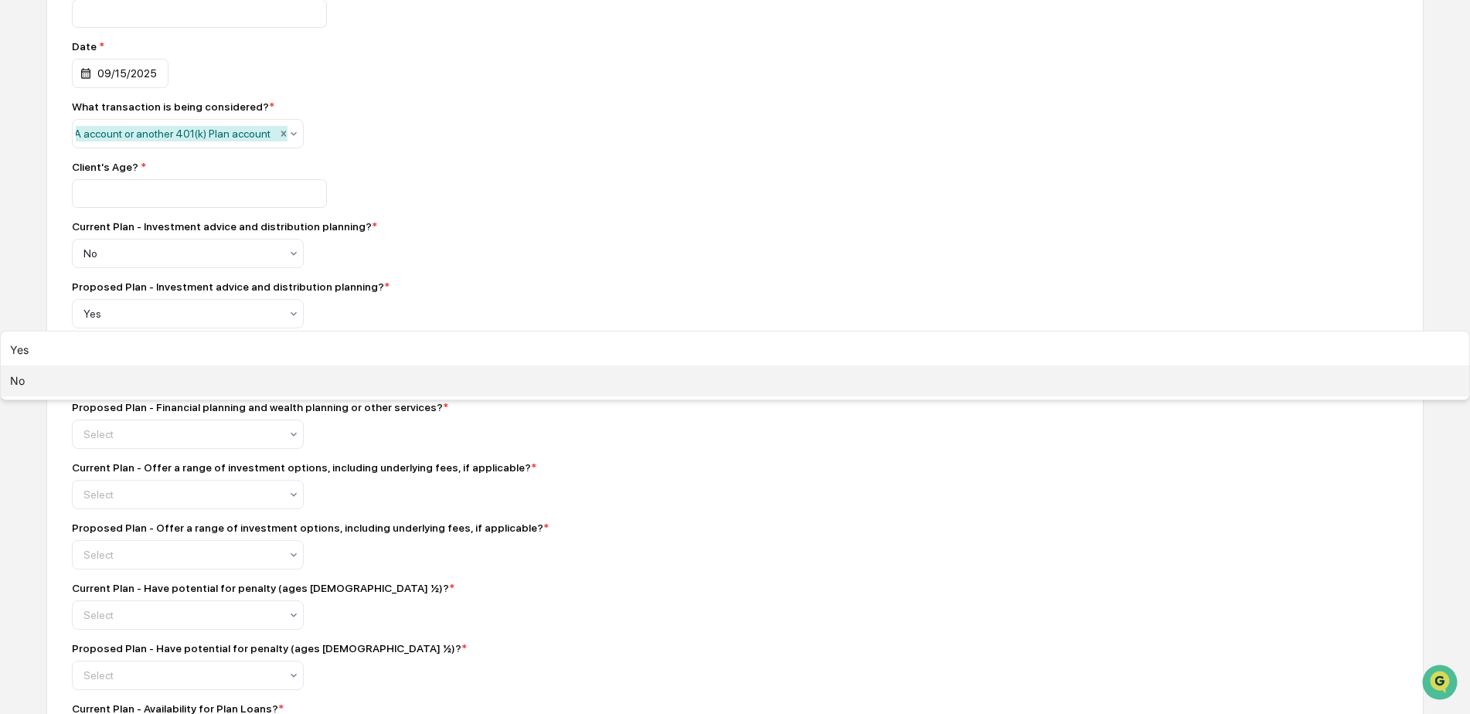
click at [128, 396] on div "No" at bounding box center [735, 381] width 1469 height 31
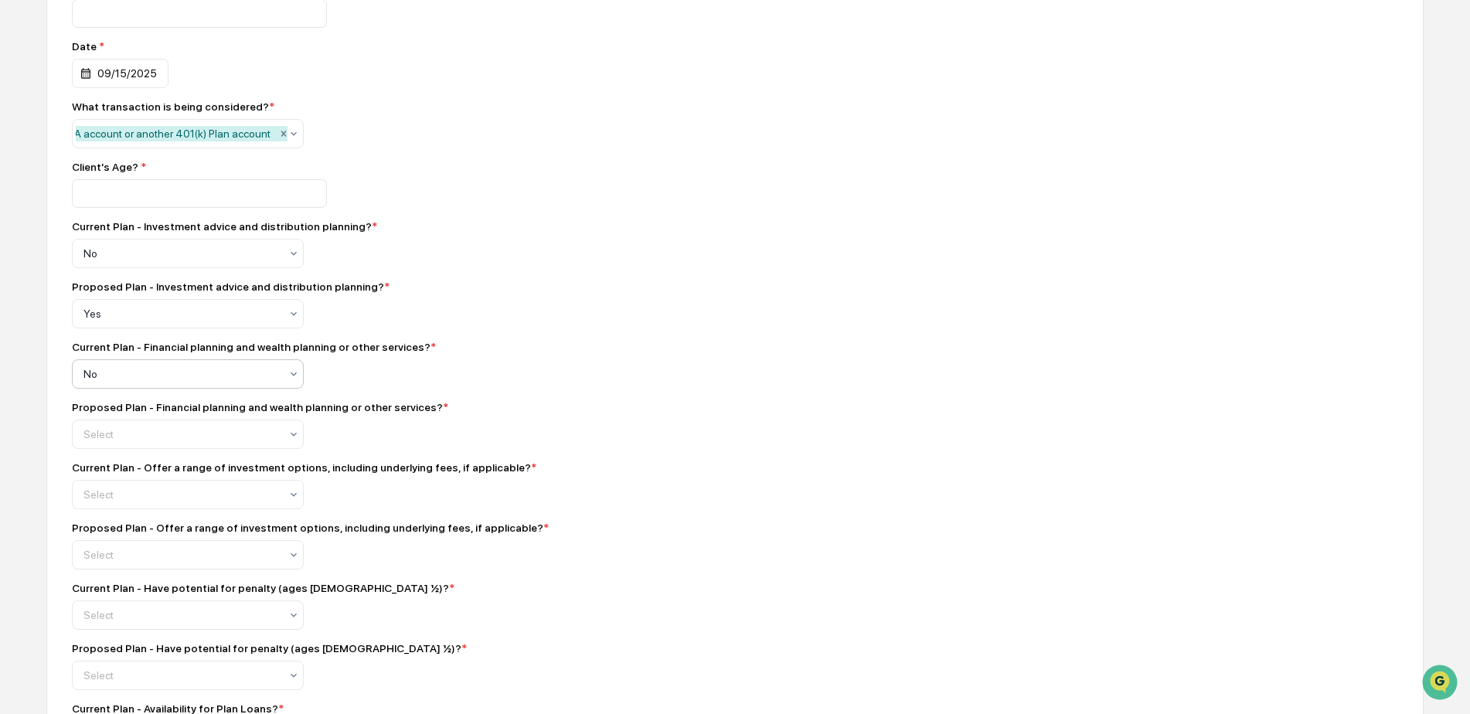
click at [117, 442] on div at bounding box center [181, 434] width 196 height 15
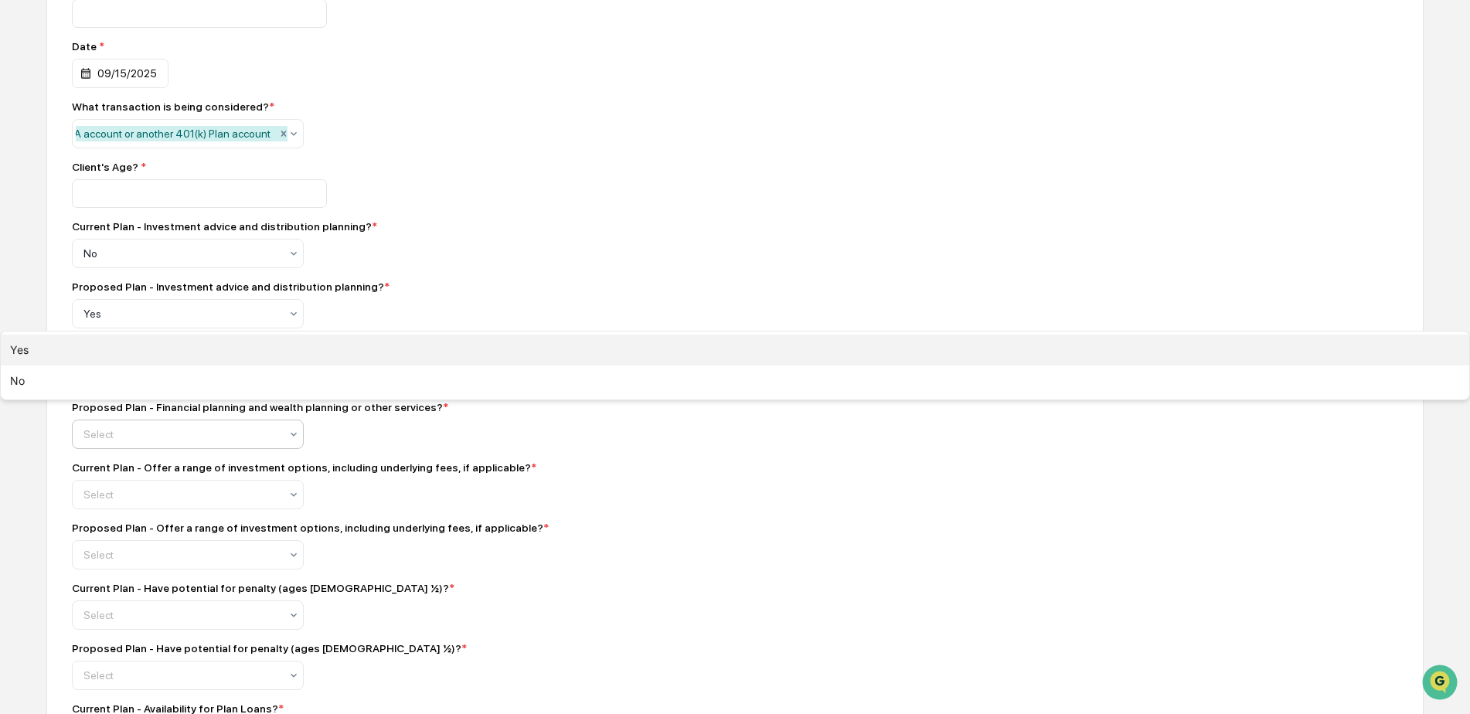
click at [104, 366] on div "Yes" at bounding box center [735, 350] width 1469 height 31
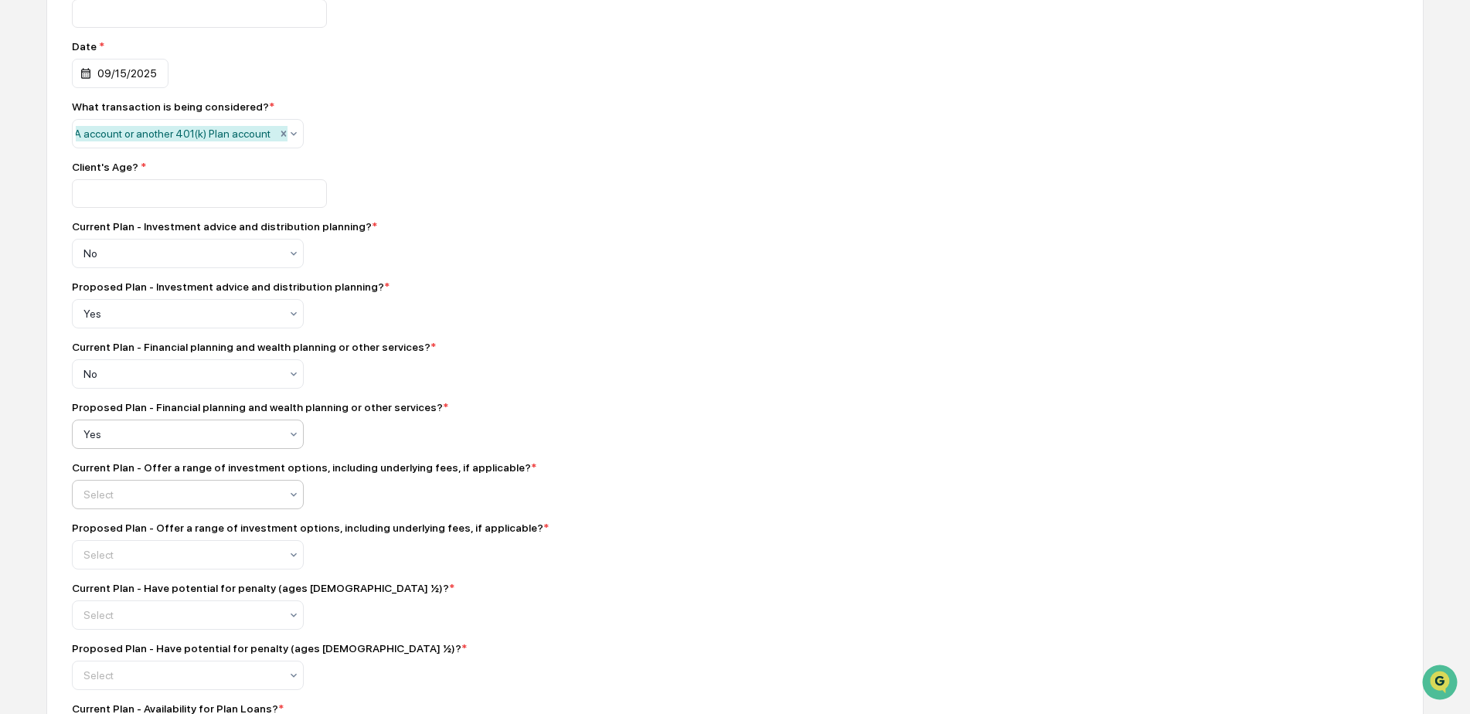
click at [125, 502] on div at bounding box center [181, 494] width 196 height 15
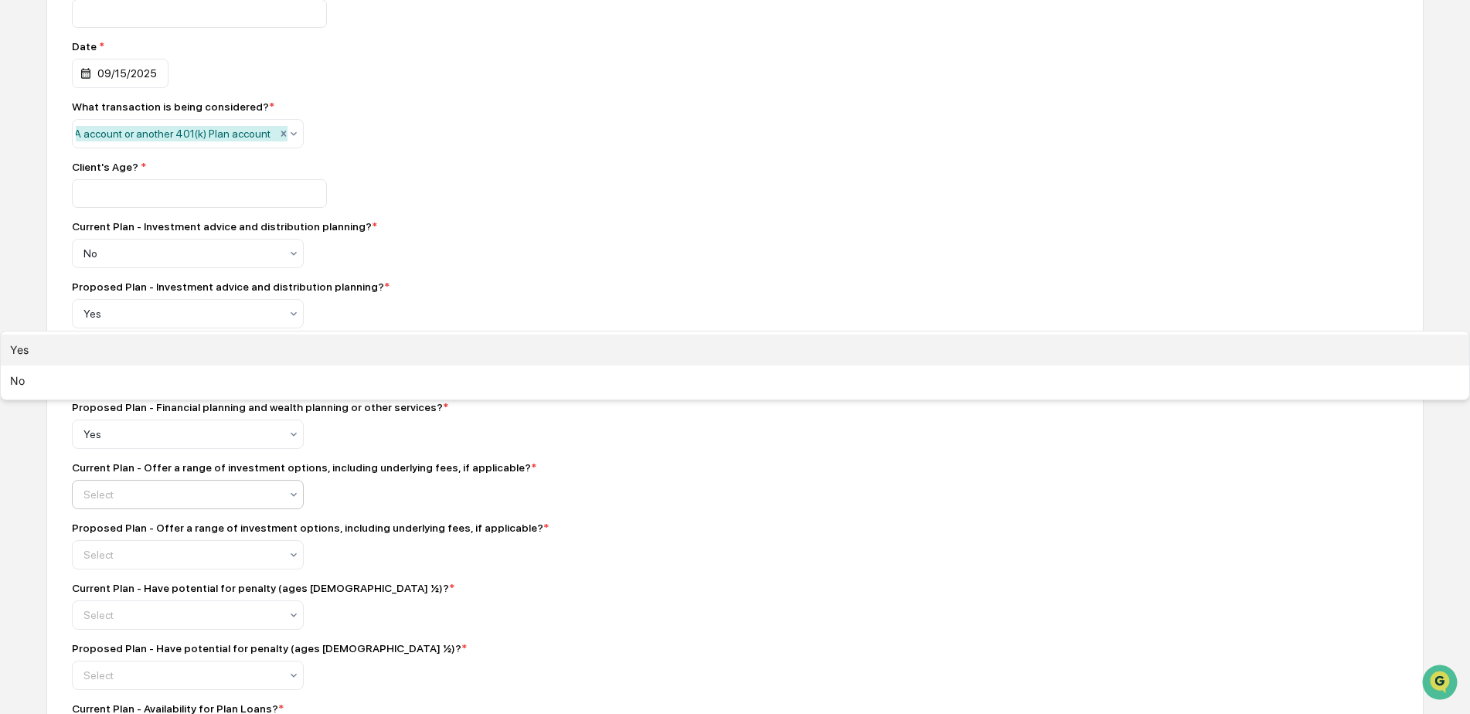
click at [112, 366] on div "Yes" at bounding box center [735, 350] width 1469 height 31
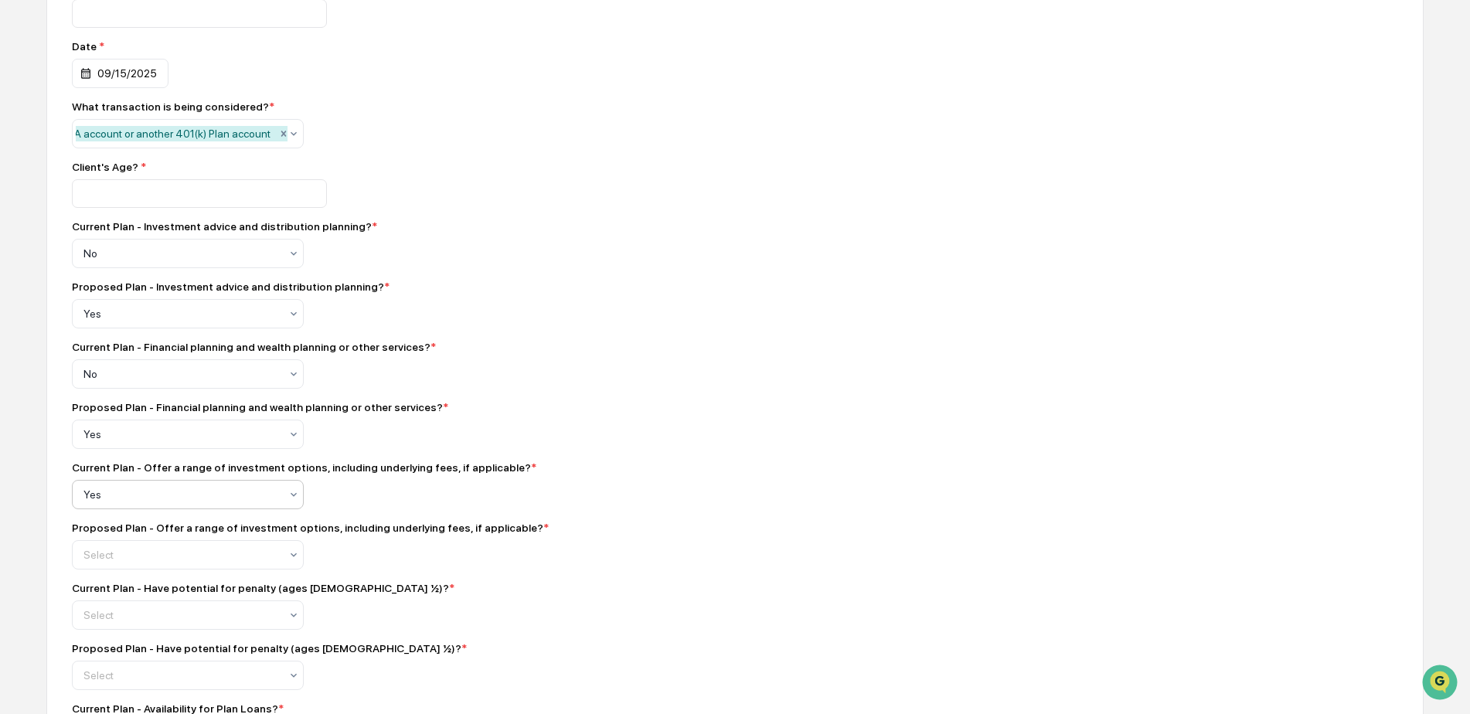
click at [121, 546] on div "Proposed Plan - Offer a range of investment options, including underlying fees,…" at bounding box center [342, 546] width 541 height 48
click at [119, 563] on div at bounding box center [181, 554] width 196 height 15
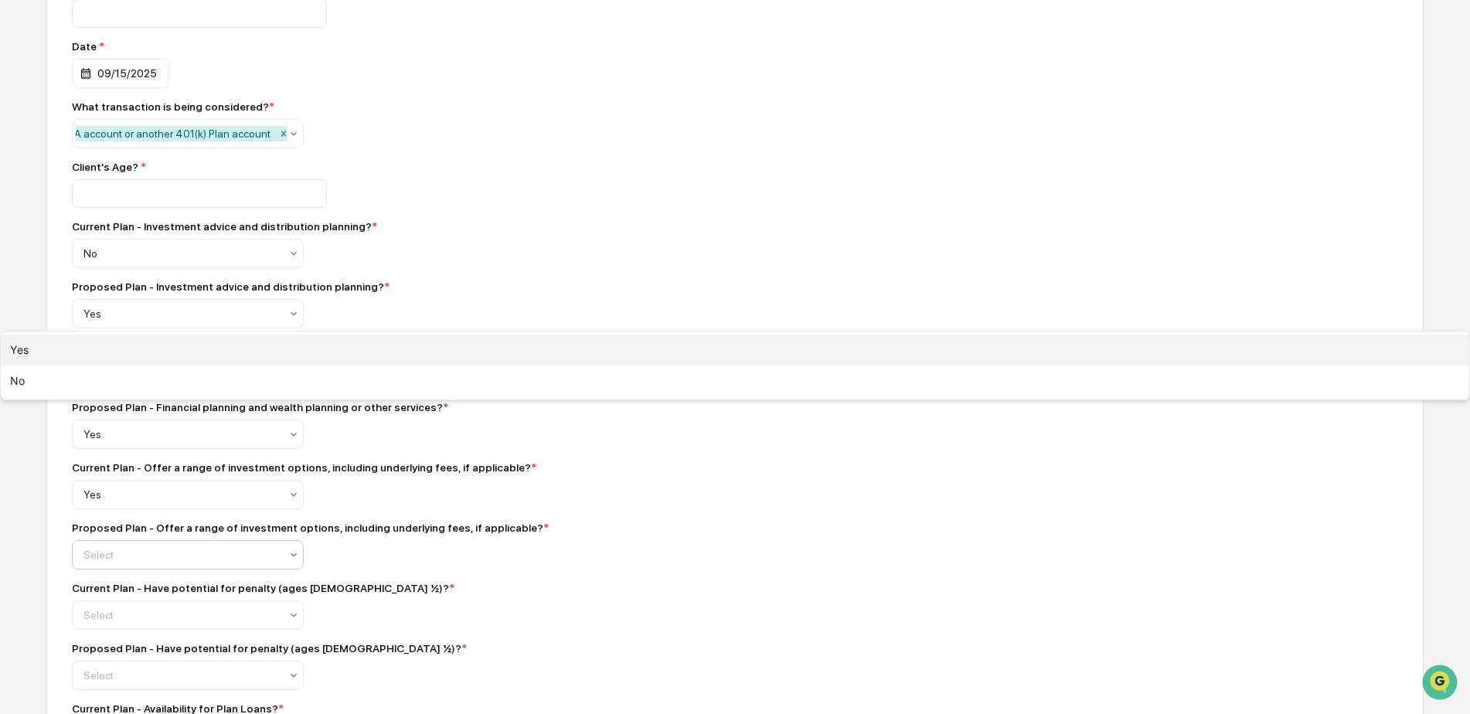
click at [107, 366] on div "Yes" at bounding box center [735, 350] width 1469 height 31
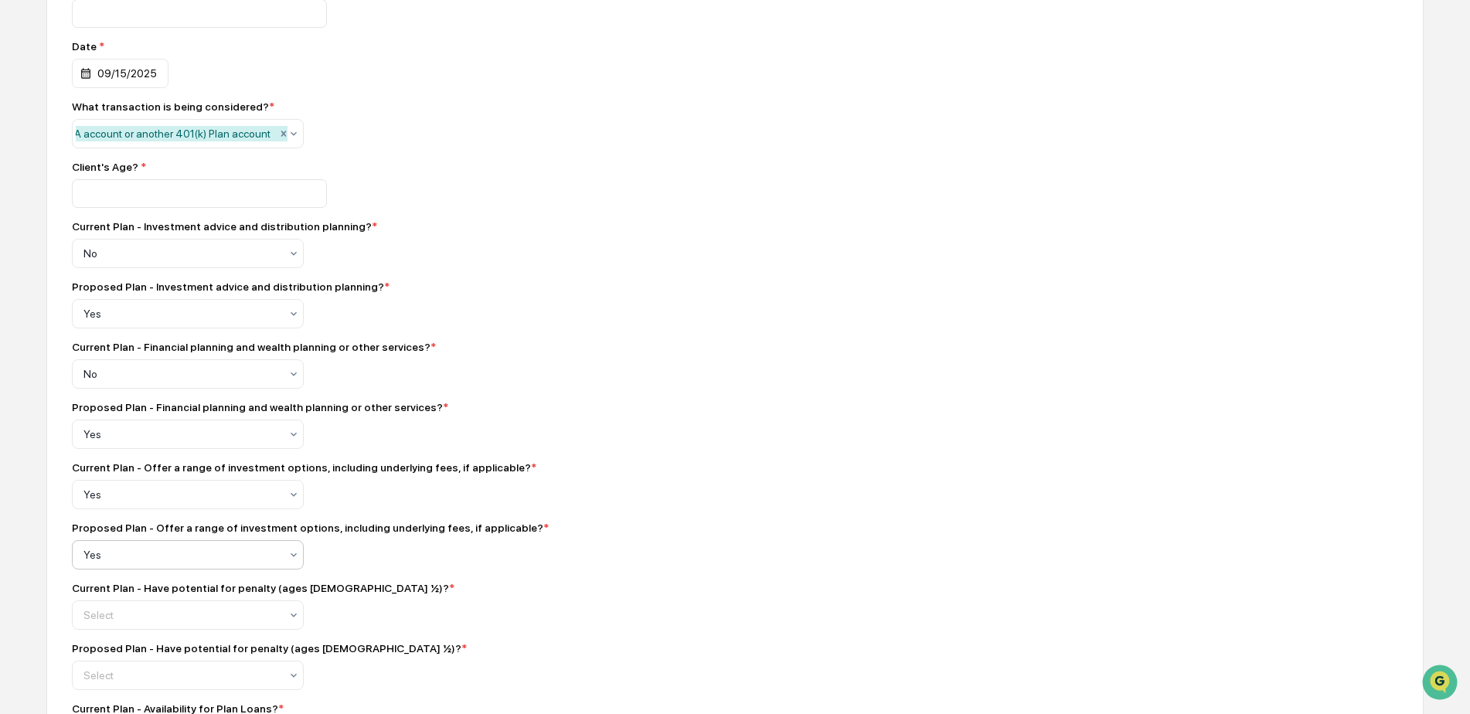
click at [540, 509] on div "Current Plan - Offer a range of investment options, including underlying fees, …" at bounding box center [342, 485] width 541 height 48
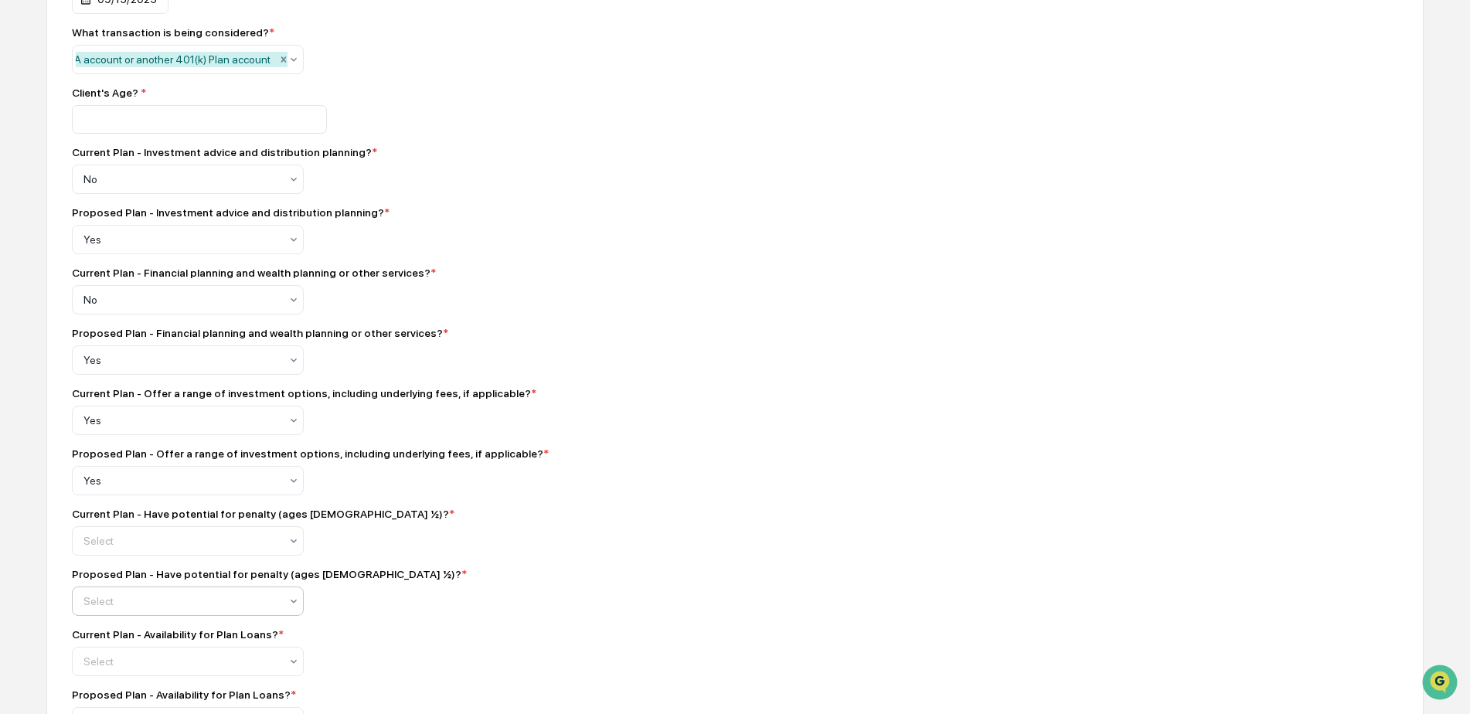
scroll to position [593, 0]
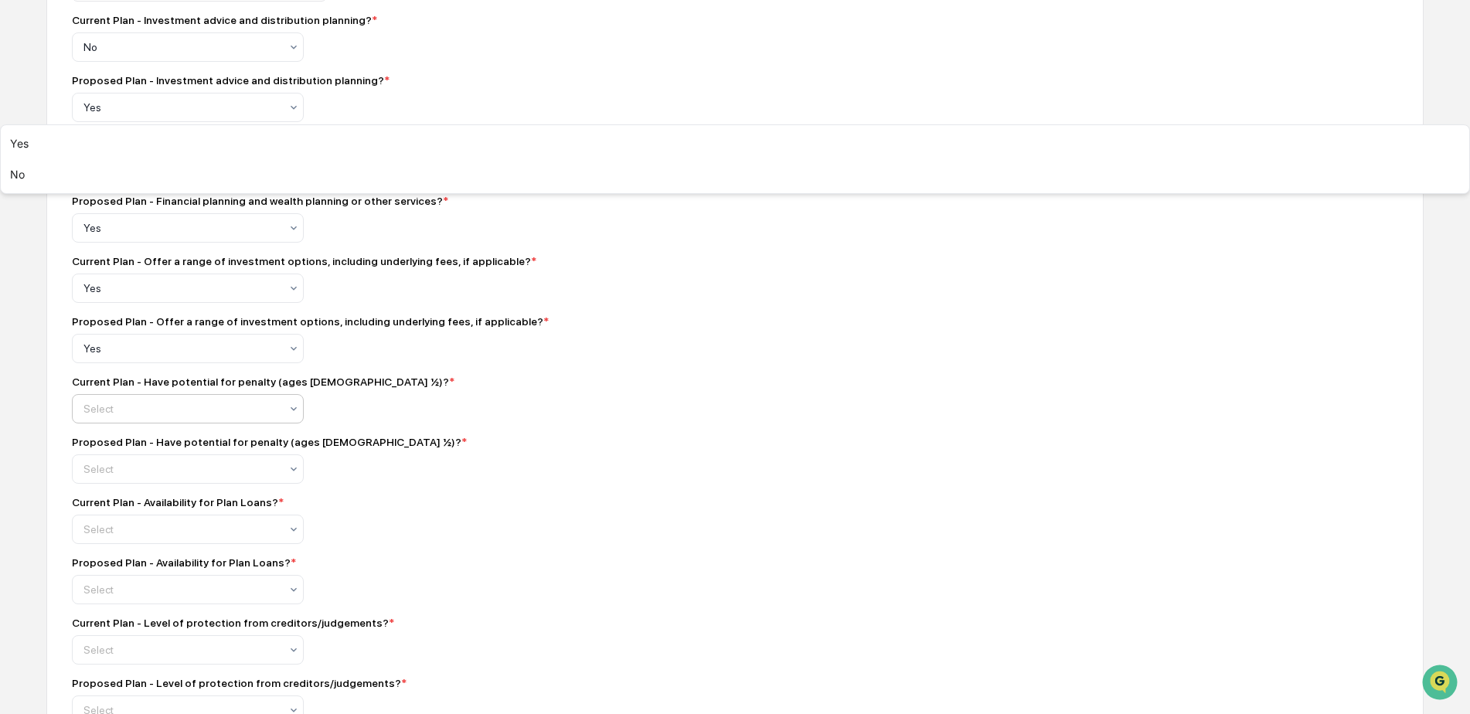
click at [127, 417] on div at bounding box center [181, 408] width 196 height 15
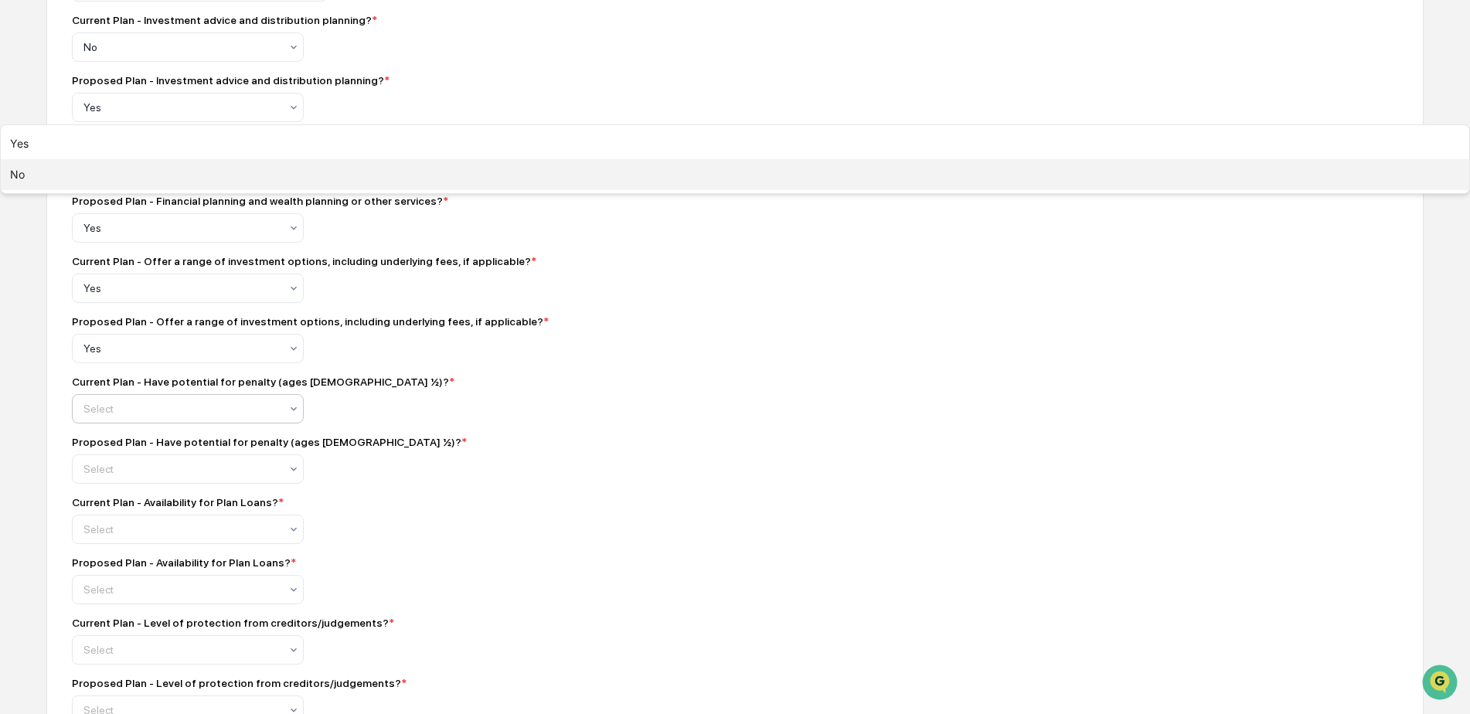
click at [104, 159] on div "Yes" at bounding box center [735, 143] width 1469 height 31
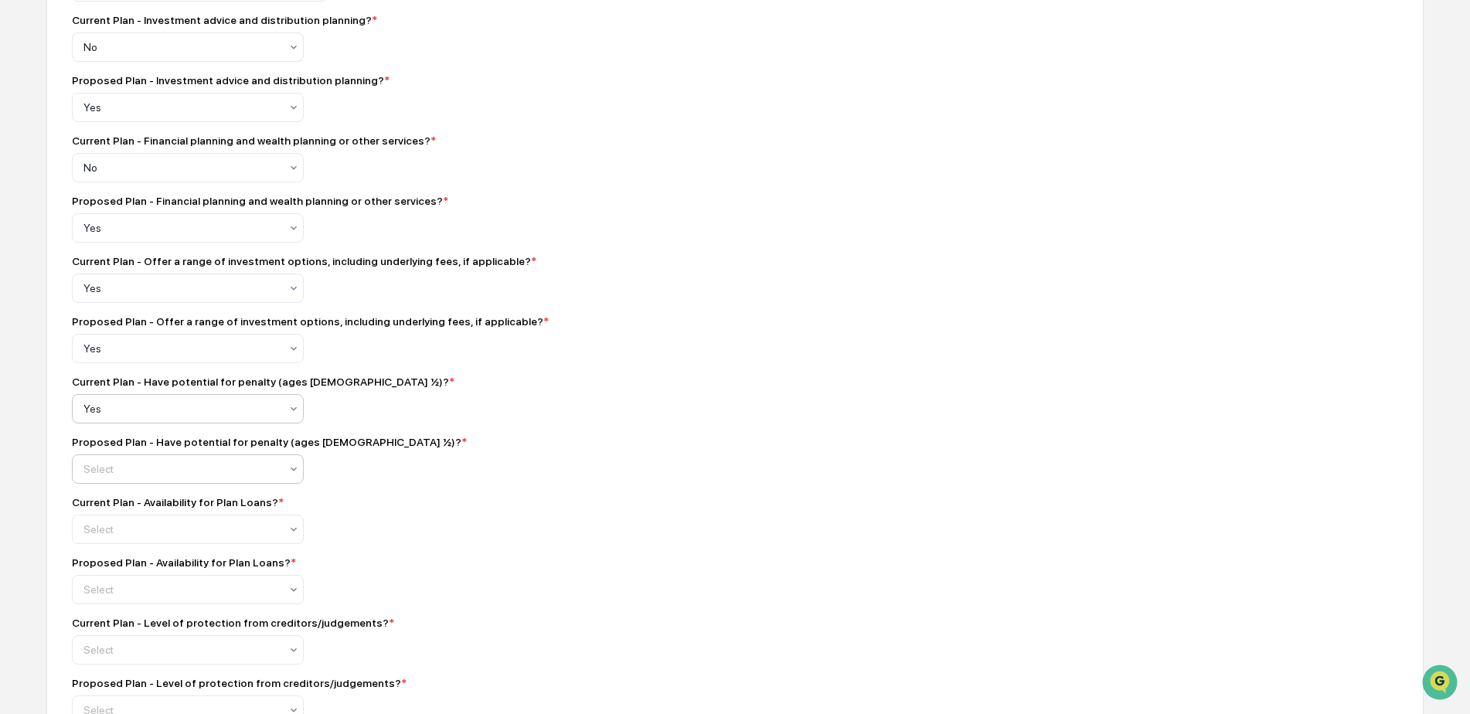
click at [112, 477] on div at bounding box center [181, 468] width 196 height 15
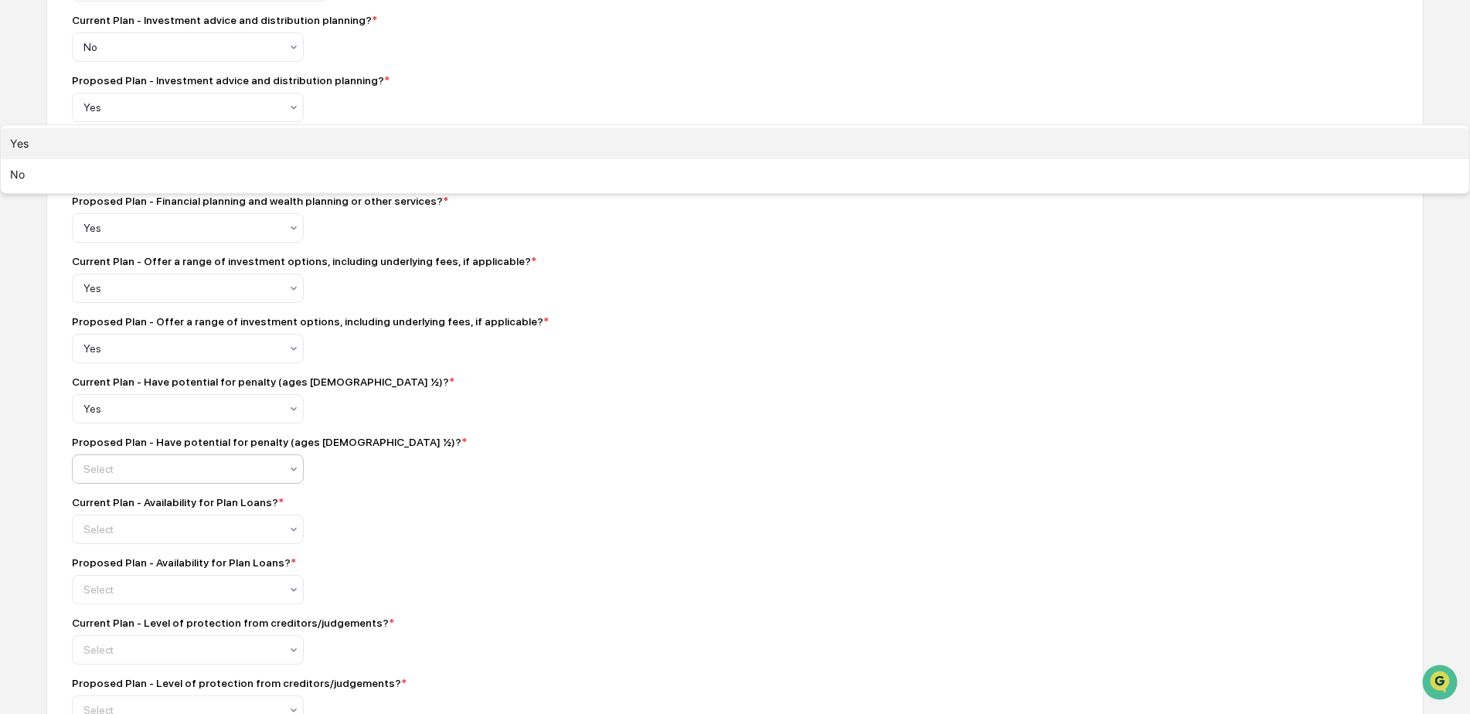
click at [98, 159] on div "Yes" at bounding box center [735, 143] width 1469 height 31
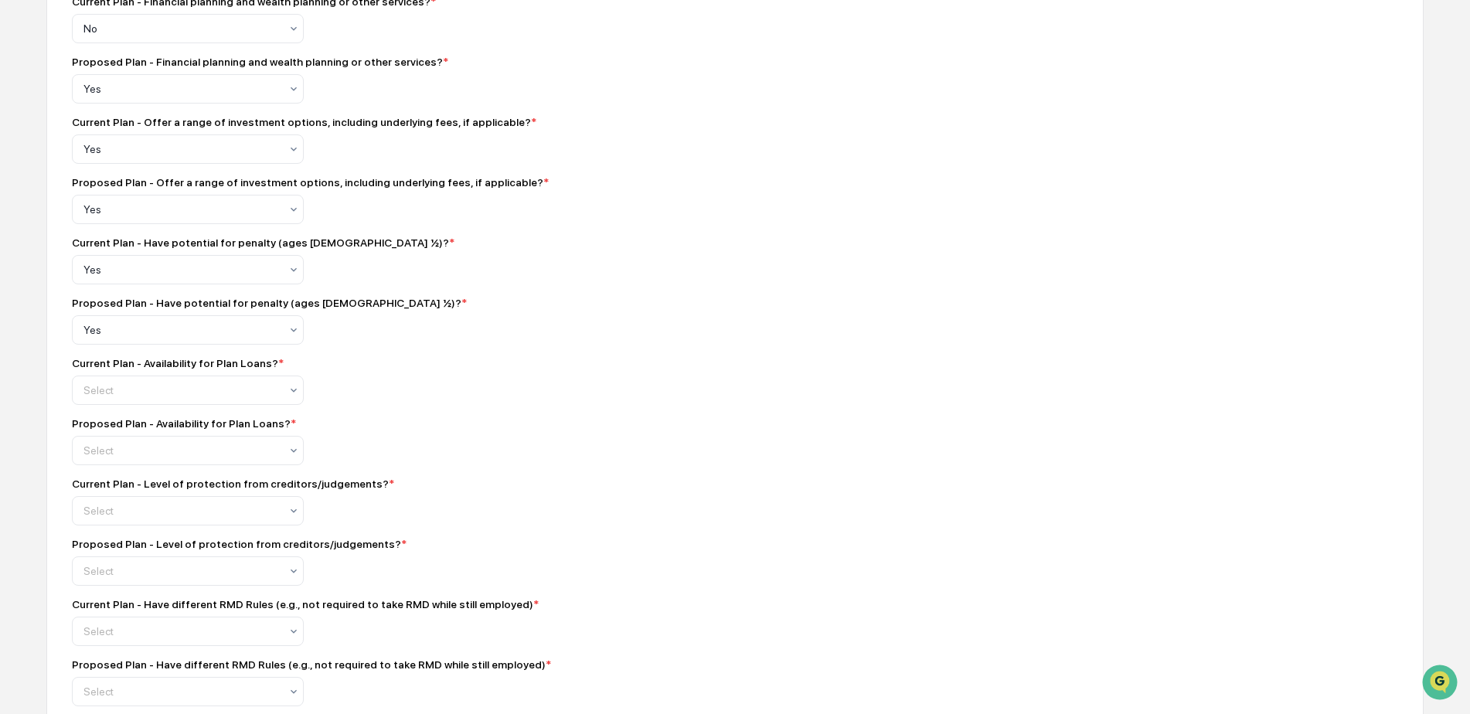
scroll to position [747, 0]
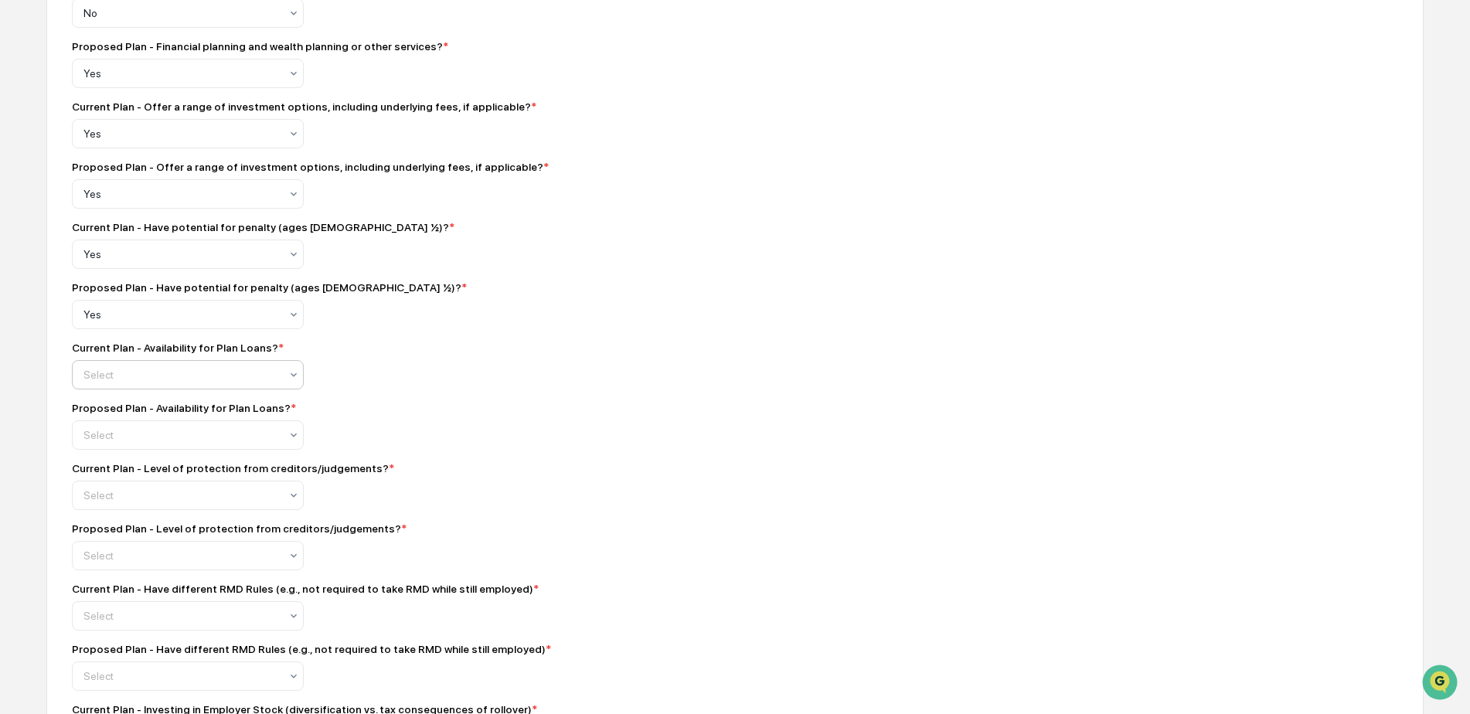
click at [89, 368] on div "Current Plan - Availability for Plan Loans? * Select" at bounding box center [342, 366] width 541 height 48
click at [97, 383] on div at bounding box center [181, 374] width 196 height 15
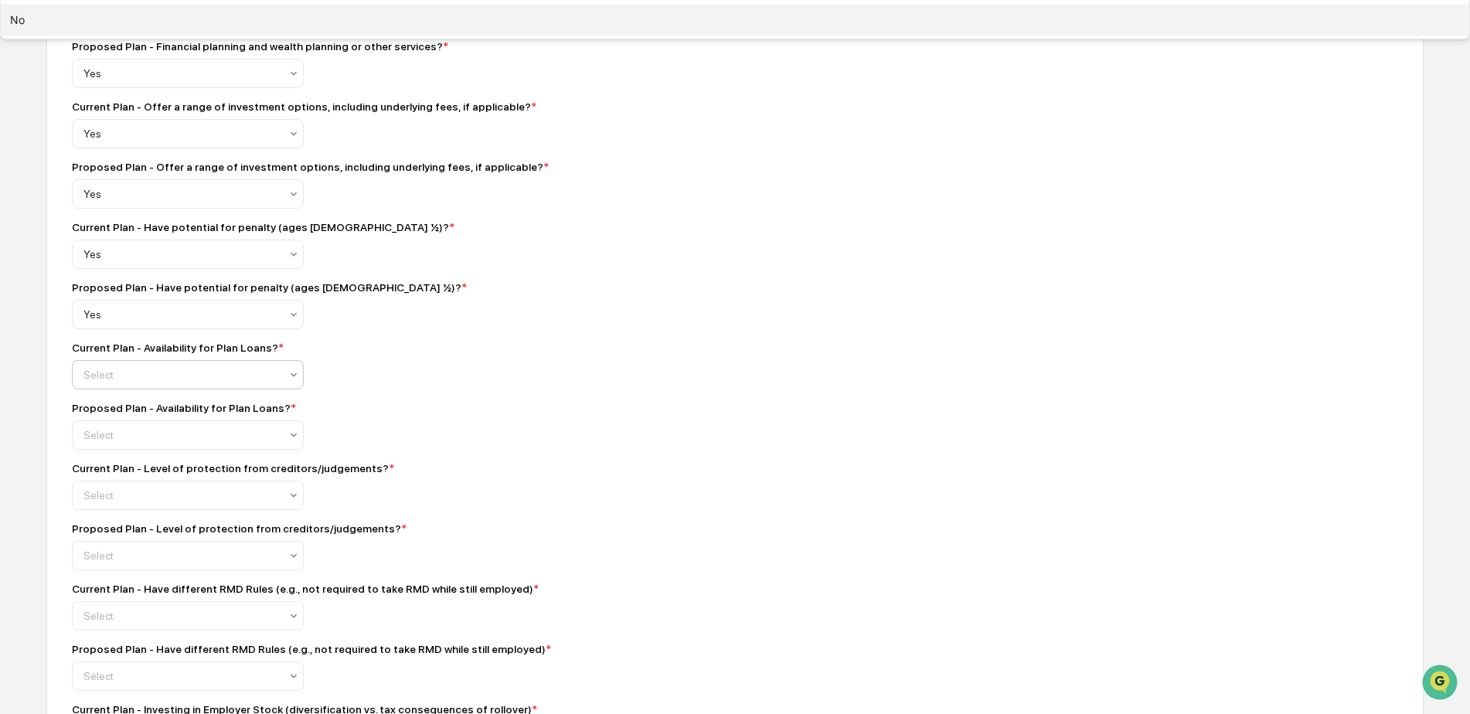
click at [114, 36] on div "No" at bounding box center [735, 20] width 1469 height 31
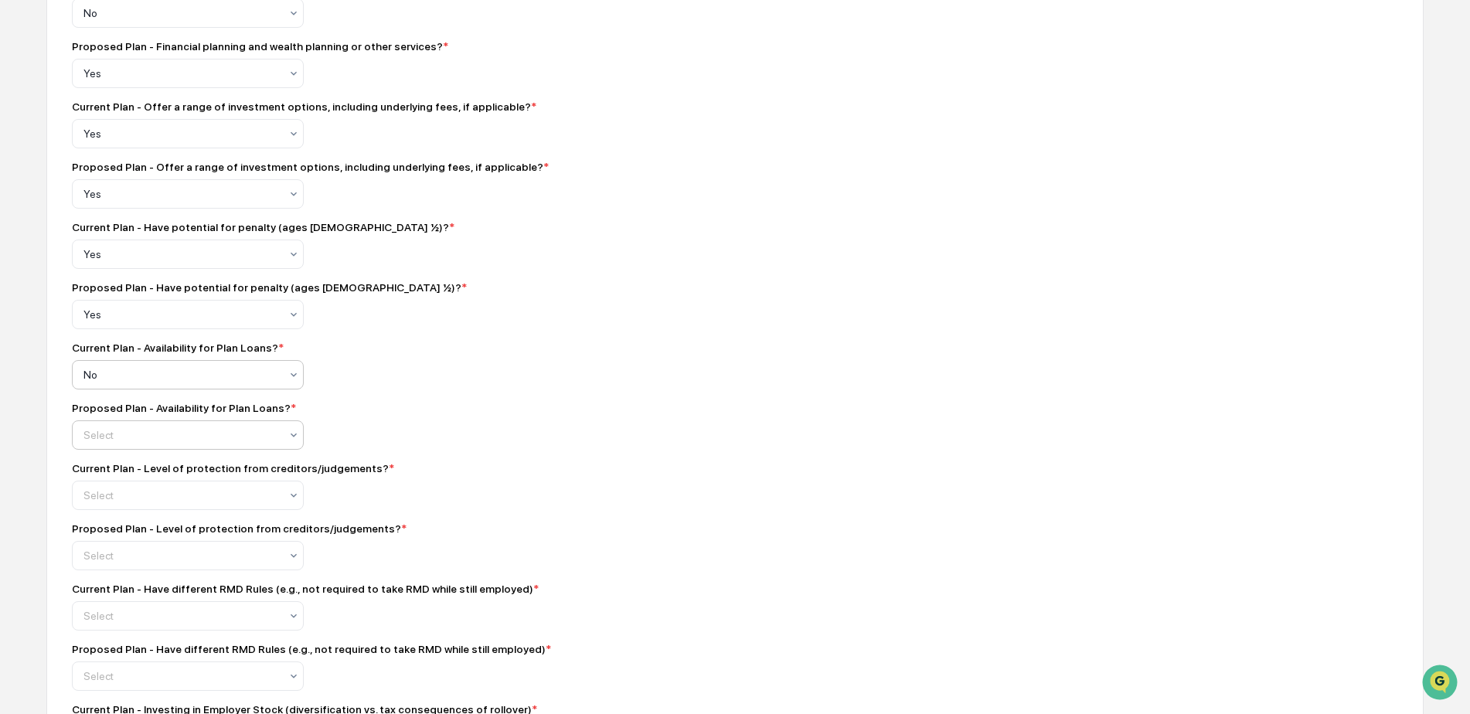
click at [111, 433] on div "Select" at bounding box center [182, 435] width 212 height 22
drag, startPoint x: 115, startPoint y: 488, endPoint x: 125, endPoint y: 505, distance: 20.4
click at [125, 39] on div "Yes No" at bounding box center [735, 5] width 1469 height 68
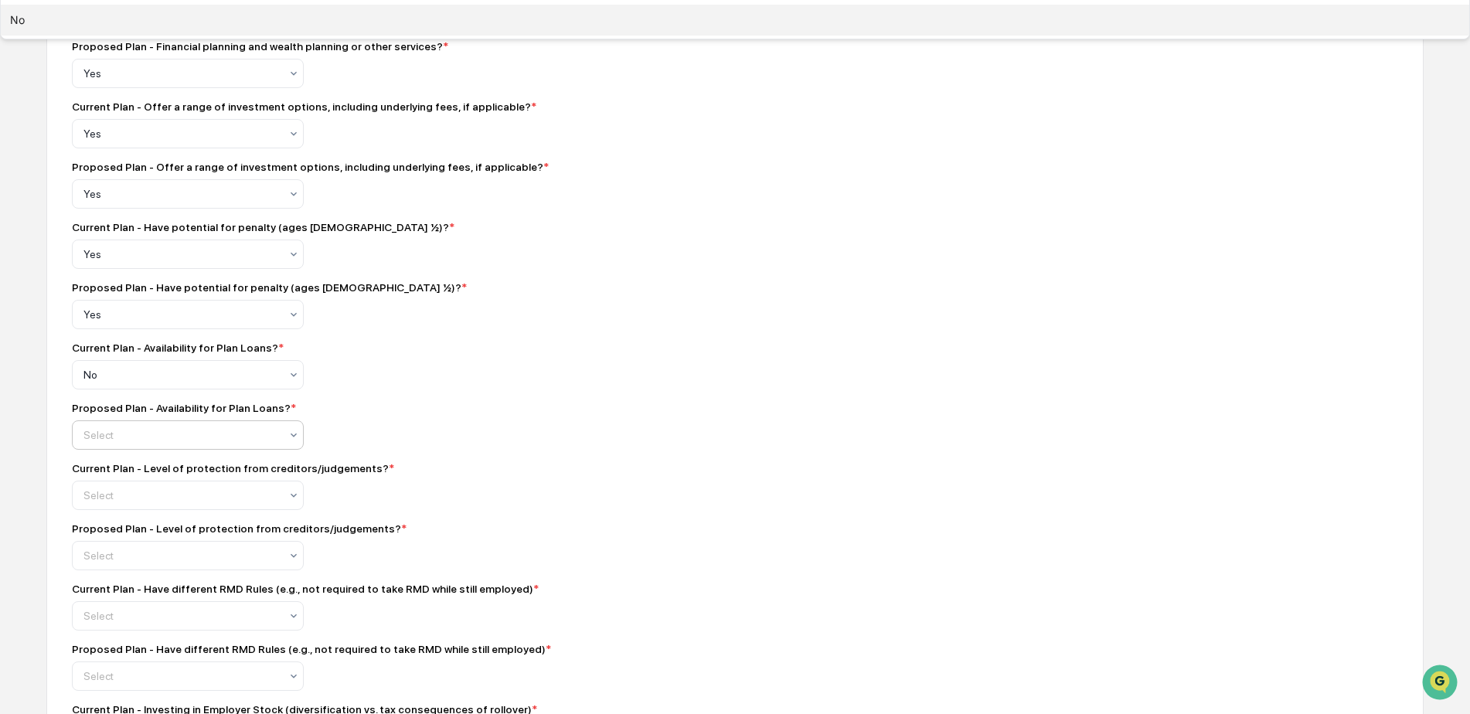
click at [125, 36] on div "No" at bounding box center [735, 20] width 1469 height 31
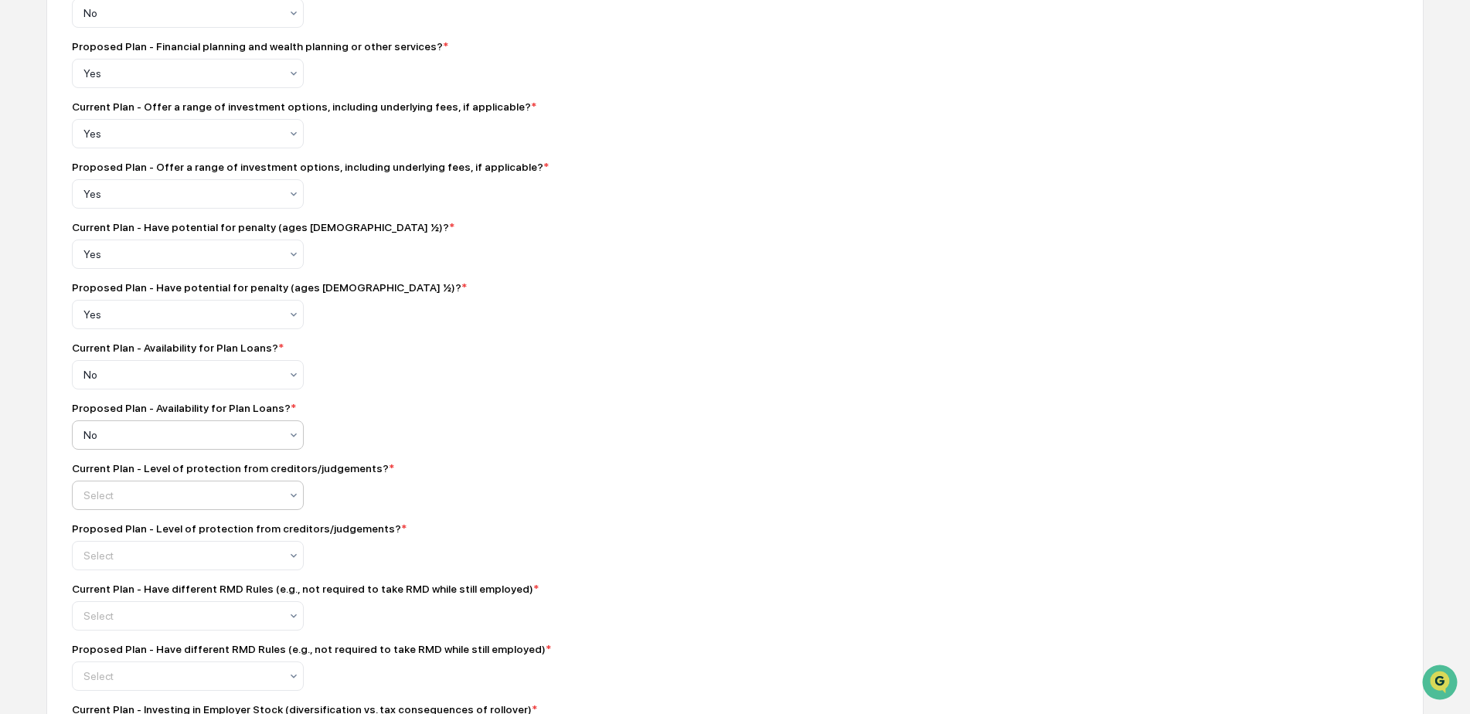
click at [127, 502] on div at bounding box center [181, 495] width 196 height 15
click at [120, 559] on div at bounding box center [181, 555] width 196 height 15
click at [495, 520] on div "Compliance Owner : [PERSON_NAME] Custodian Name * ****** Account(s) #: * ******…" at bounding box center [342, 712] width 541 height 2366
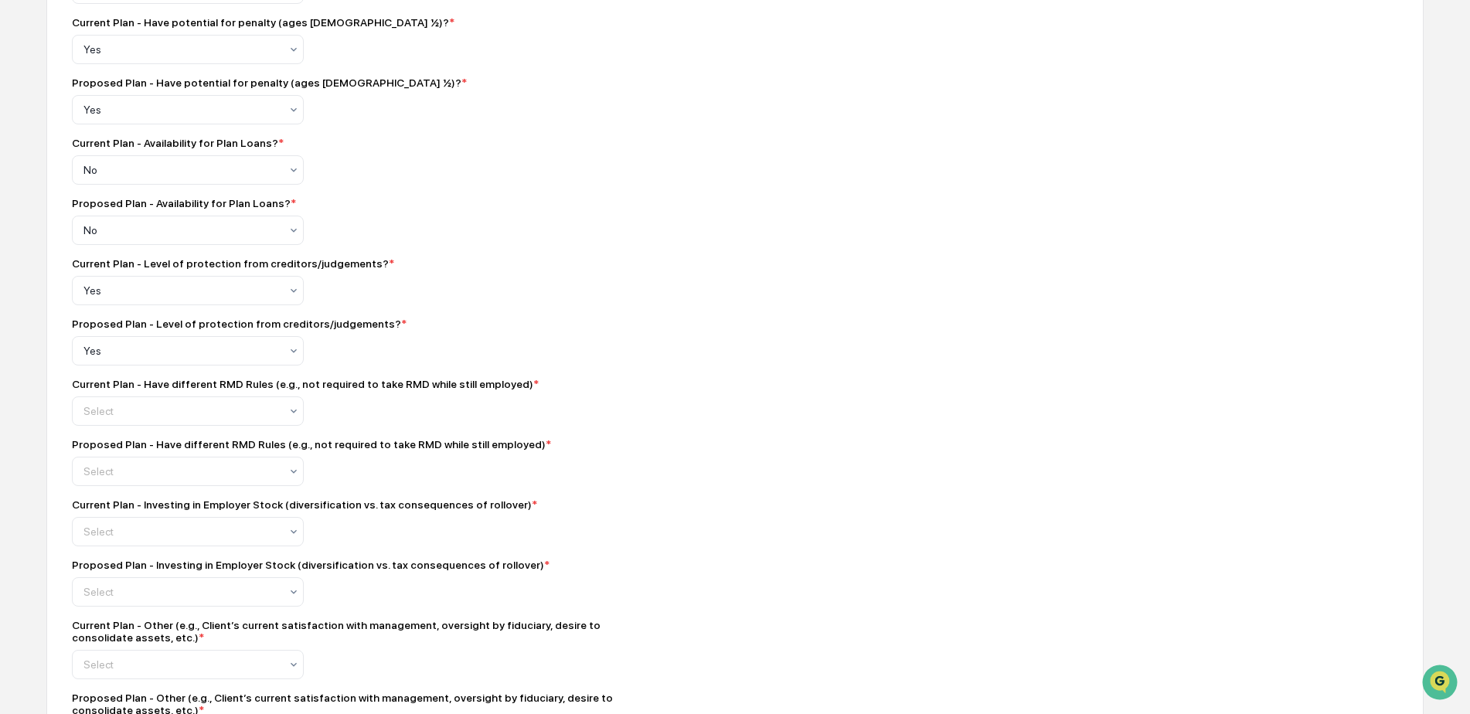
scroll to position [953, 0]
click at [161, 418] on div at bounding box center [181, 410] width 196 height 15
drag, startPoint x: 125, startPoint y: 471, endPoint x: 126, endPoint y: 484, distance: 13.2
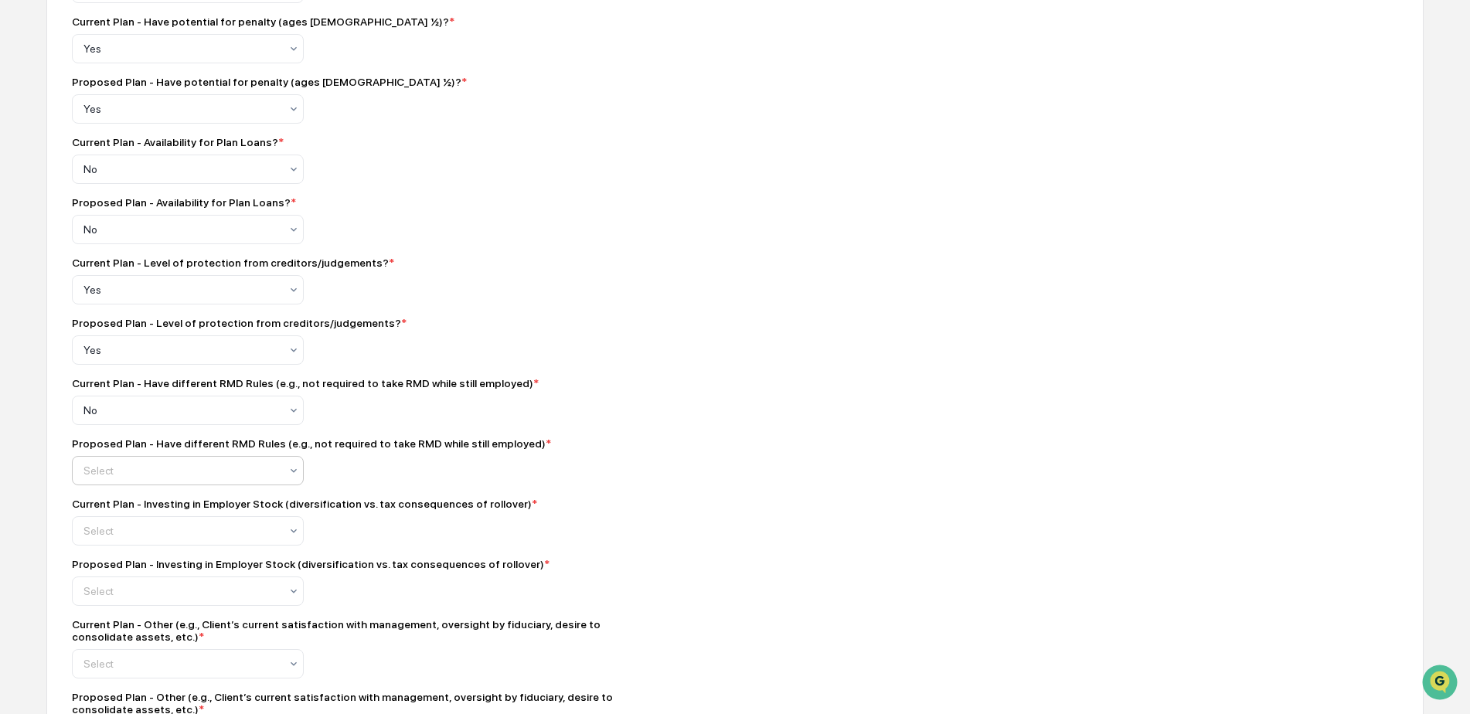
click at [118, 473] on div at bounding box center [181, 470] width 196 height 15
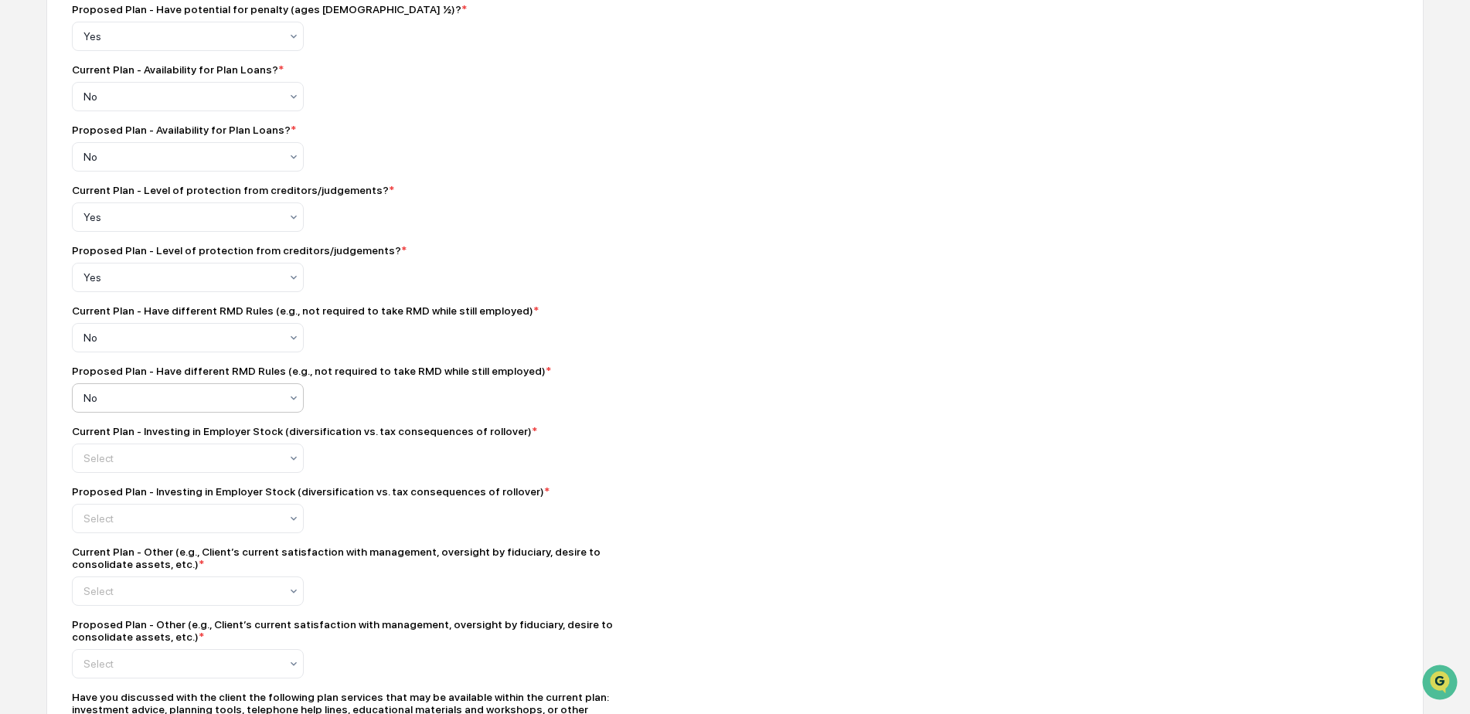
scroll to position [1030, 0]
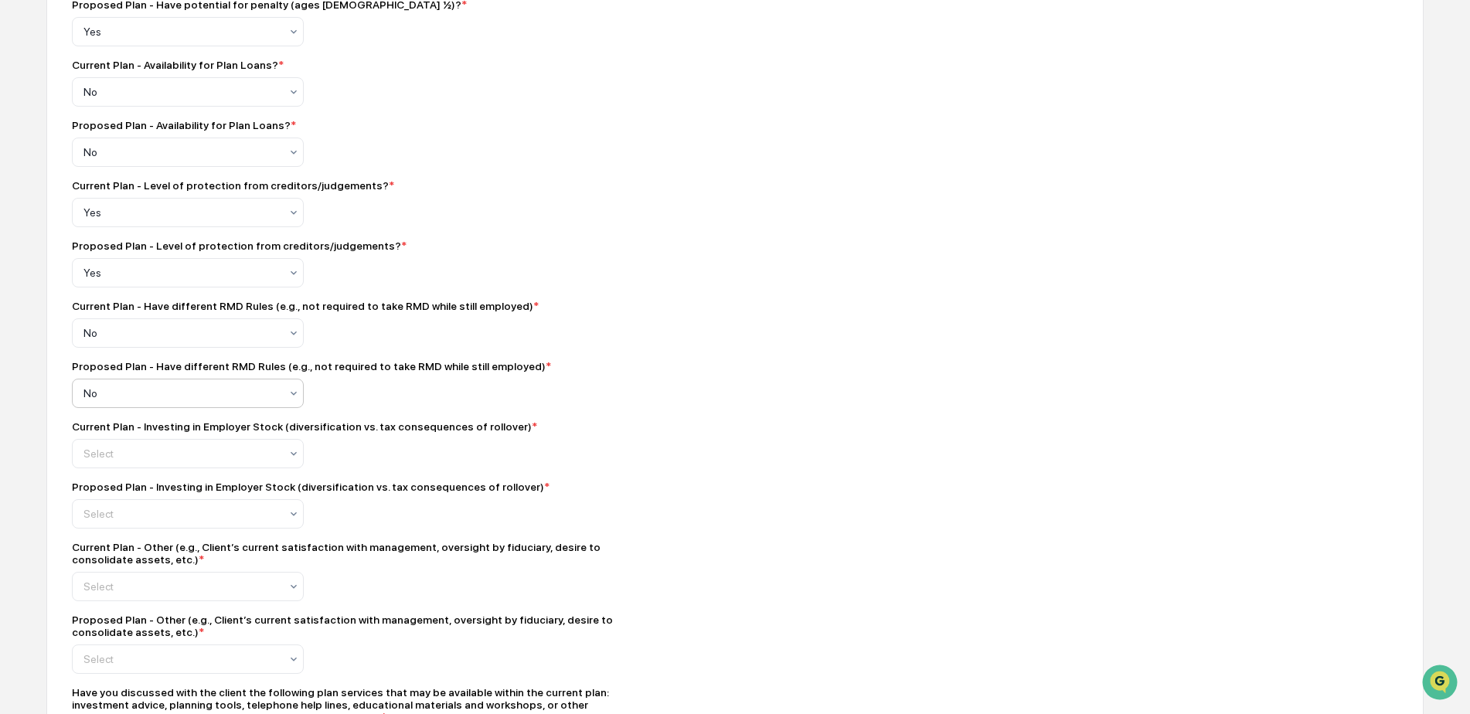
click at [111, 444] on div "Current Plan - Investing in Employer Stock (diversification vs. tax consequence…" at bounding box center [342, 444] width 541 height 48
click at [109, 448] on div "Select" at bounding box center [188, 453] width 232 height 29
click at [97, 518] on div at bounding box center [181, 513] width 196 height 15
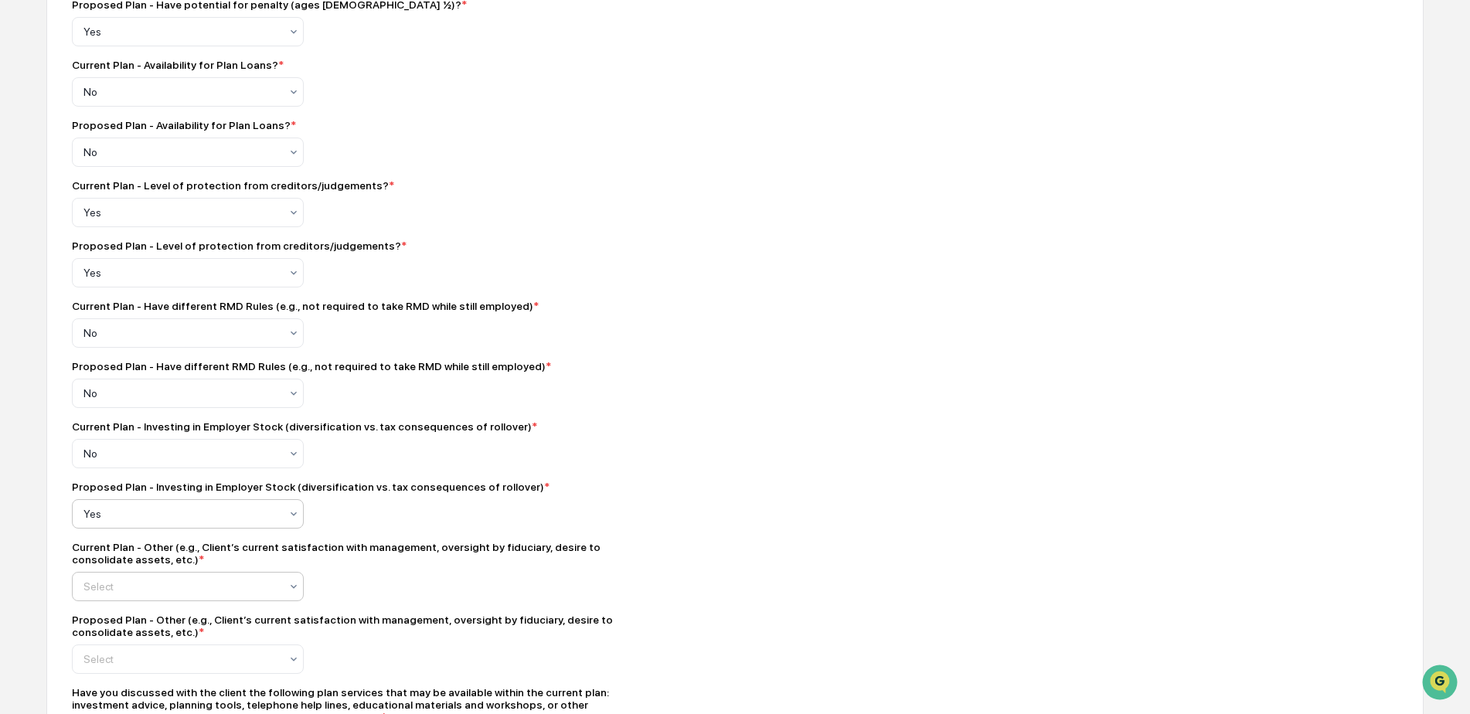
click at [97, 590] on div at bounding box center [181, 586] width 196 height 15
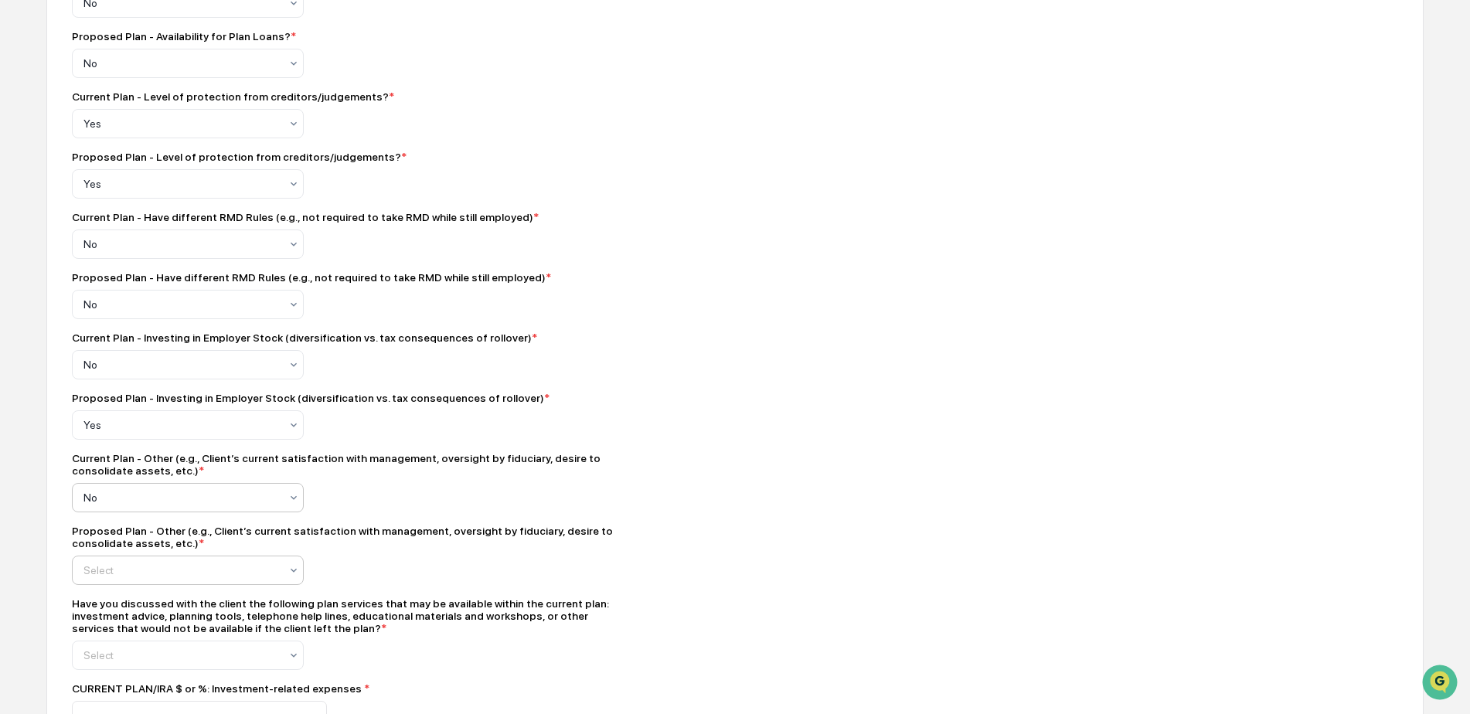
scroll to position [1134, 0]
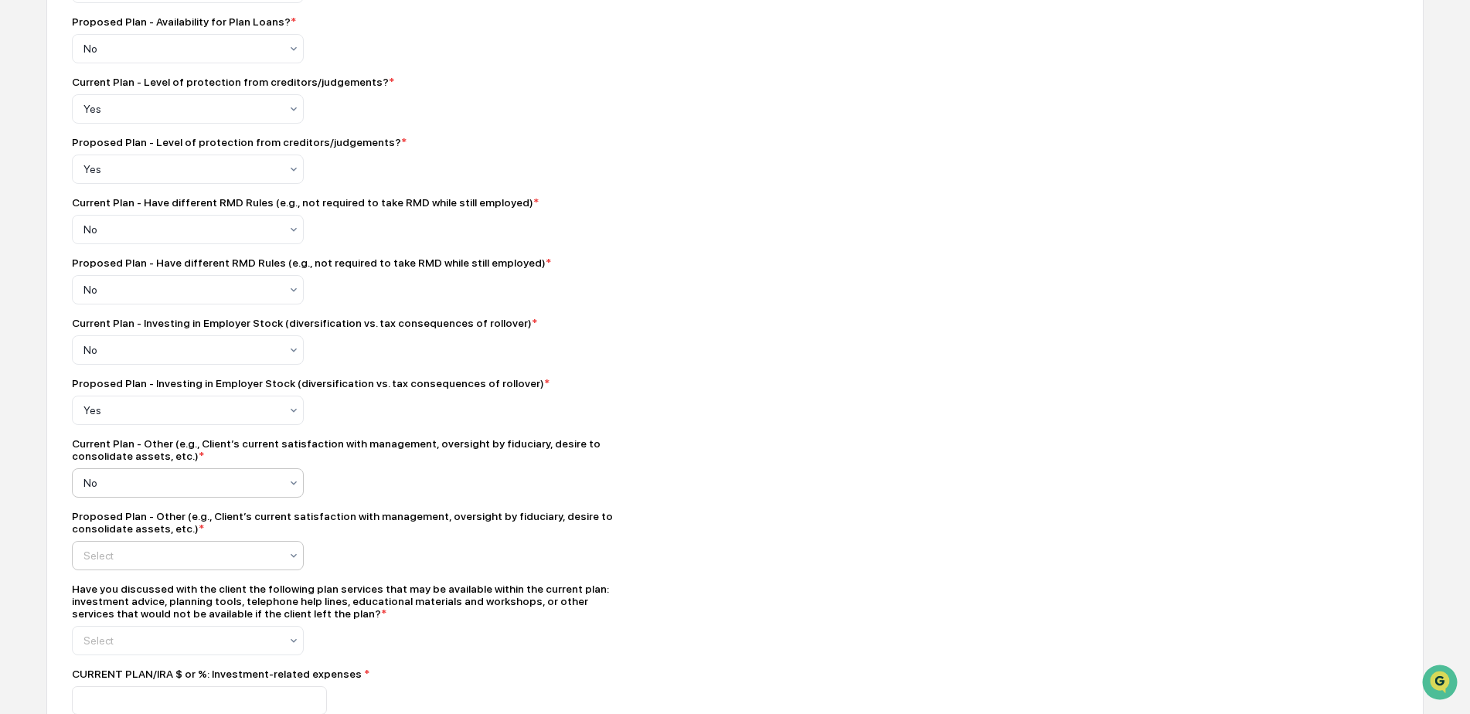
click at [129, 563] on div at bounding box center [181, 555] width 196 height 15
click at [132, 414] on div at bounding box center [181, 410] width 196 height 15
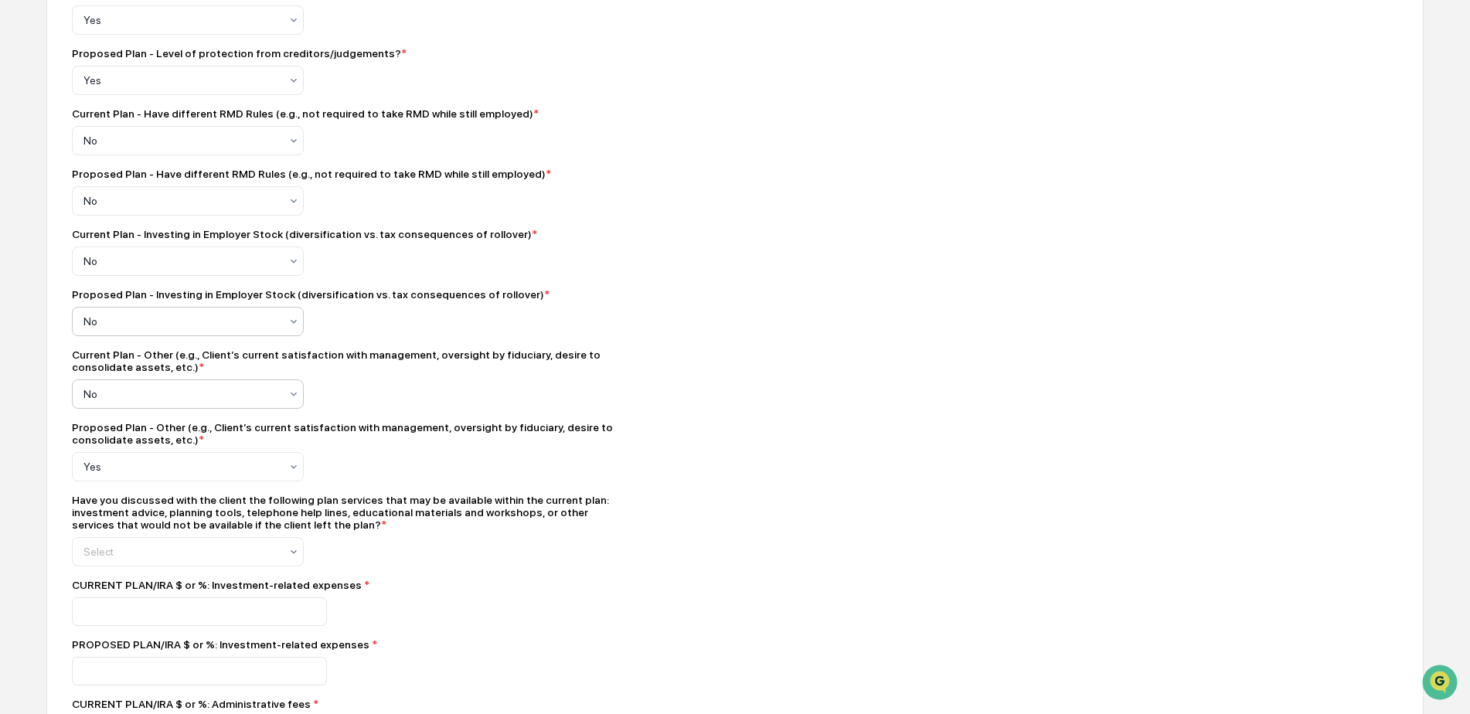
scroll to position [1237, 0]
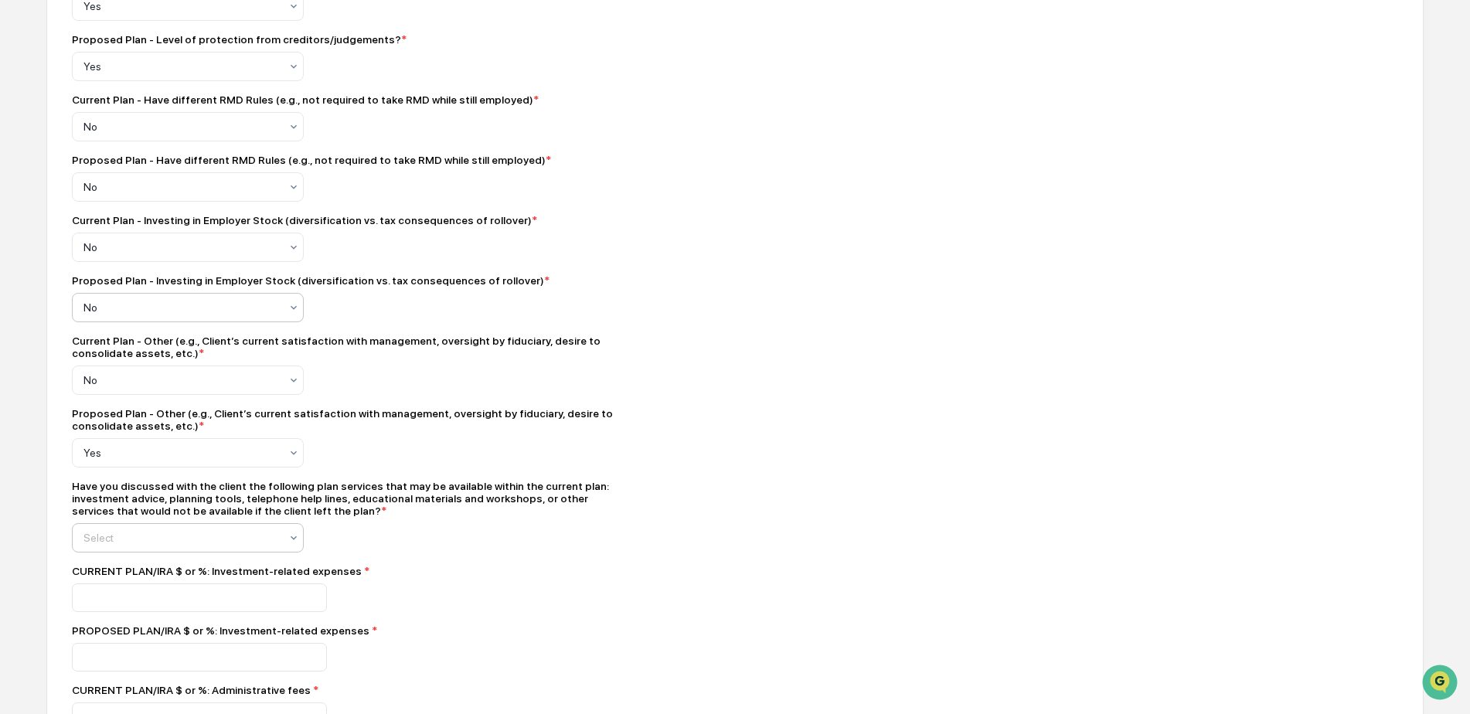
click at [114, 536] on div "Select" at bounding box center [182, 538] width 212 height 22
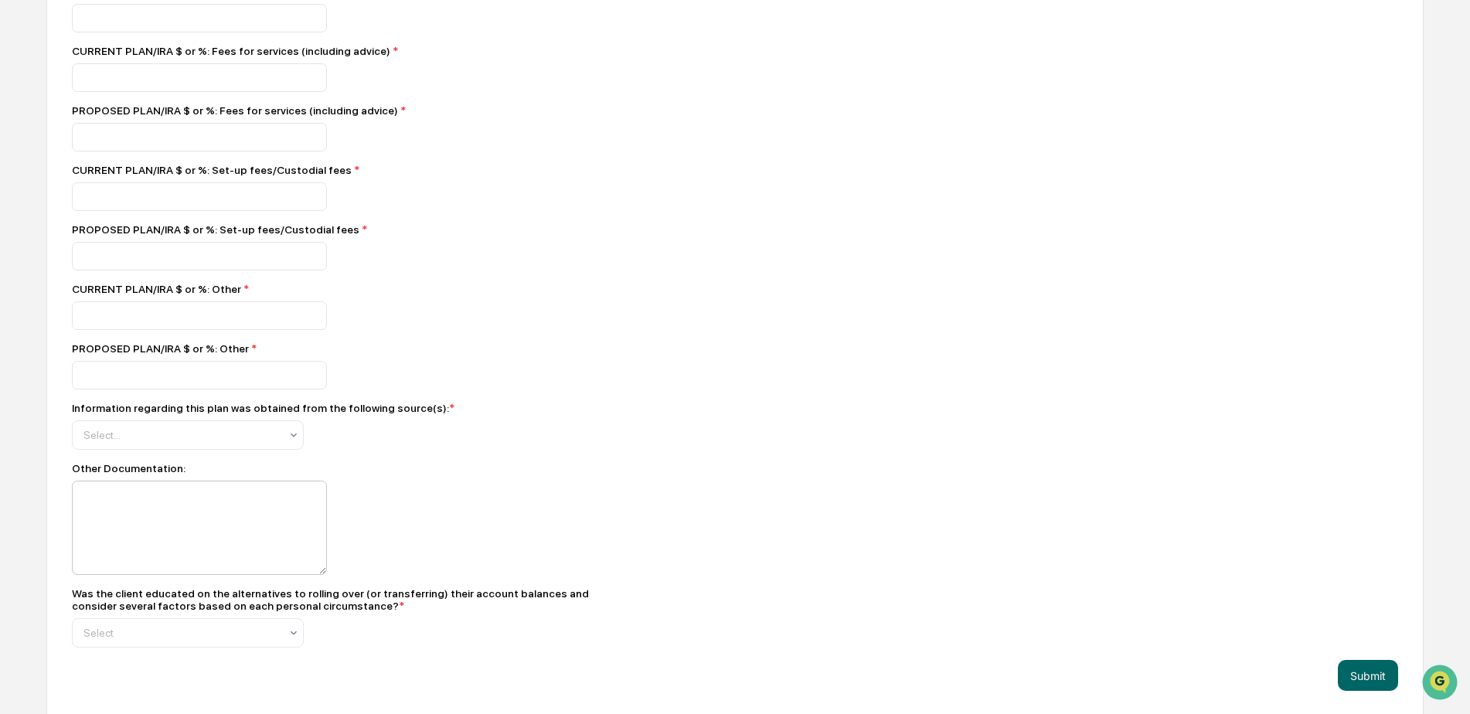
scroll to position [2013, 0]
click at [103, 423] on div "Select..." at bounding box center [182, 432] width 212 height 25
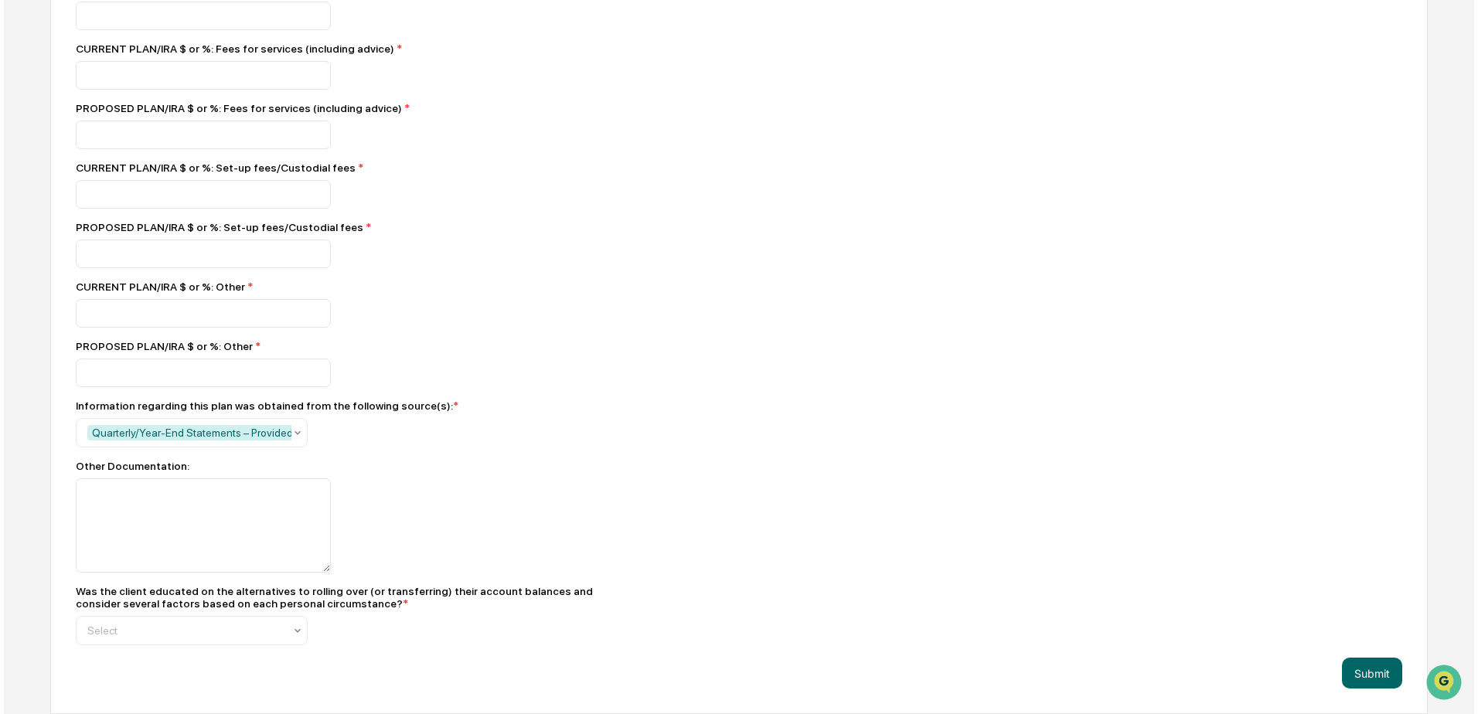
scroll to position [2020, 0]
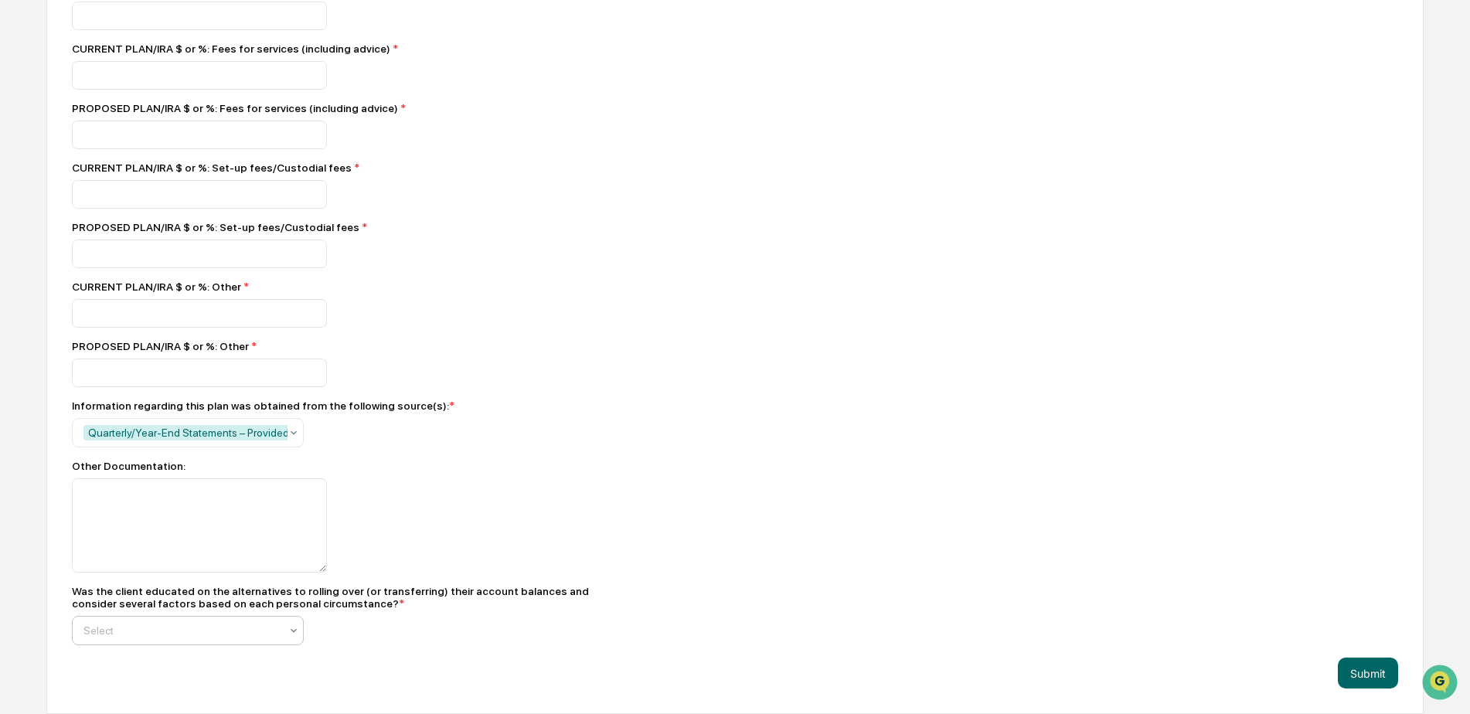
click at [114, 621] on div "Select" at bounding box center [182, 631] width 212 height 22
click at [94, 545] on div "Yes" at bounding box center [188, 559] width 230 height 31
drag, startPoint x: 1338, startPoint y: 671, endPoint x: 1349, endPoint y: 671, distance: 11.6
click at [1339, 671] on button "Submit" at bounding box center [1368, 673] width 60 height 31
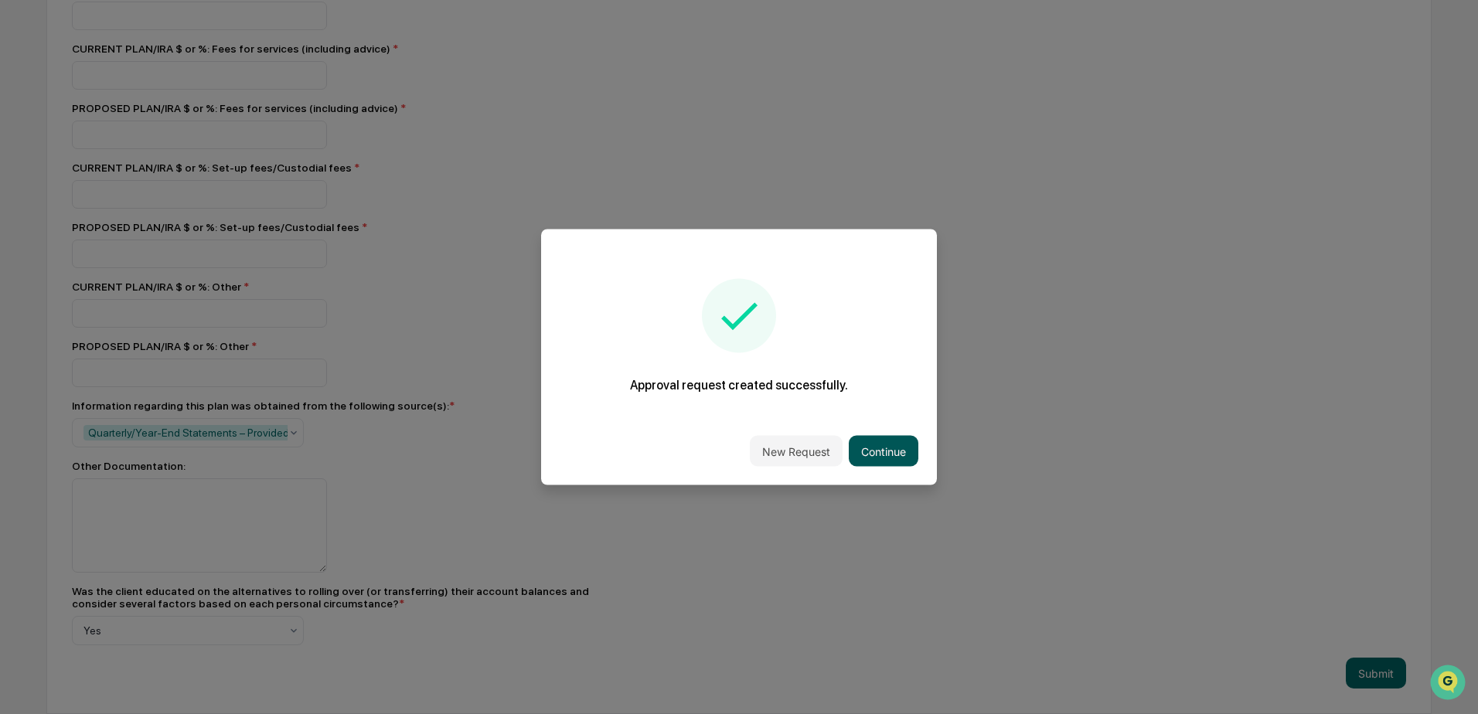
click at [896, 464] on button "Continue" at bounding box center [884, 451] width 70 height 31
